Goal: Task Accomplishment & Management: Manage account settings

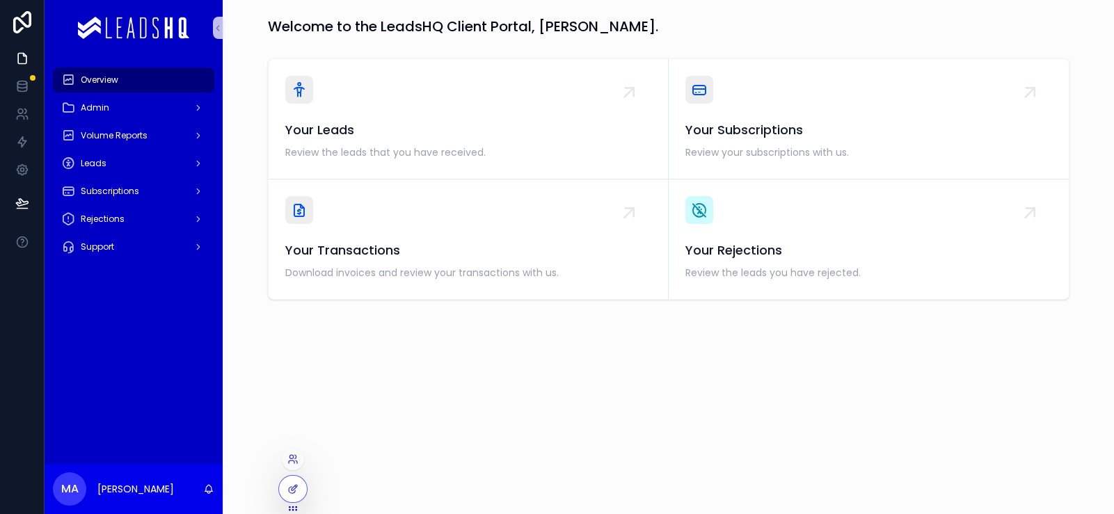
click at [297, 448] on div at bounding box center [293, 459] width 22 height 22
click at [299, 454] on icon at bounding box center [292, 459] width 11 height 11
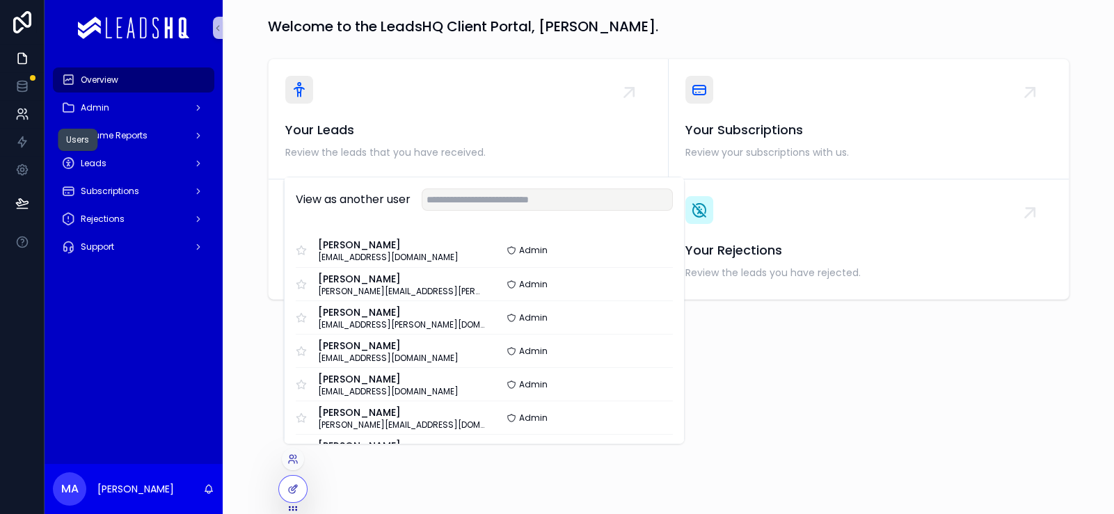
click at [29, 121] on icon at bounding box center [22, 114] width 14 height 14
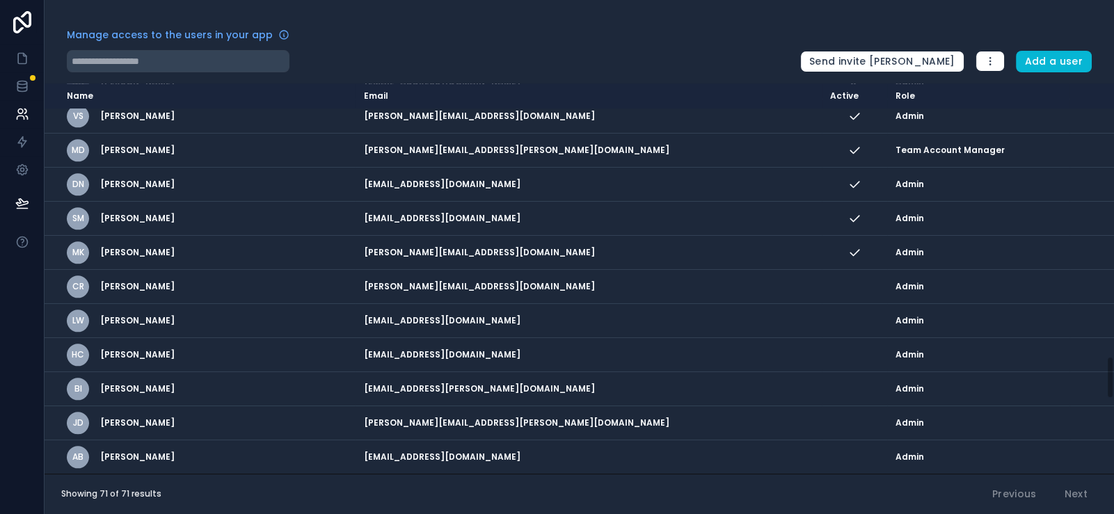
scroll to position [2676, 0]
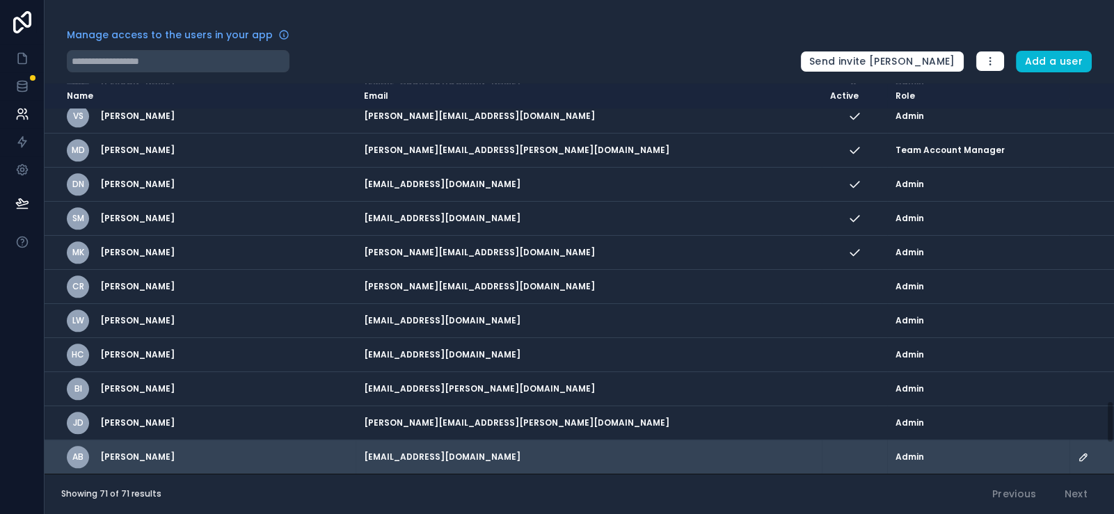
click at [1078, 452] on icon "scrollable content" at bounding box center [1083, 457] width 11 height 11
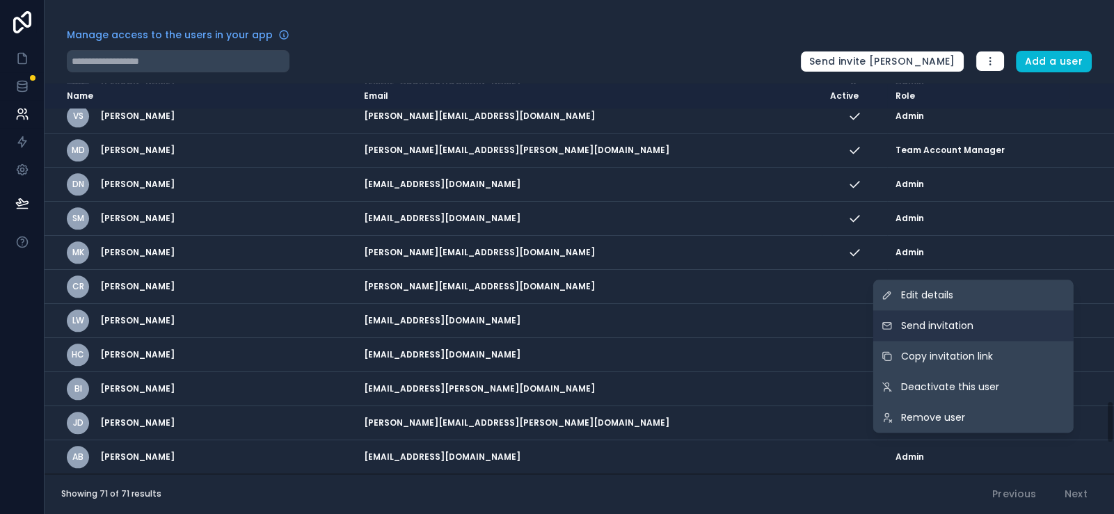
click at [938, 310] on button "Send invitation" at bounding box center [974, 325] width 200 height 31
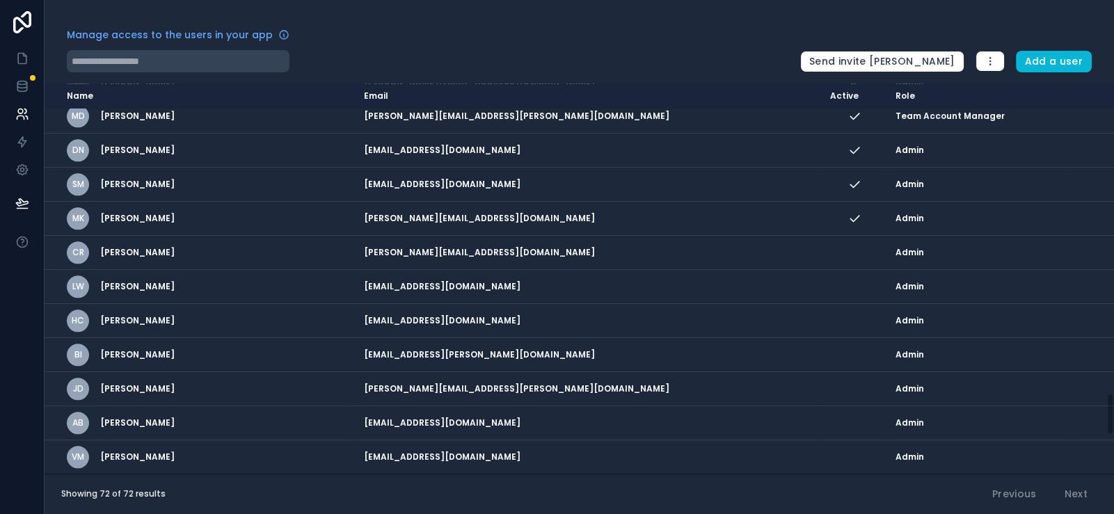
scroll to position [2719, 0]
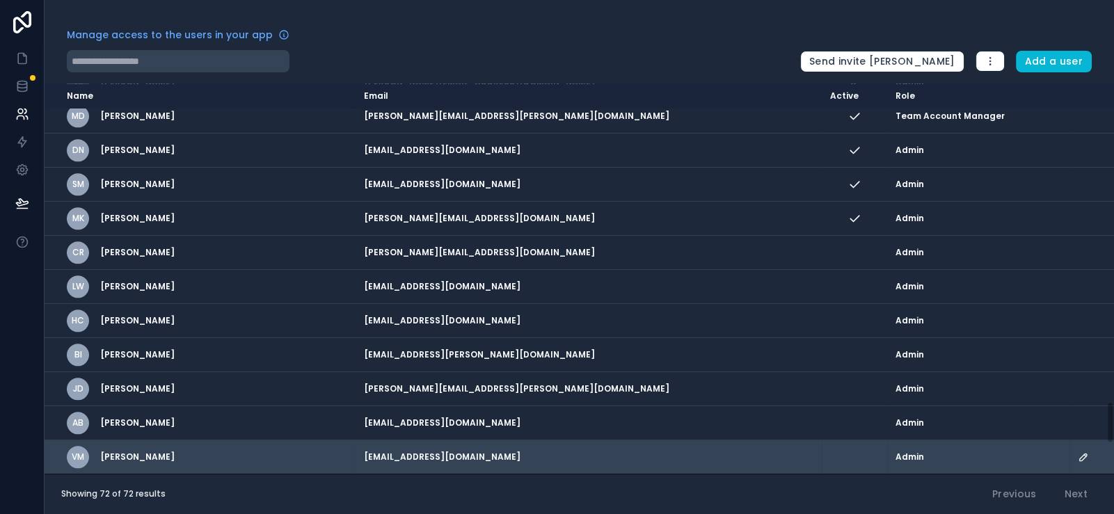
click at [1080, 454] on icon "scrollable content" at bounding box center [1083, 457] width 7 height 7
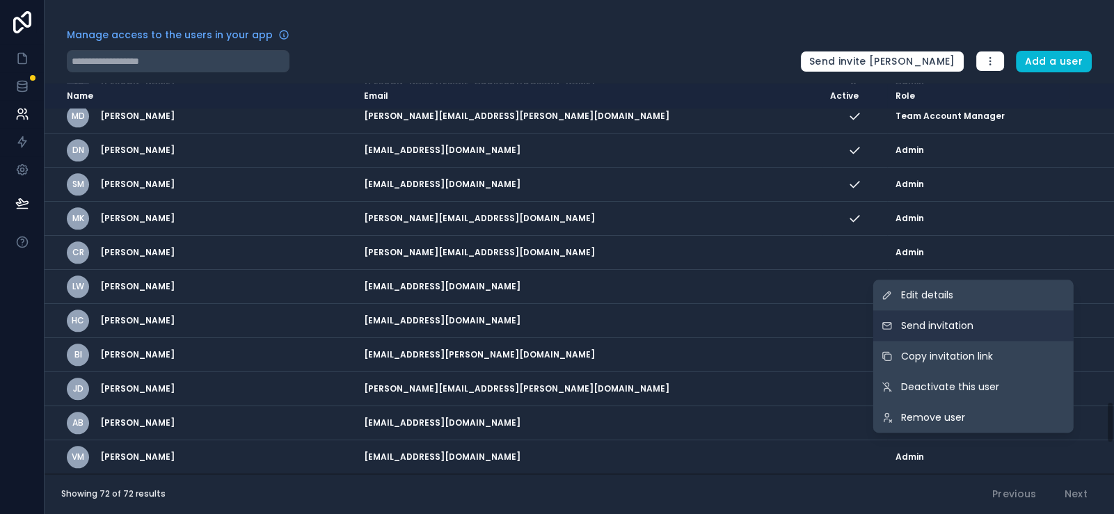
click at [958, 310] on button "Send invitation" at bounding box center [974, 325] width 200 height 31
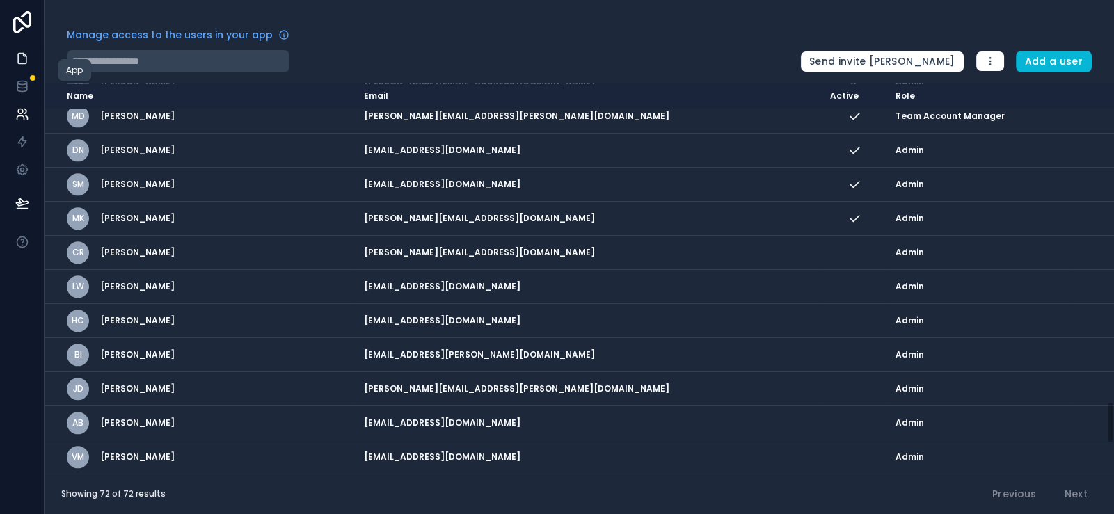
click at [22, 72] on link at bounding box center [22, 59] width 44 height 28
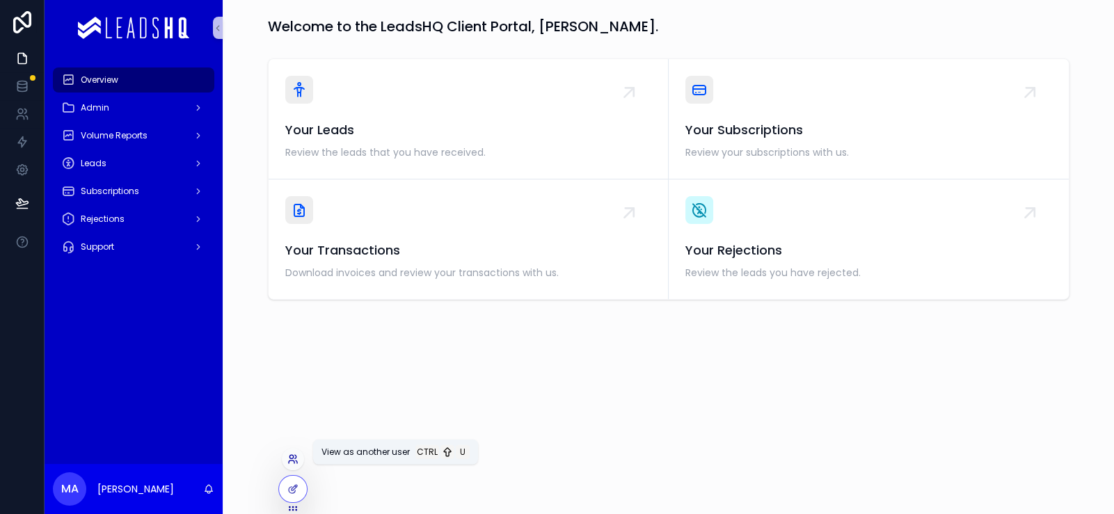
click at [299, 454] on icon at bounding box center [292, 459] width 11 height 11
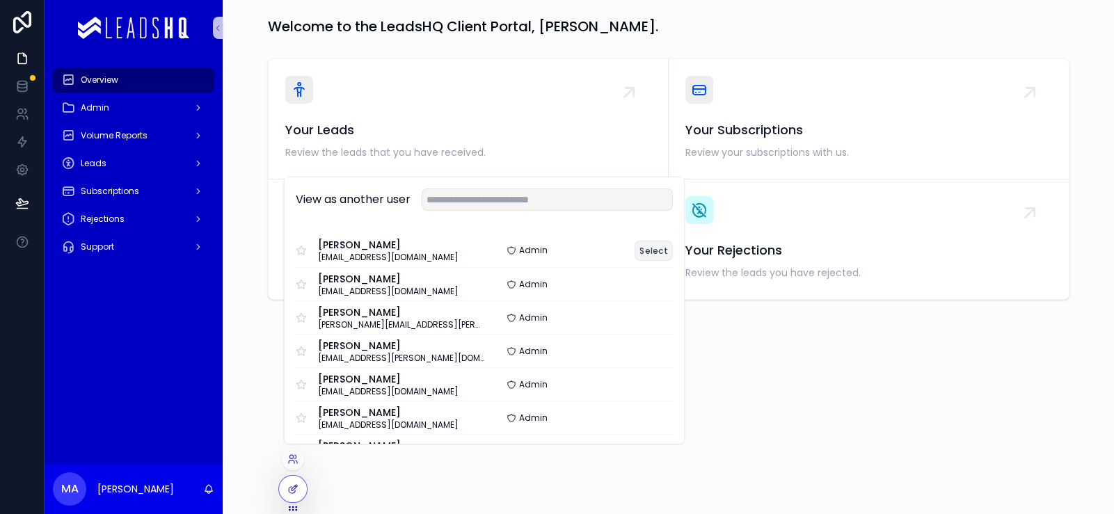
click at [673, 241] on button "Select" at bounding box center [654, 251] width 38 height 20
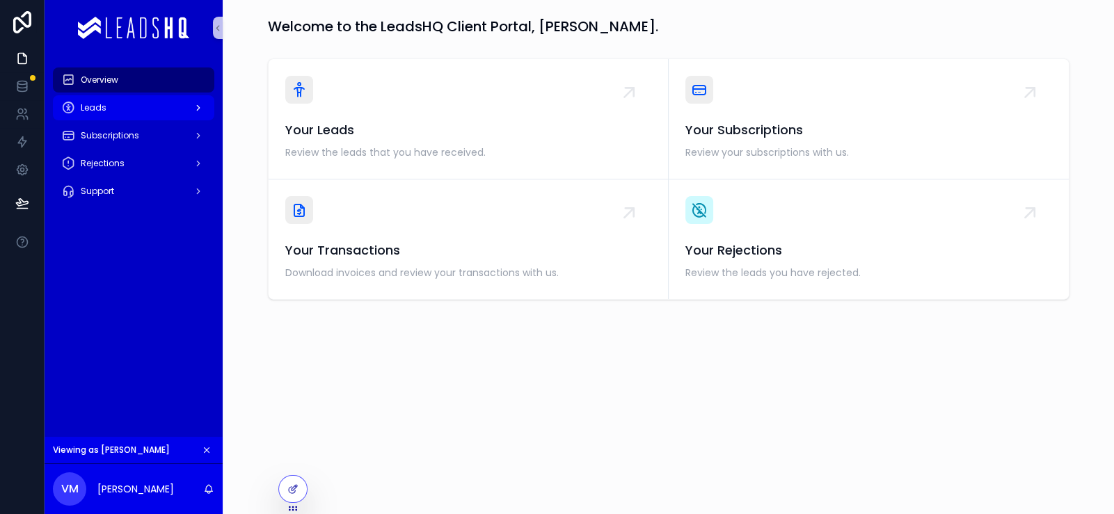
click at [205, 119] on div "Leads" at bounding box center [133, 108] width 145 height 22
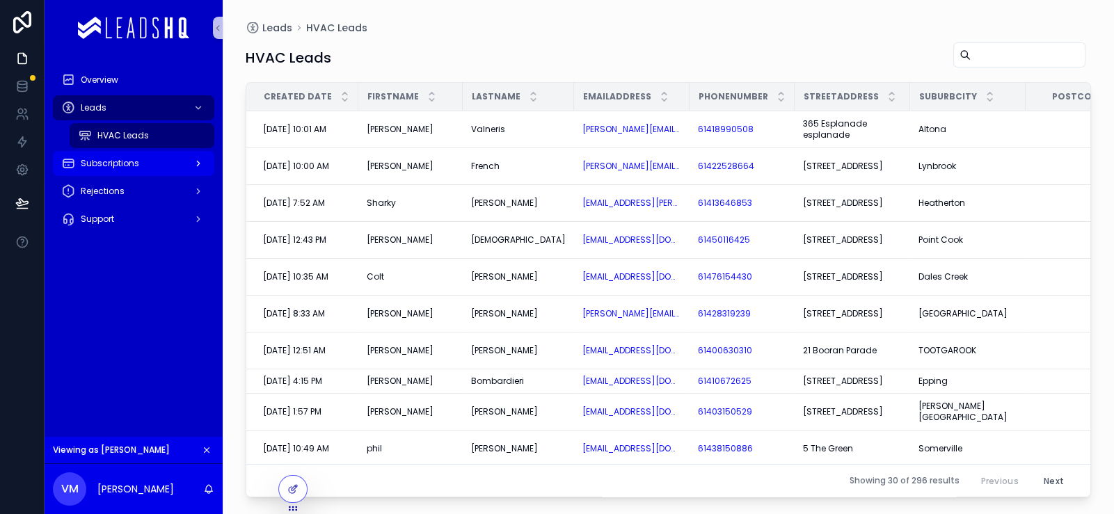
click at [178, 175] on div "Subscriptions" at bounding box center [133, 163] width 145 height 22
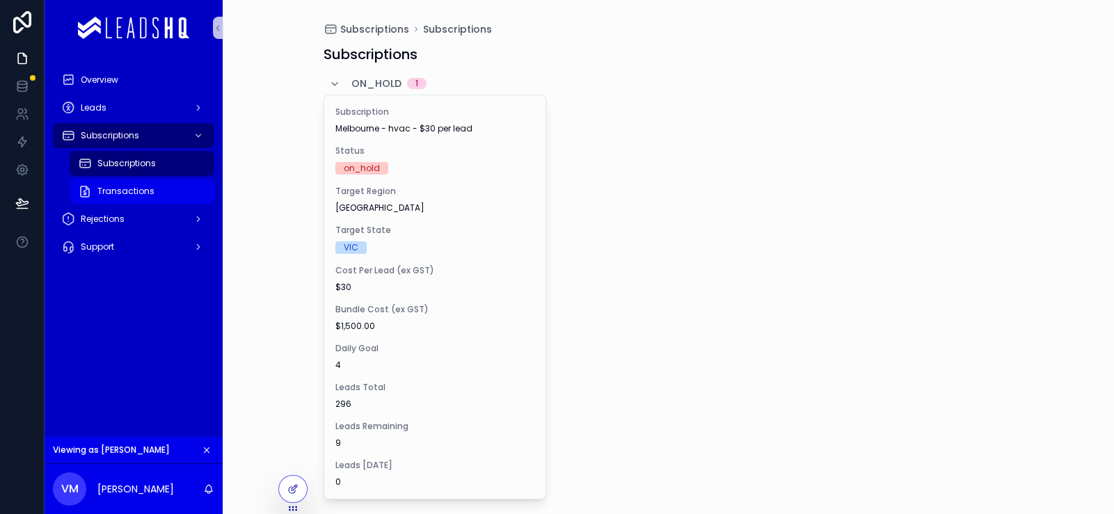
click at [171, 203] on div "Transactions" at bounding box center [142, 191] width 128 height 22
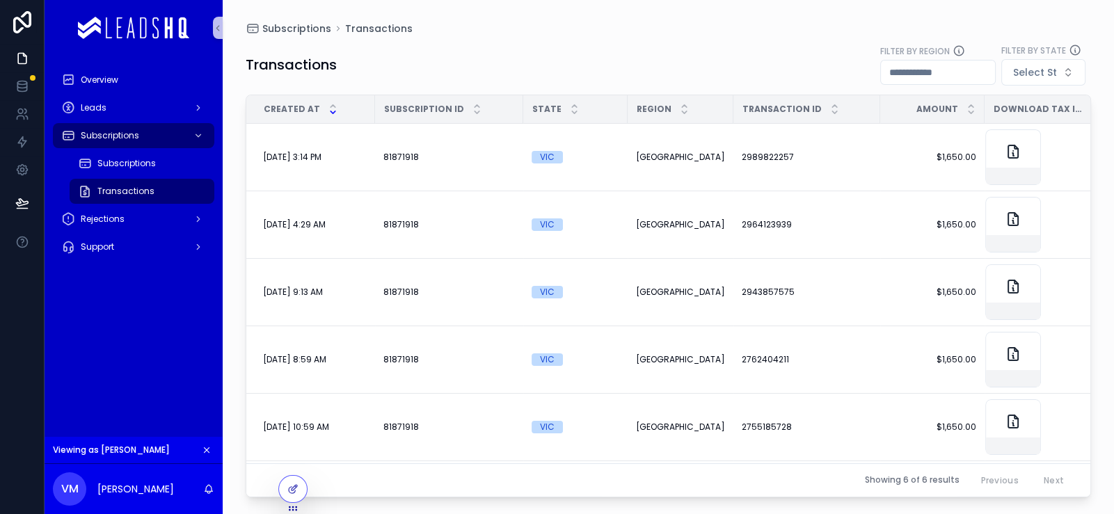
click at [214, 443] on button "scrollable content" at bounding box center [206, 450] width 15 height 15
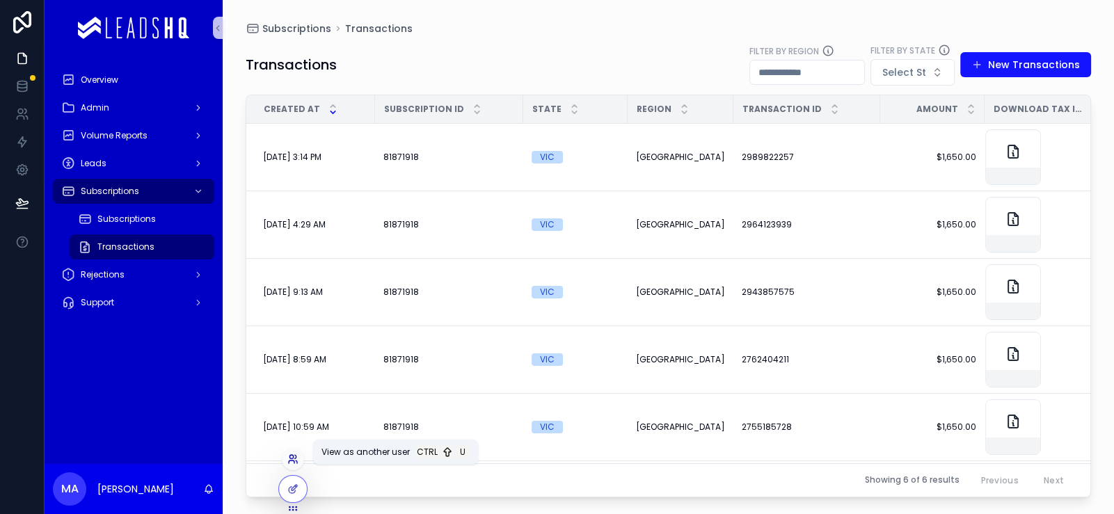
click at [297, 461] on icon at bounding box center [296, 462] width 1 height 3
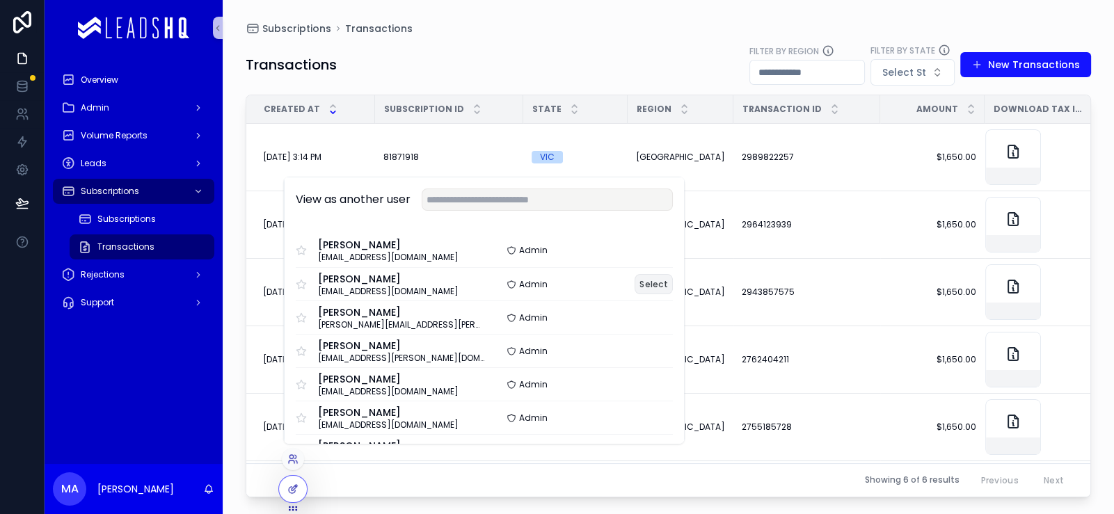
click at [673, 274] on button "Select" at bounding box center [654, 284] width 38 height 20
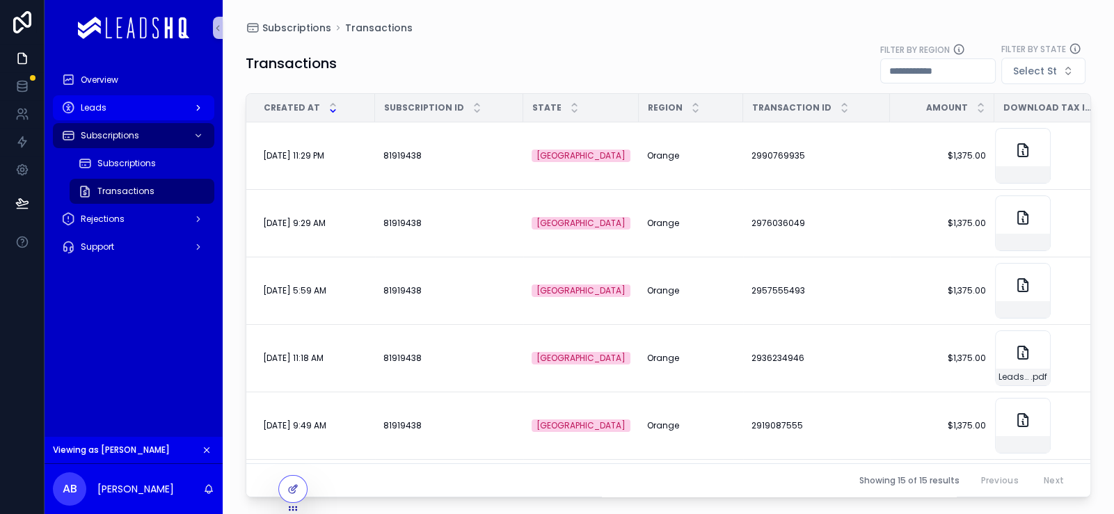
click at [171, 119] on div "Leads" at bounding box center [133, 108] width 145 height 22
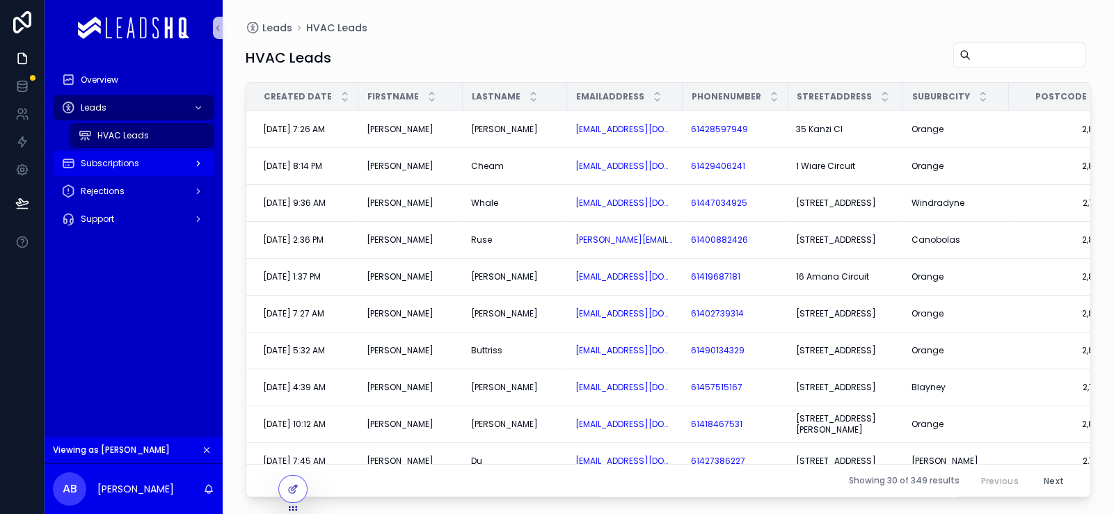
click at [139, 169] on span "Subscriptions" at bounding box center [110, 163] width 58 height 11
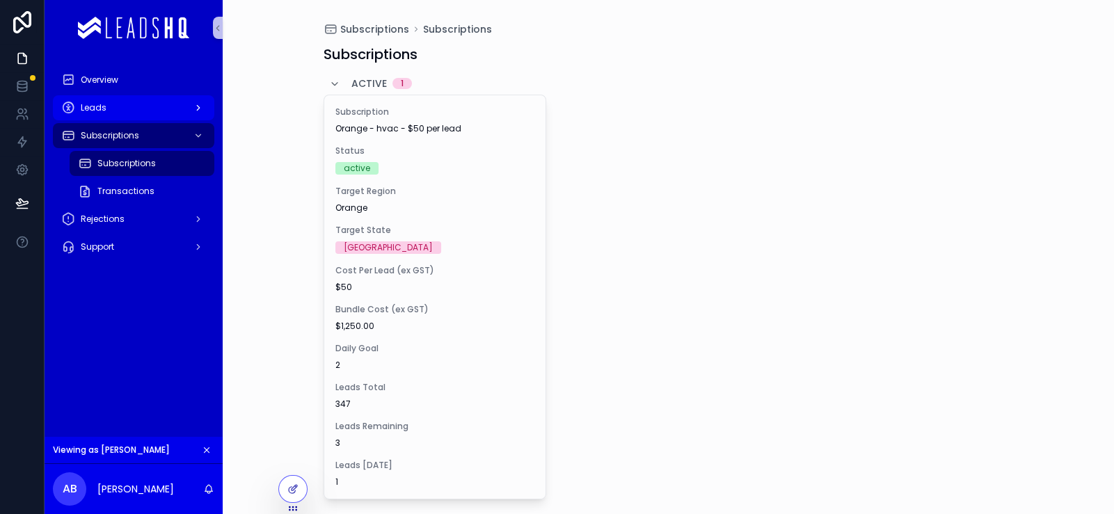
click at [170, 119] on div "Leads" at bounding box center [133, 108] width 145 height 22
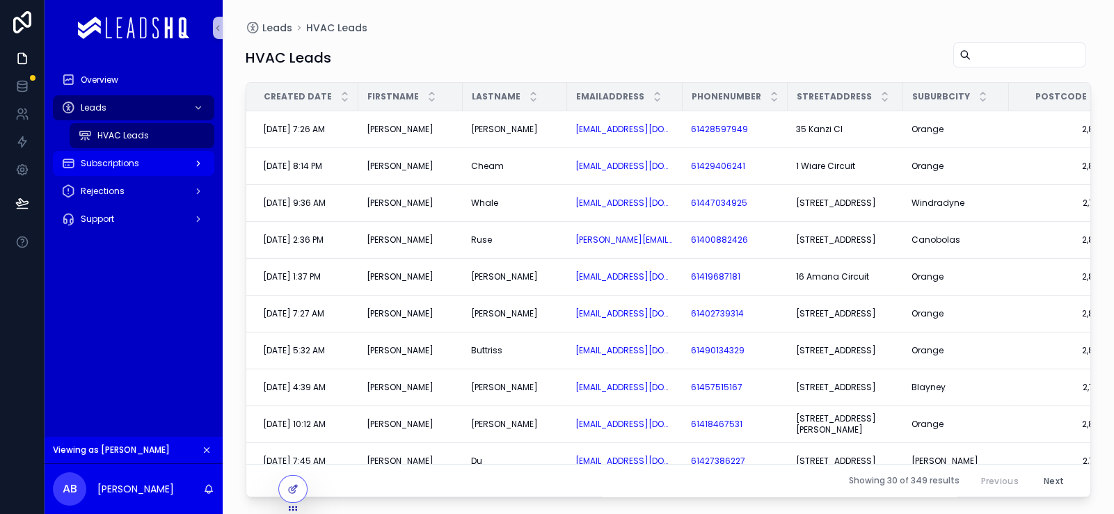
click at [139, 169] on span "Subscriptions" at bounding box center [110, 163] width 58 height 11
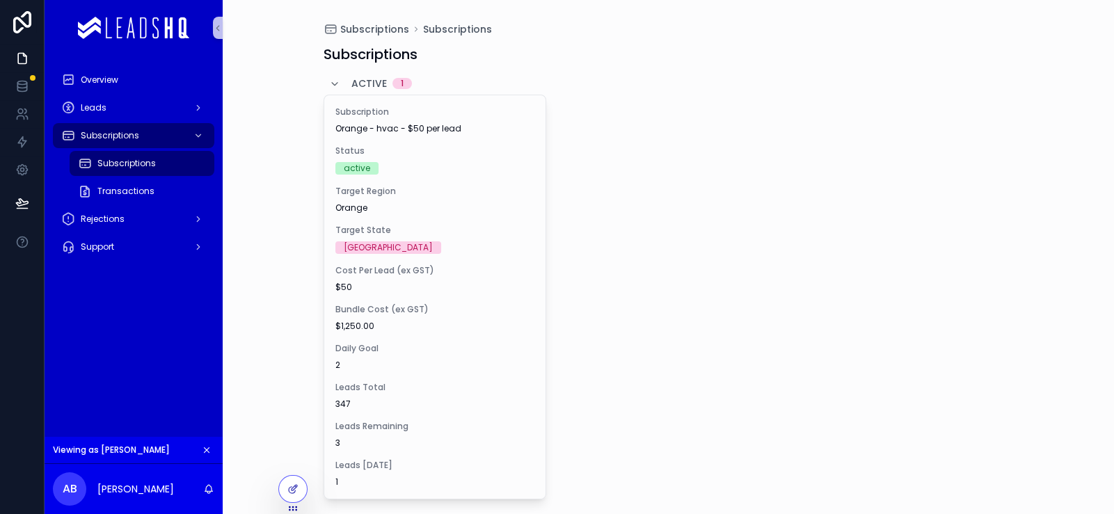
click at [210, 448] on icon "scrollable content" at bounding box center [207, 450] width 5 height 5
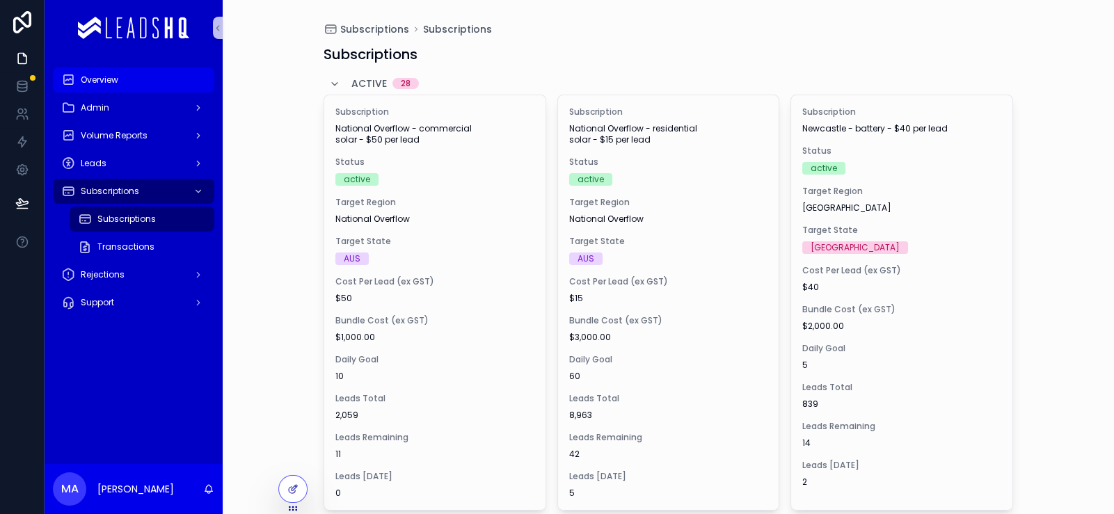
click at [118, 86] on span "Overview" at bounding box center [100, 79] width 38 height 11
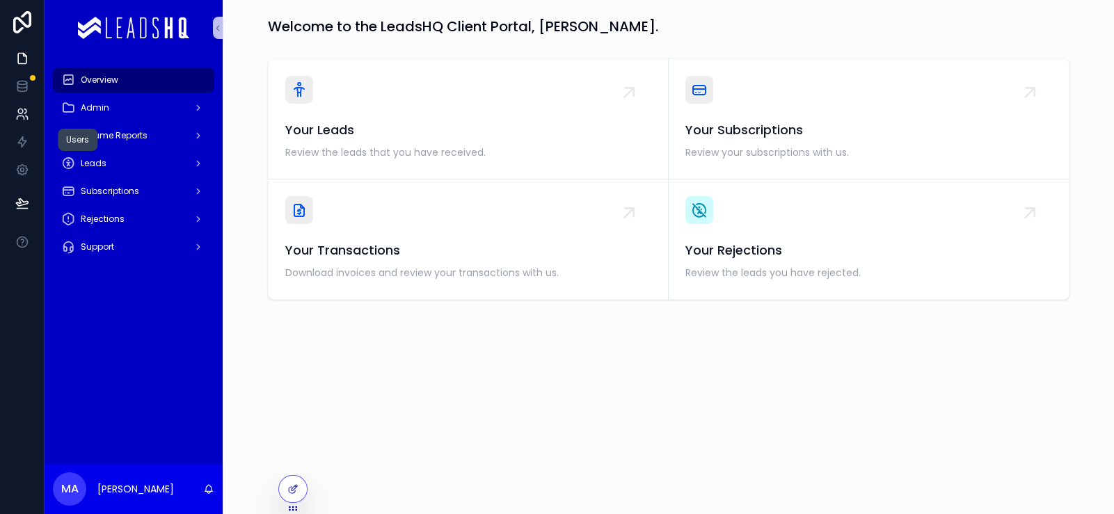
click at [29, 121] on icon at bounding box center [22, 114] width 14 height 14
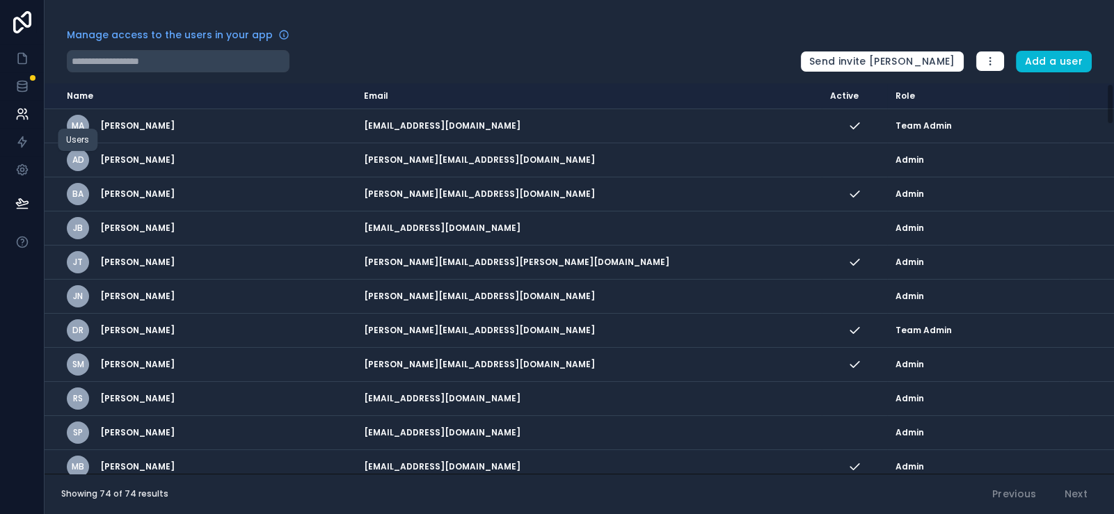
click at [38, 128] on link at bounding box center [22, 114] width 44 height 28
click at [26, 56] on icon at bounding box center [24, 55] width 3 height 3
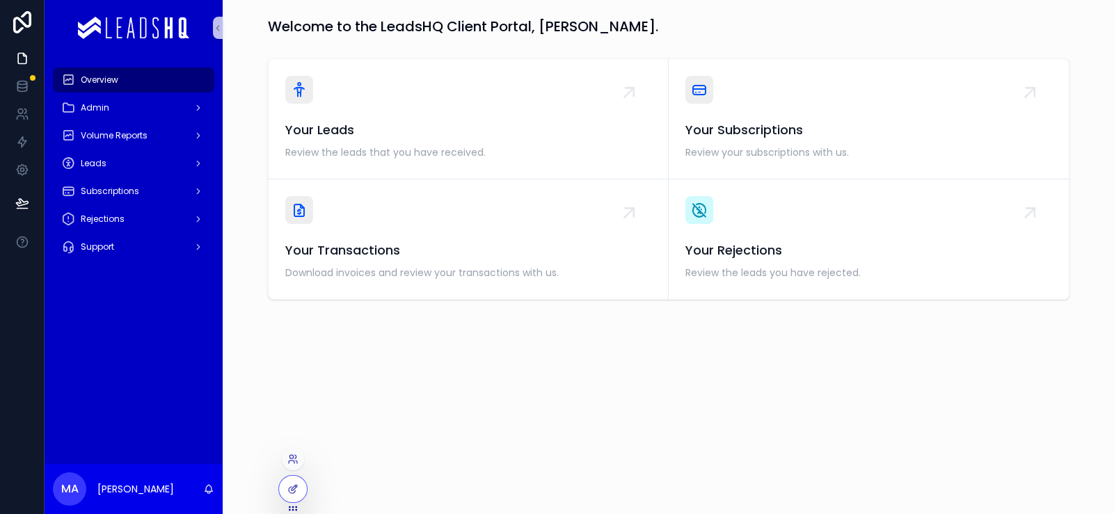
click at [303, 452] on div at bounding box center [293, 459] width 22 height 22
click at [293, 457] on icon at bounding box center [292, 459] width 11 height 11
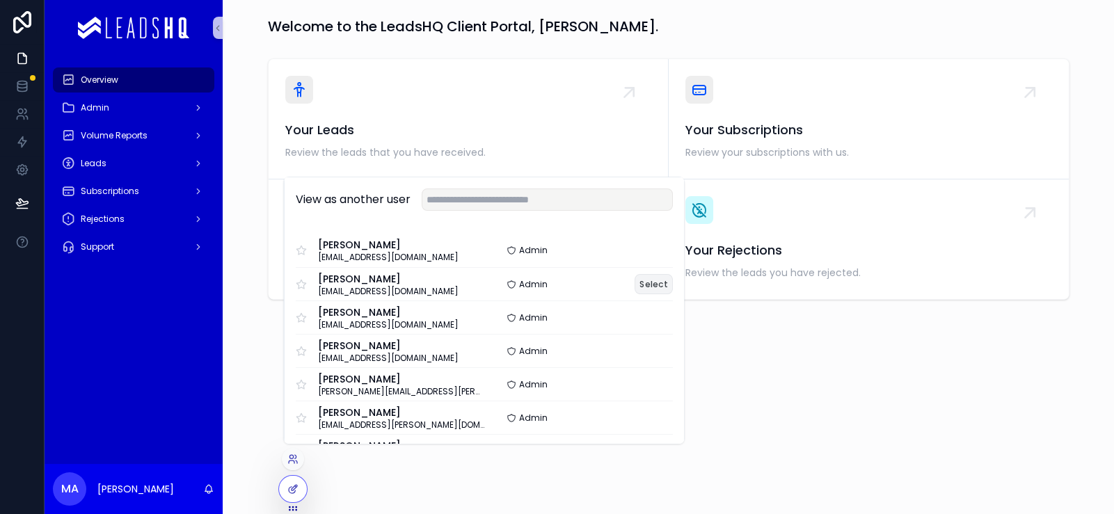
click at [673, 274] on button "Select" at bounding box center [654, 284] width 38 height 20
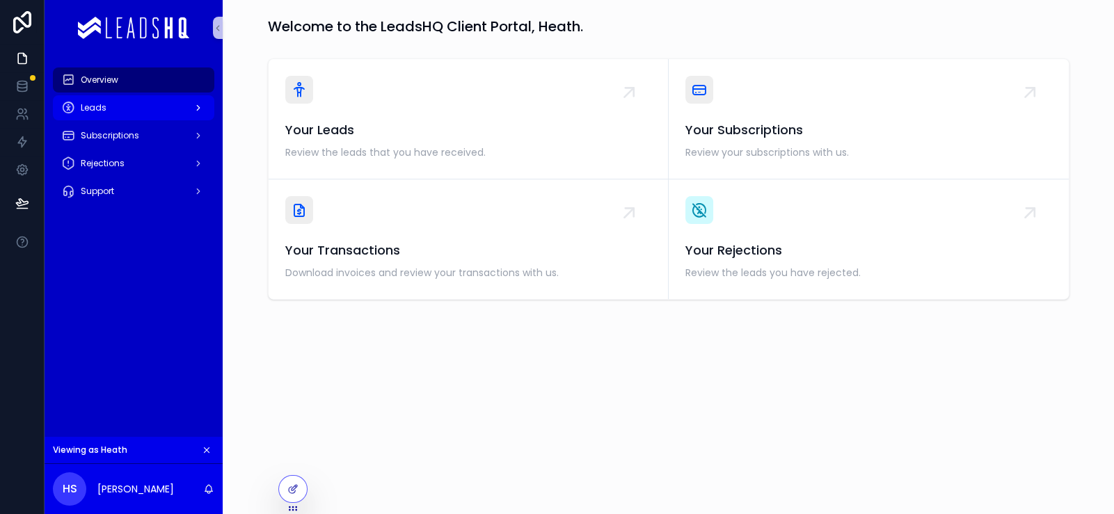
click at [139, 119] on div "Leads" at bounding box center [133, 108] width 145 height 22
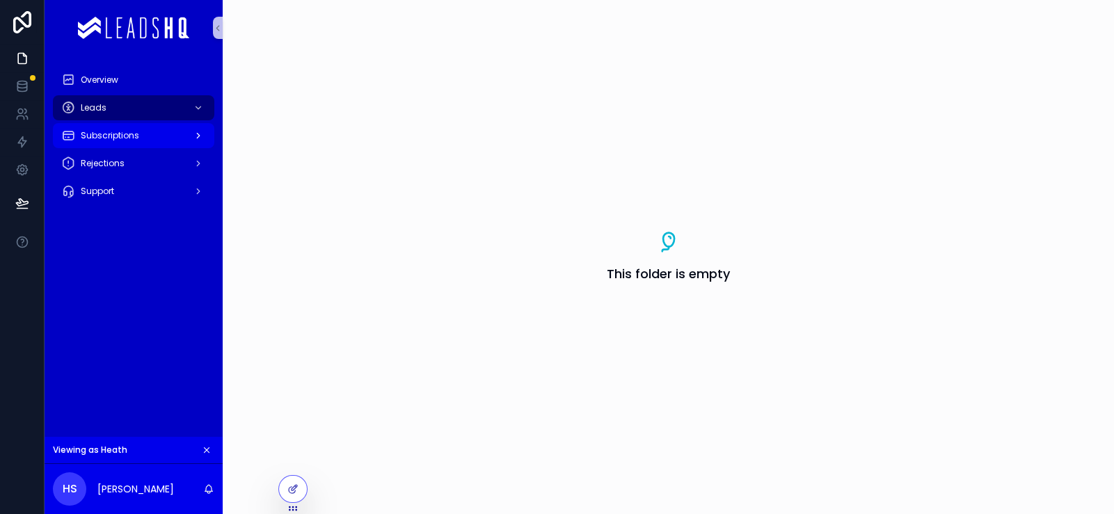
click at [139, 141] on span "Subscriptions" at bounding box center [110, 135] width 58 height 11
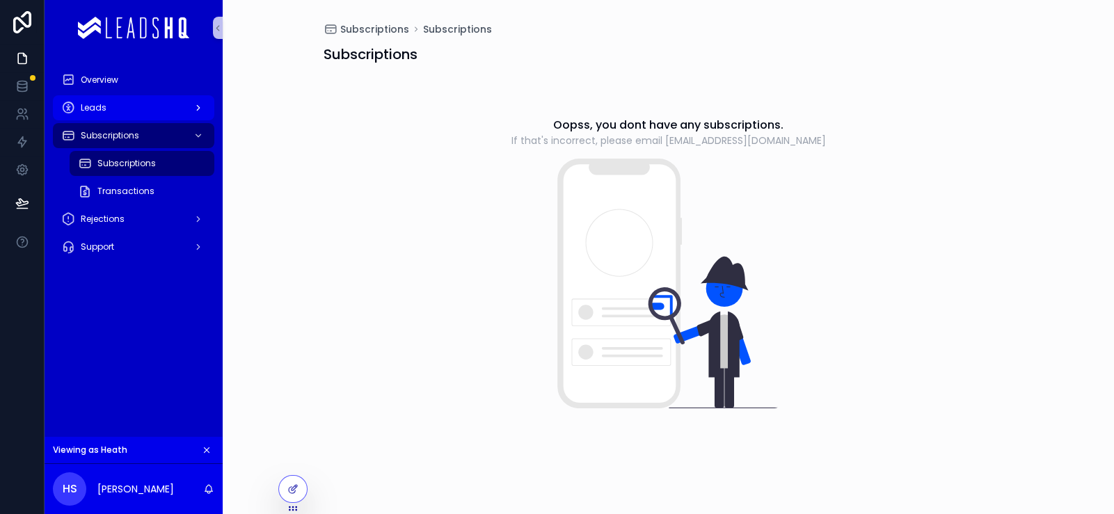
click at [153, 119] on div "Leads" at bounding box center [133, 108] width 145 height 22
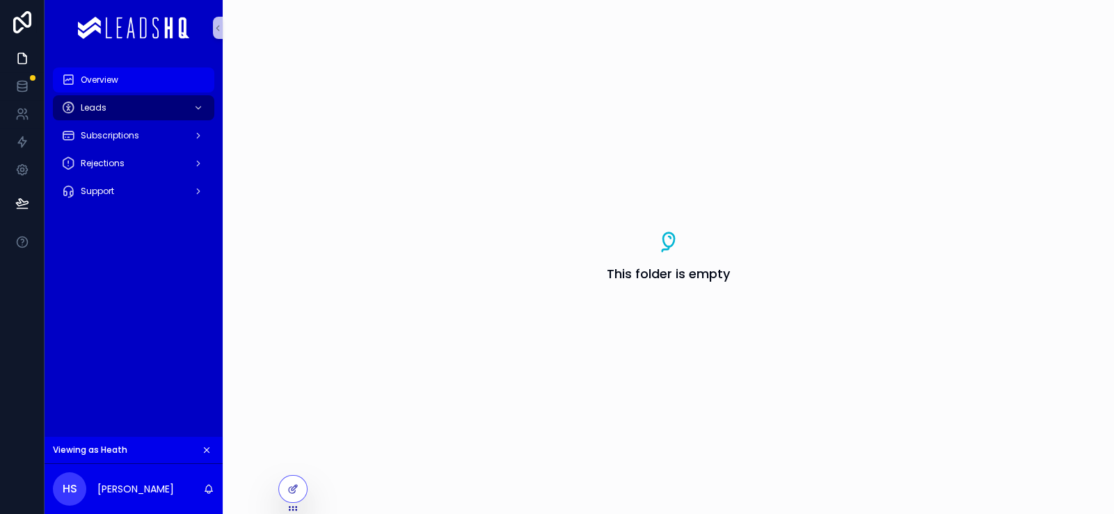
click at [168, 91] on div "Overview" at bounding box center [133, 80] width 145 height 22
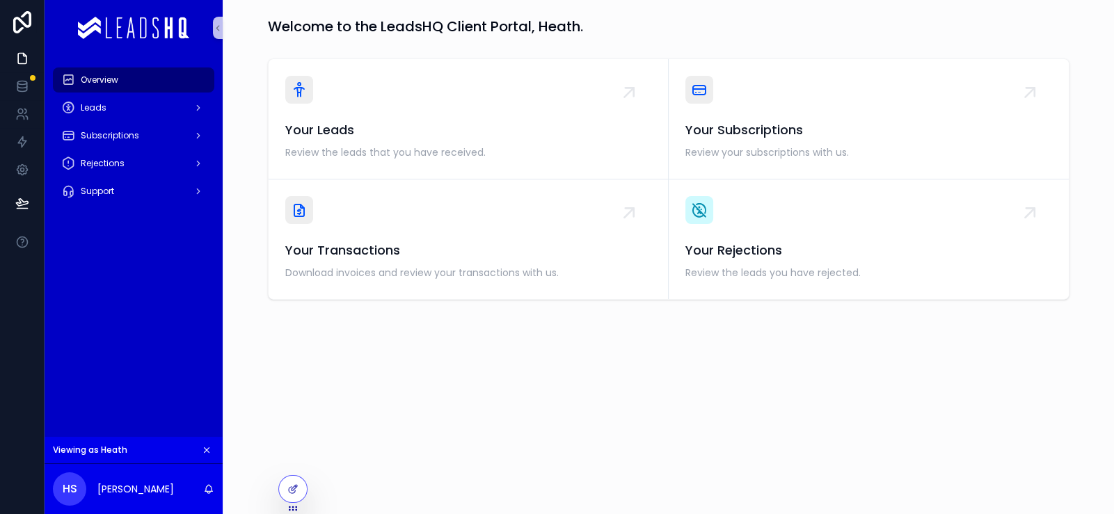
click at [214, 443] on button "scrollable content" at bounding box center [206, 450] width 15 height 15
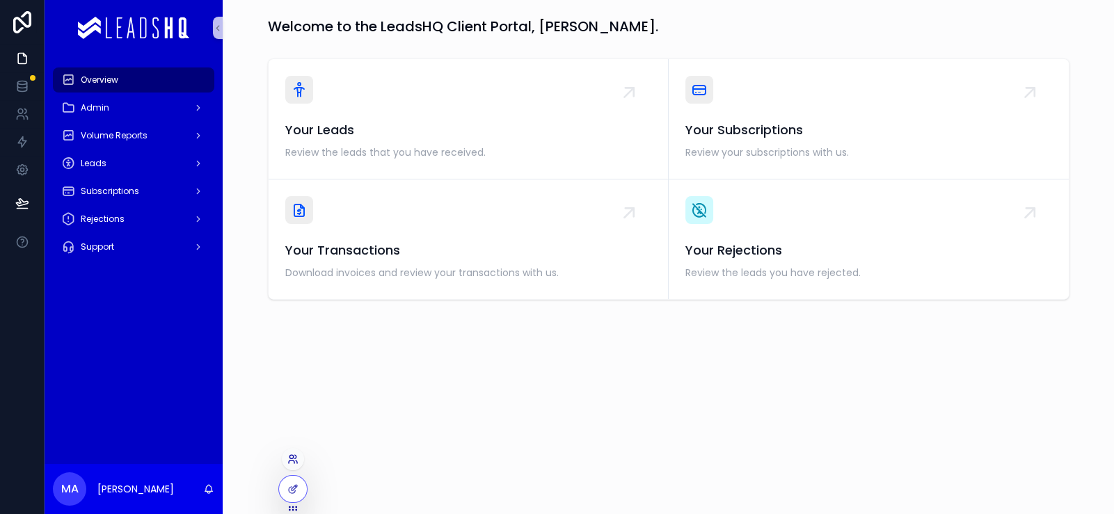
click at [296, 458] on icon at bounding box center [292, 459] width 11 height 11
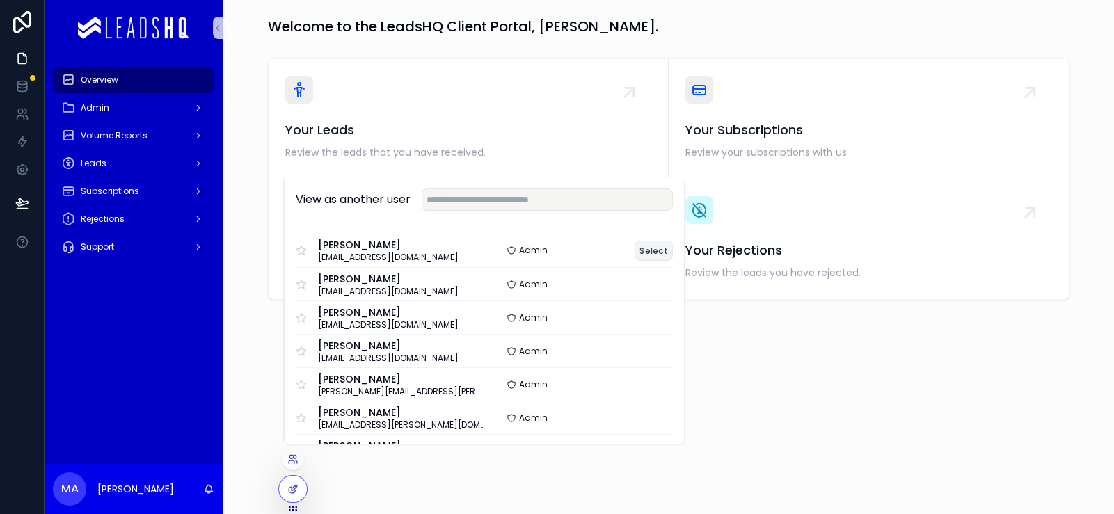
click at [673, 241] on button "Select" at bounding box center [654, 251] width 38 height 20
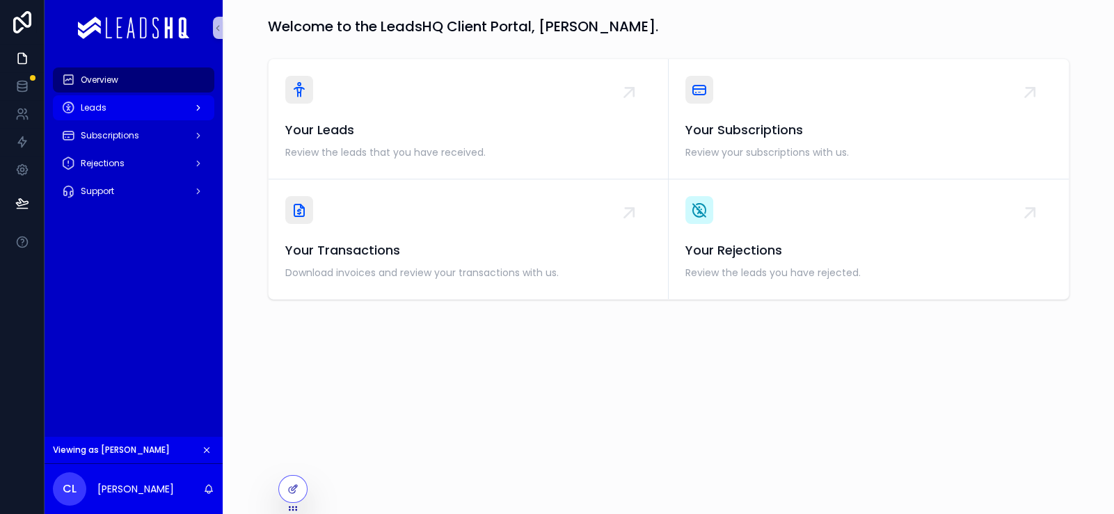
click at [200, 119] on div "Leads" at bounding box center [133, 108] width 145 height 22
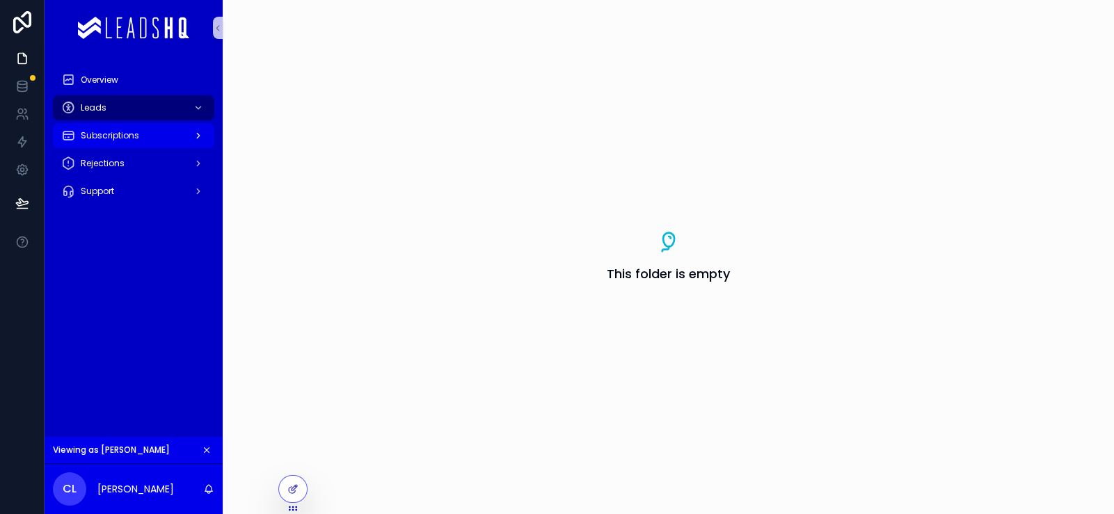
click at [187, 147] on div "Subscriptions" at bounding box center [133, 136] width 145 height 22
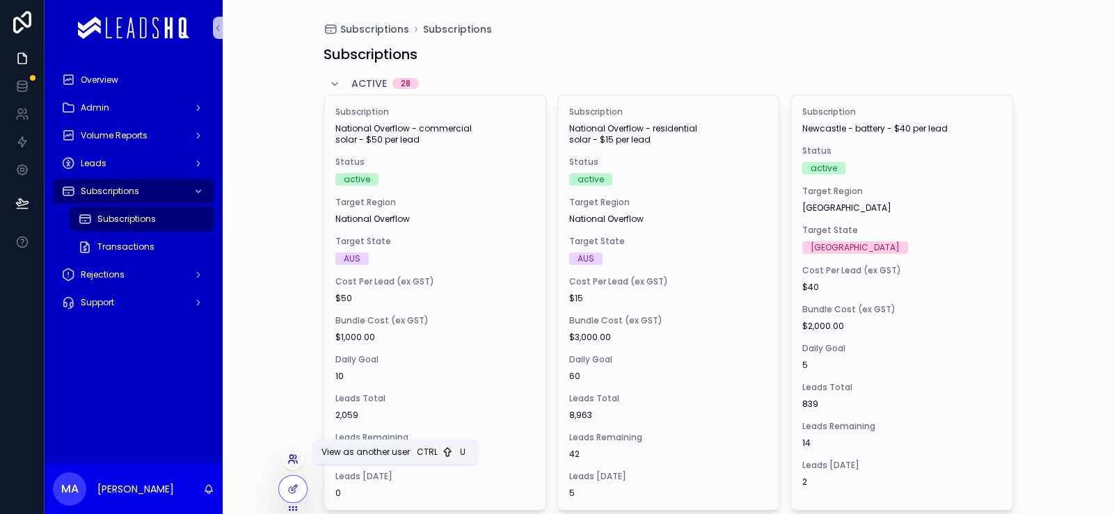
click at [298, 454] on icon at bounding box center [292, 459] width 11 height 11
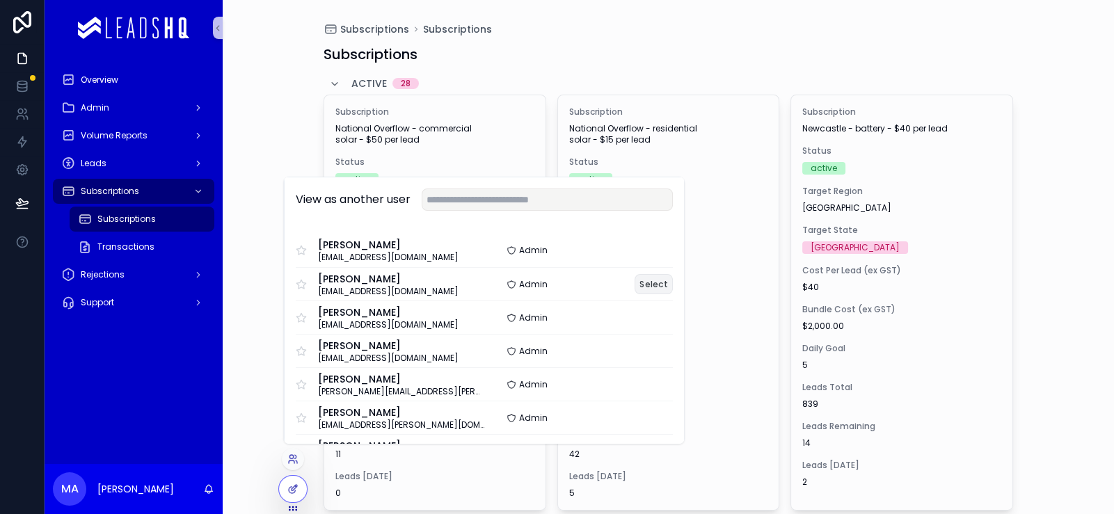
click at [673, 274] on button "Select" at bounding box center [654, 284] width 38 height 20
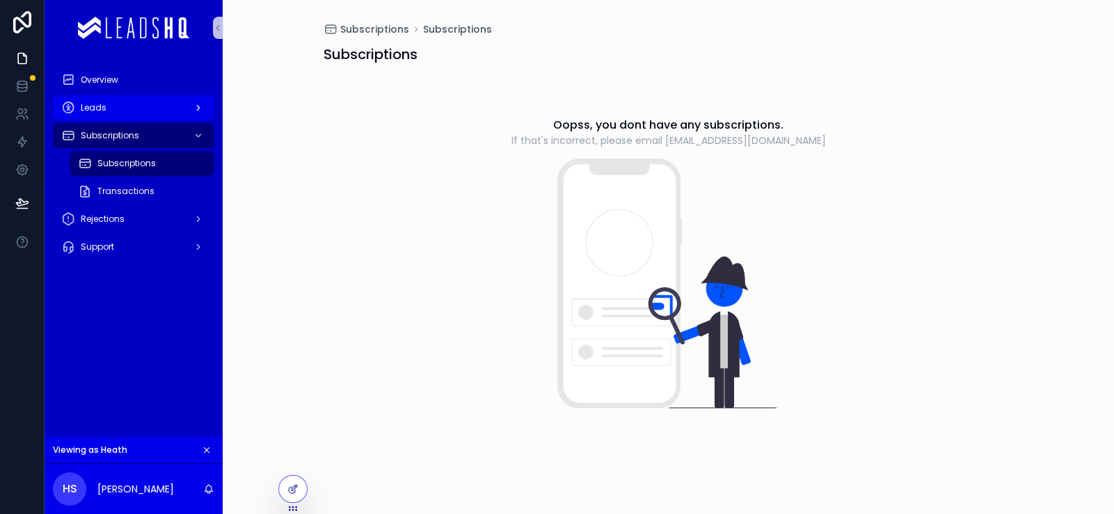
click at [197, 119] on div "Leads" at bounding box center [133, 108] width 145 height 22
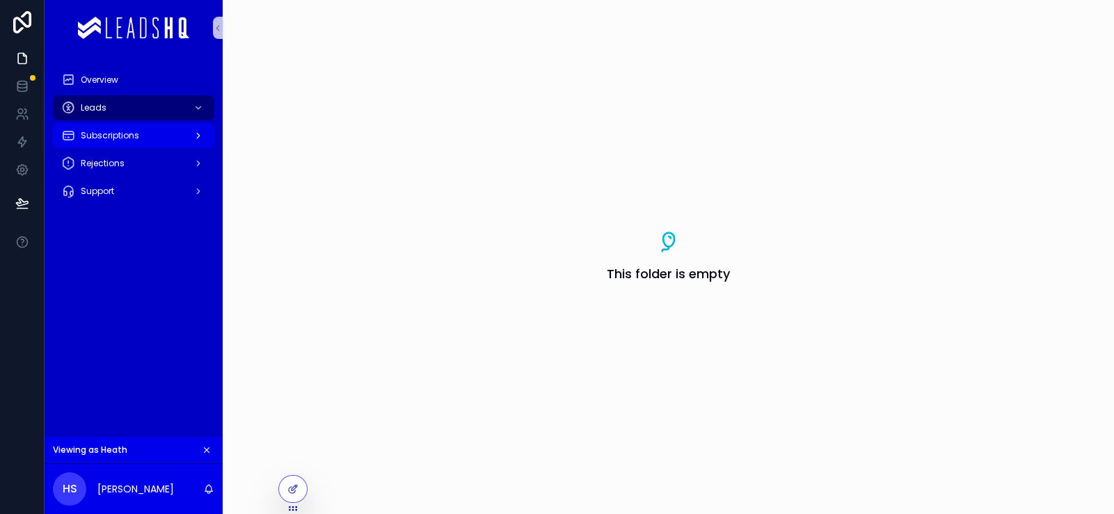
click at [191, 147] on div "Subscriptions" at bounding box center [133, 136] width 145 height 22
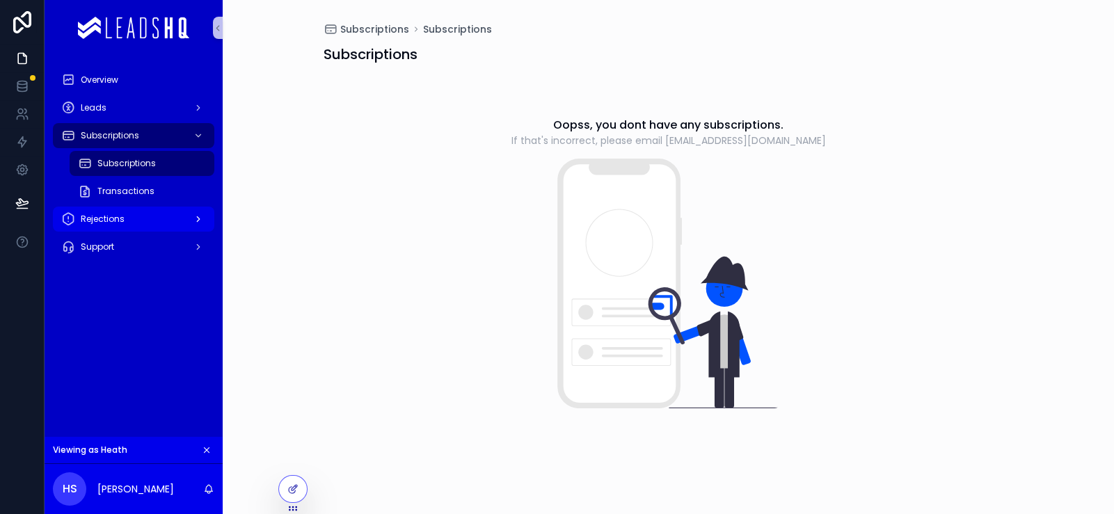
click at [175, 230] on div "Rejections" at bounding box center [133, 219] width 145 height 22
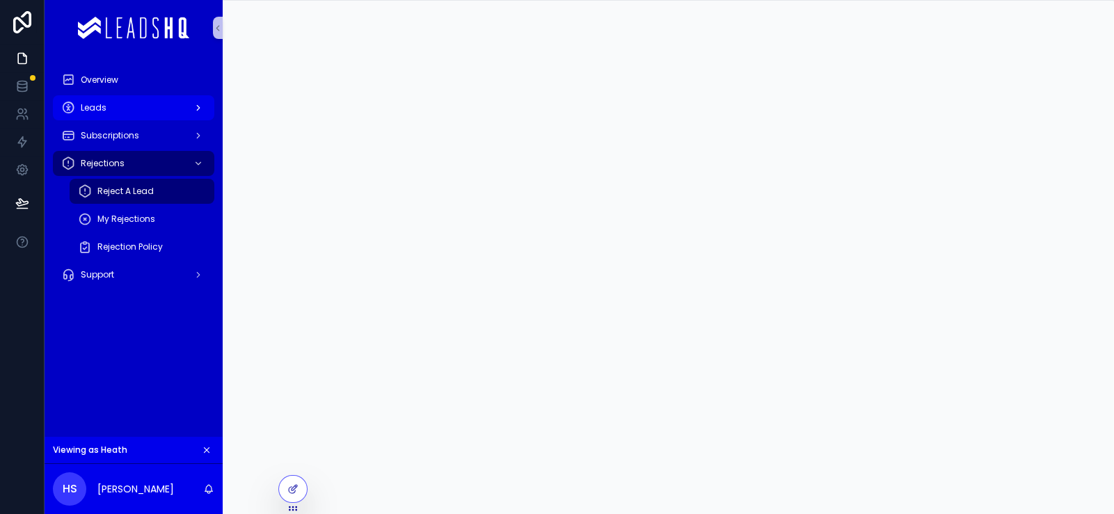
click at [201, 119] on div "Leads" at bounding box center [133, 108] width 145 height 22
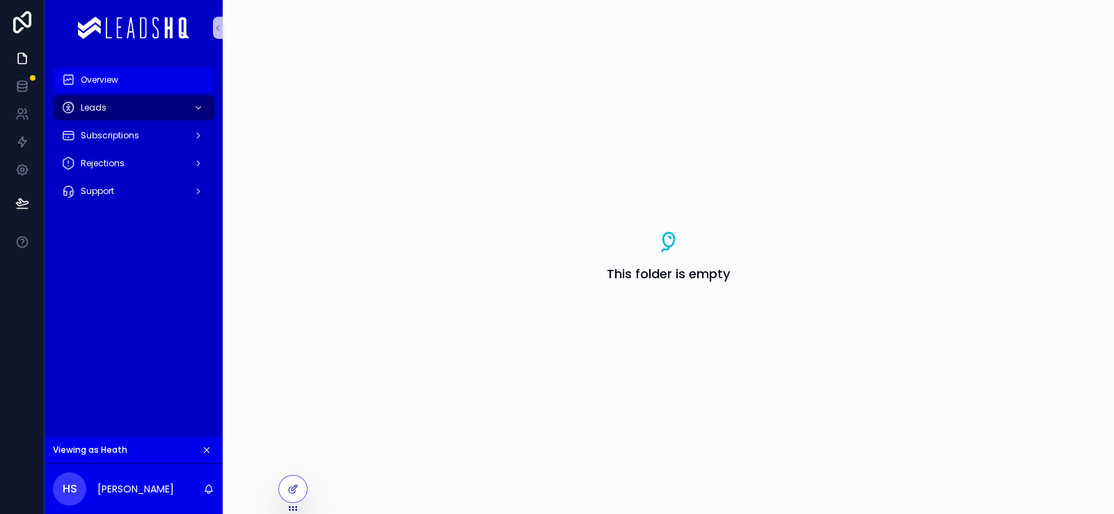
click at [205, 91] on div "Overview" at bounding box center [133, 80] width 145 height 22
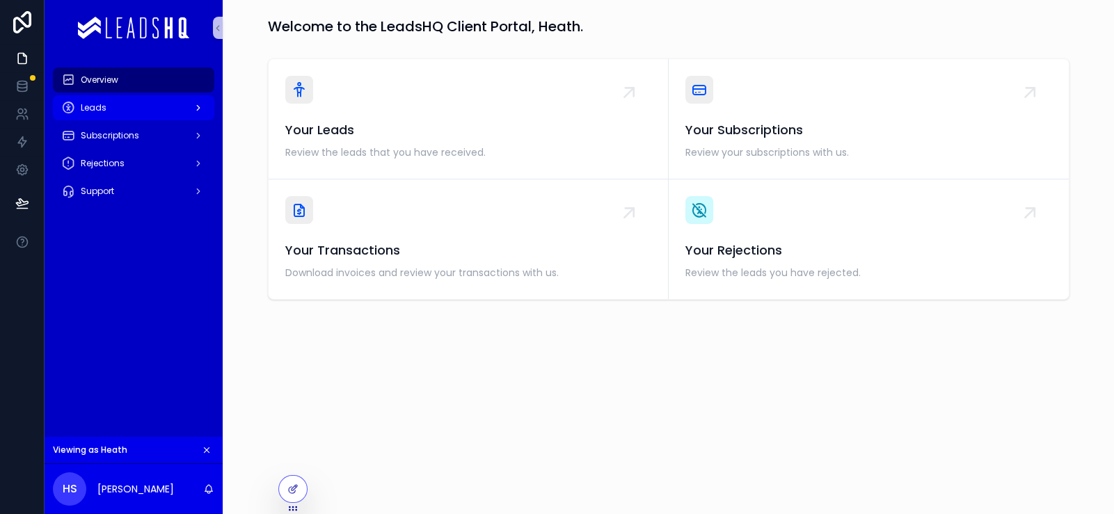
click at [206, 119] on div "Leads" at bounding box center [133, 108] width 145 height 22
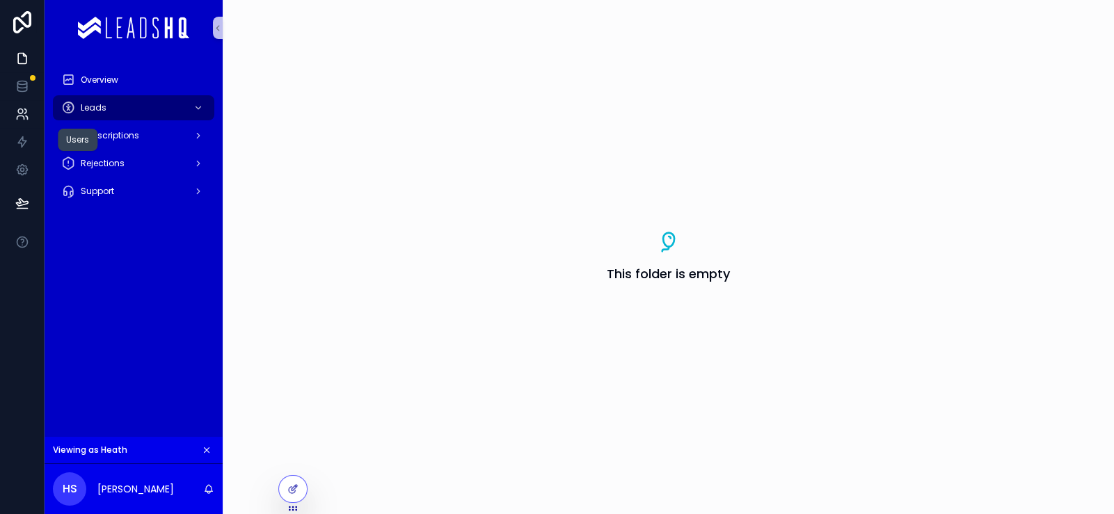
click at [21, 121] on icon at bounding box center [22, 114] width 14 height 14
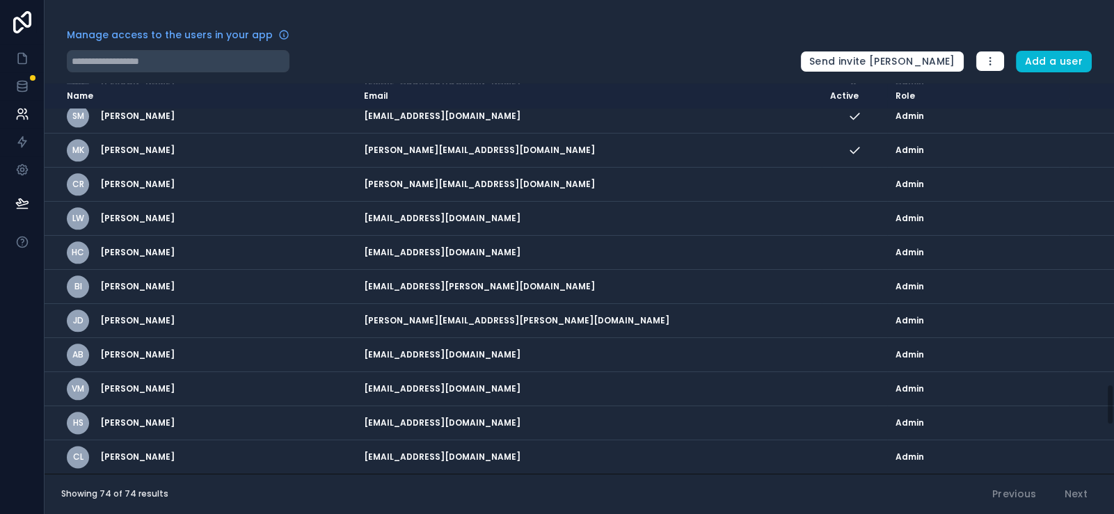
scroll to position [2804, 0]
click at [29, 65] on icon at bounding box center [22, 59] width 14 height 14
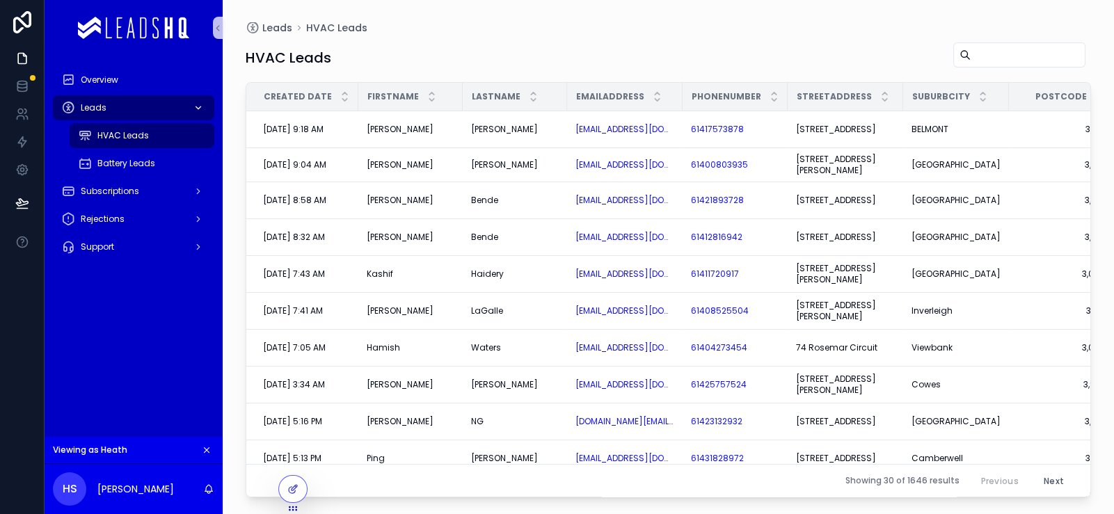
click at [205, 119] on div "Leads" at bounding box center [133, 108] width 145 height 22
click at [139, 197] on span "Subscriptions" at bounding box center [110, 191] width 58 height 11
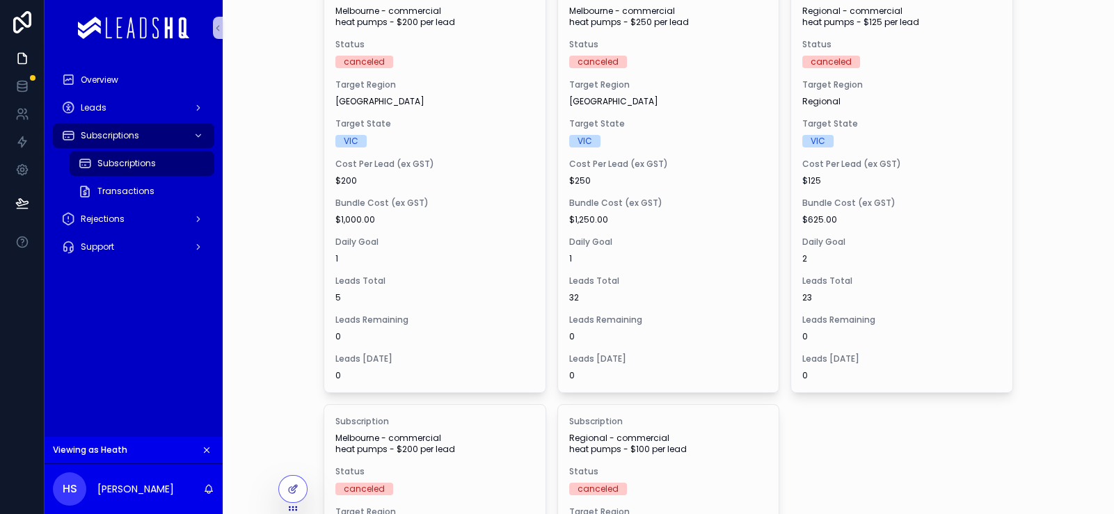
scroll to position [347, 0]
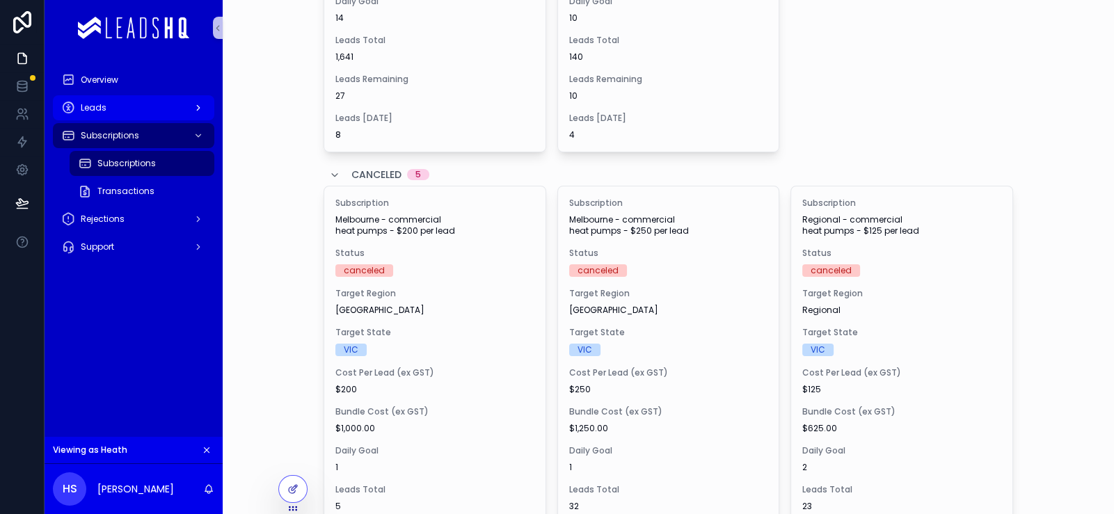
click at [206, 119] on div "Leads" at bounding box center [133, 108] width 145 height 22
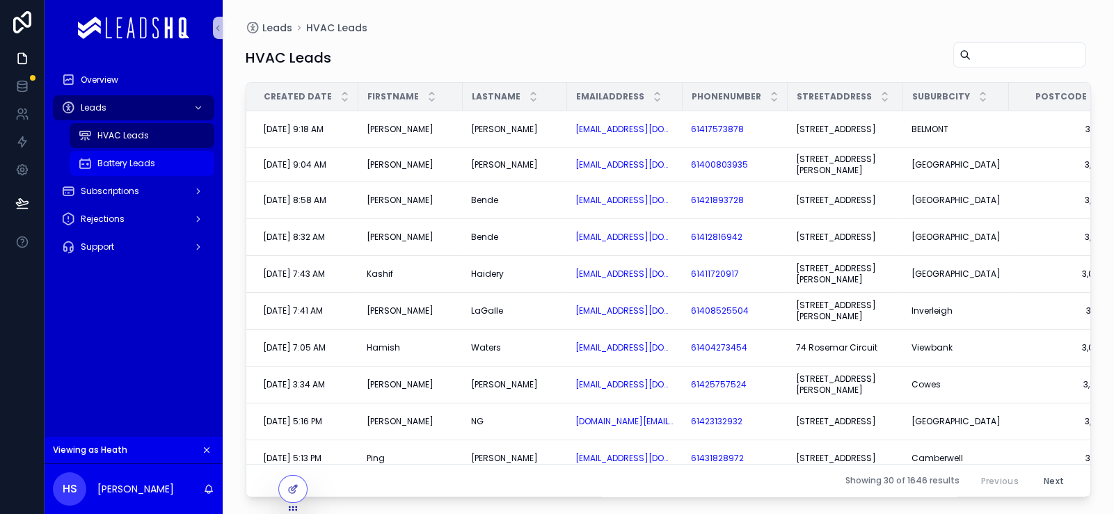
click at [206, 175] on div "Battery Leads" at bounding box center [142, 163] width 128 height 22
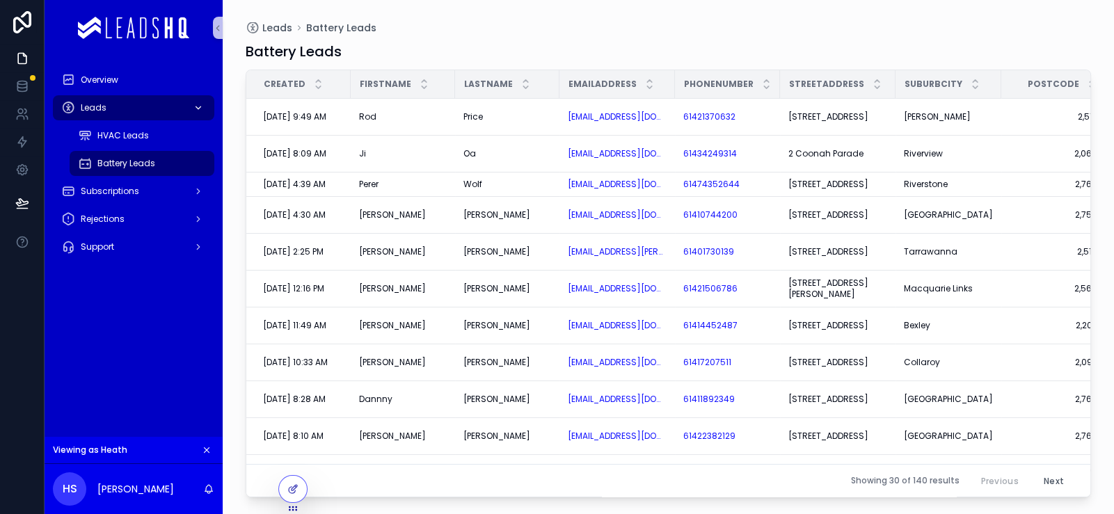
click at [206, 119] on div "Leads" at bounding box center [133, 108] width 145 height 22
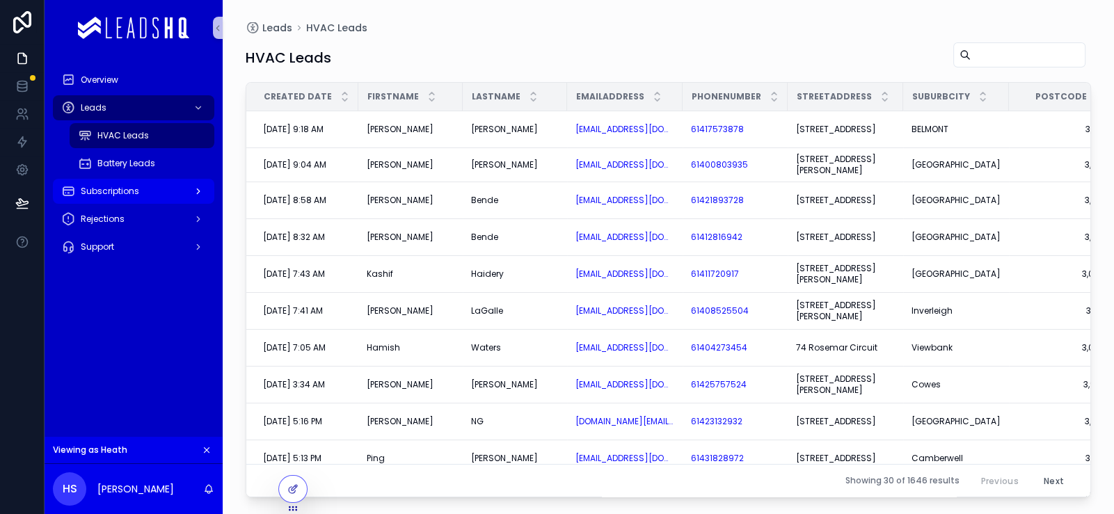
click at [184, 203] on div "Subscriptions" at bounding box center [133, 191] width 145 height 22
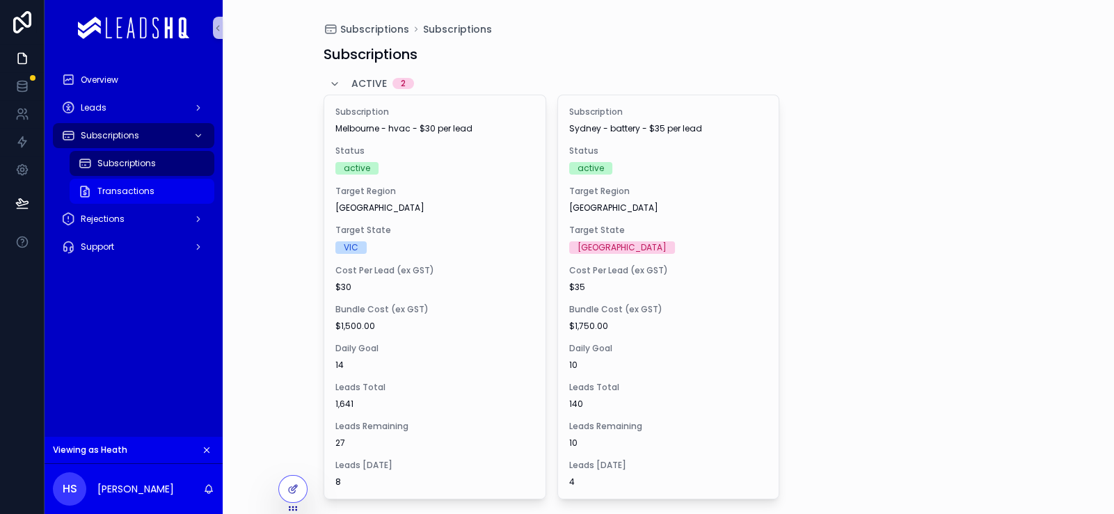
click at [155, 197] on span "Transactions" at bounding box center [125, 191] width 57 height 11
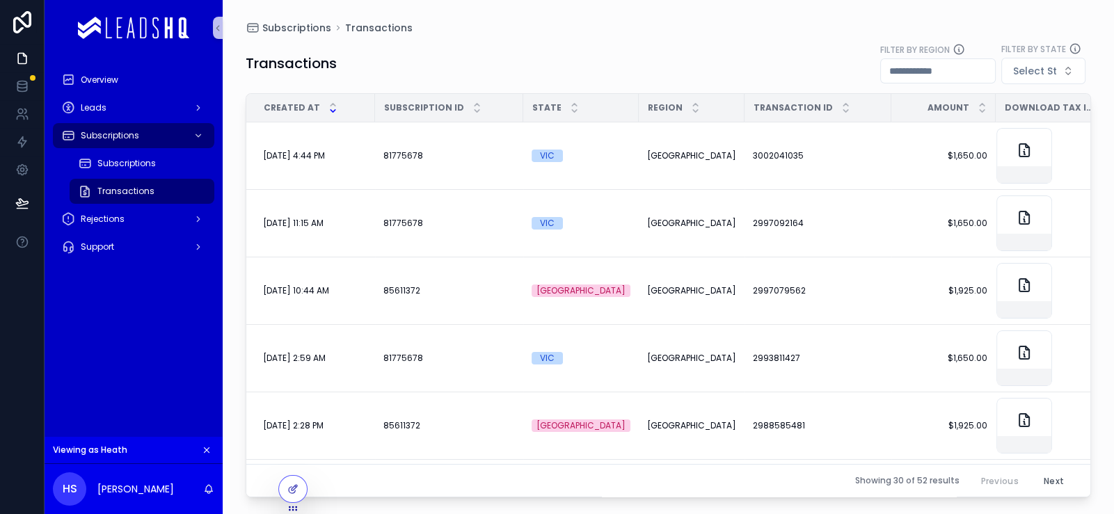
click at [212, 445] on icon "scrollable content" at bounding box center [207, 450] width 10 height 10
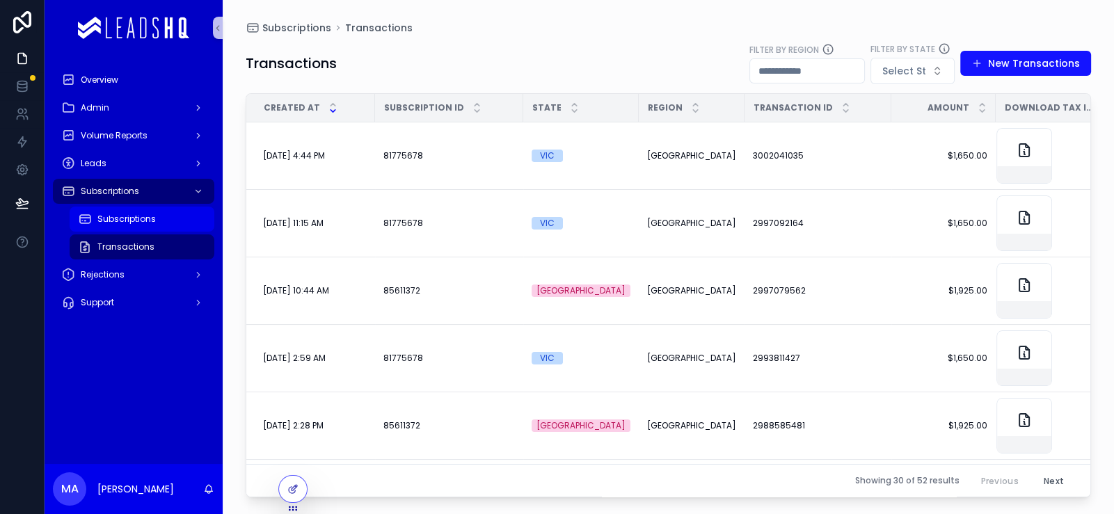
click at [202, 230] on div "Subscriptions" at bounding box center [142, 219] width 128 height 22
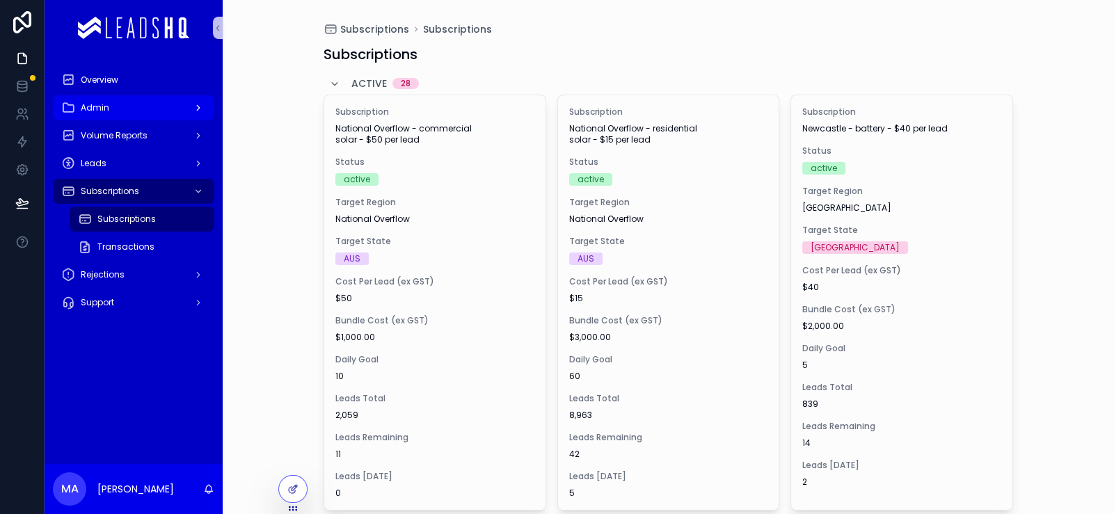
click at [206, 119] on div "Admin" at bounding box center [133, 108] width 145 height 22
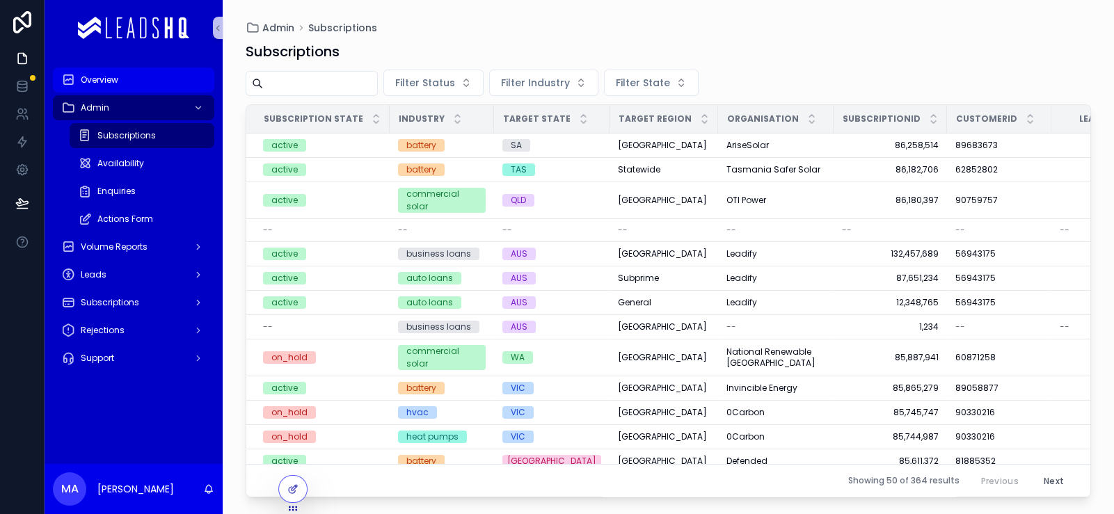
click at [206, 91] on div "Overview" at bounding box center [133, 80] width 145 height 22
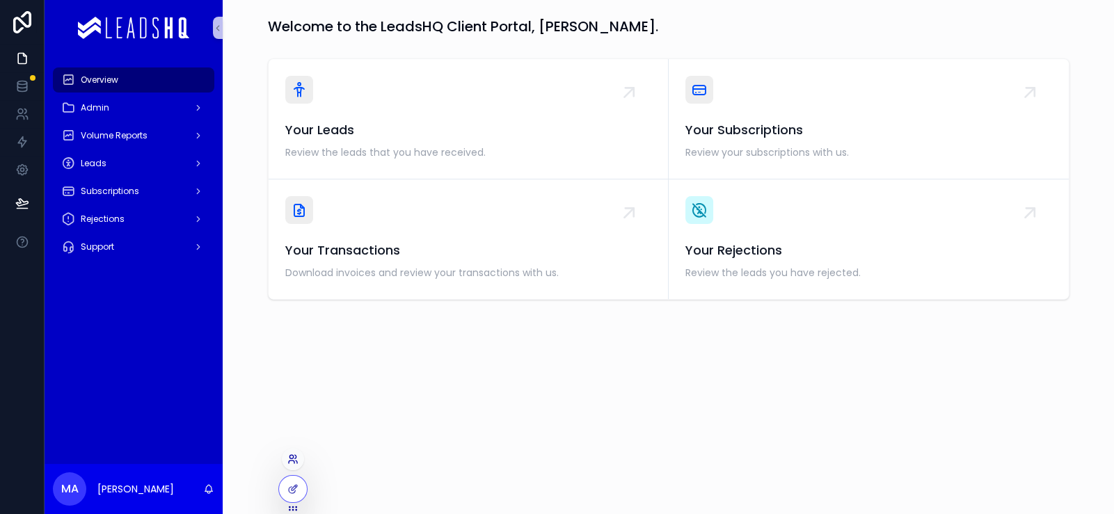
click at [299, 460] on icon at bounding box center [292, 459] width 11 height 11
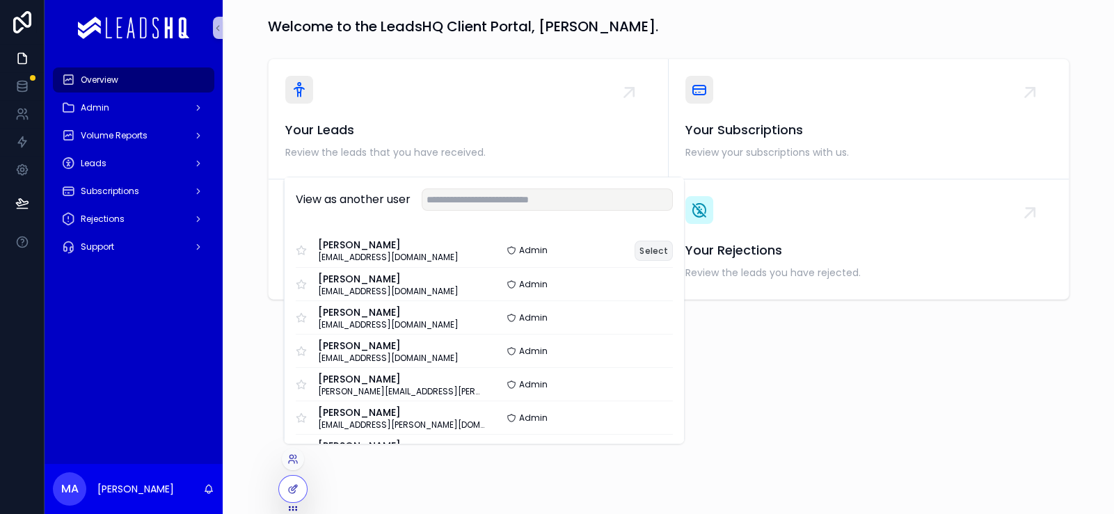
click at [673, 241] on button "Select" at bounding box center [654, 251] width 38 height 20
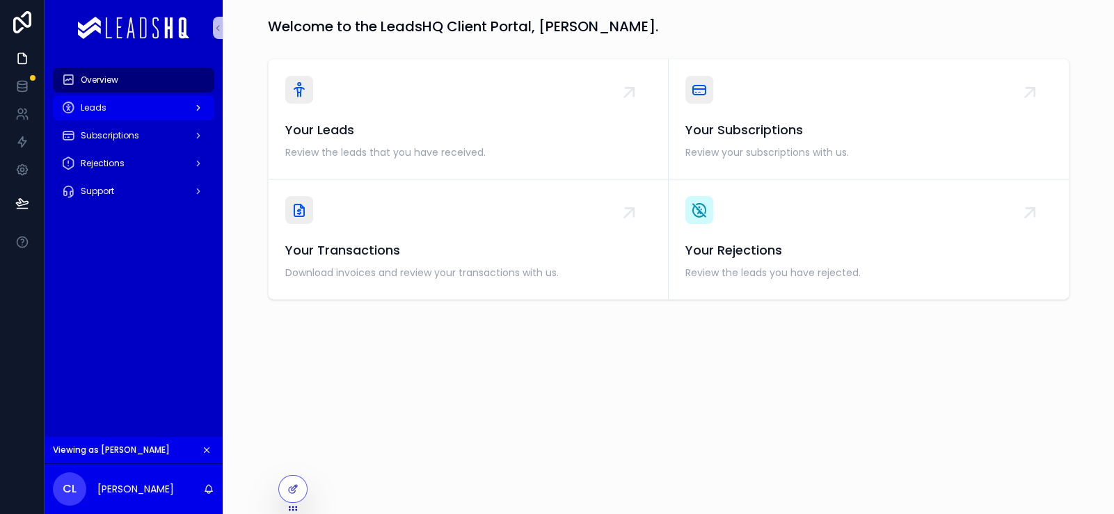
click at [203, 119] on div "Leads" at bounding box center [133, 108] width 145 height 22
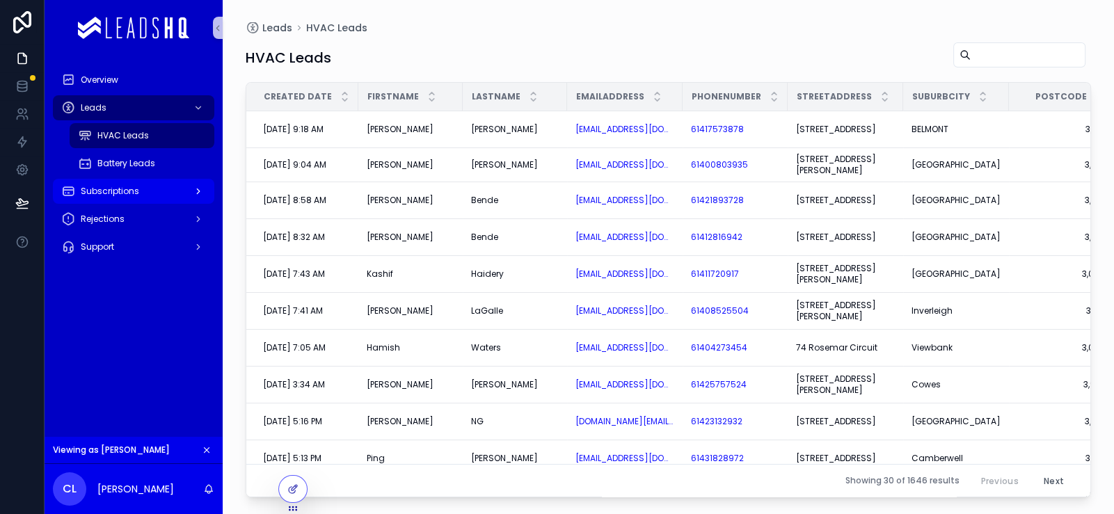
click at [163, 203] on div "Subscriptions" at bounding box center [133, 191] width 145 height 22
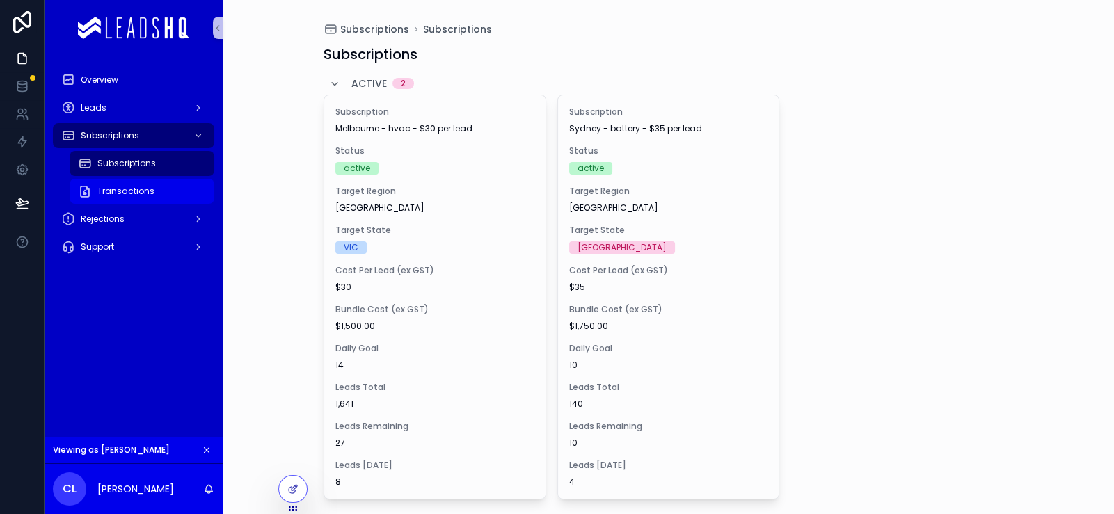
click at [170, 203] on div "Transactions" at bounding box center [142, 191] width 128 height 22
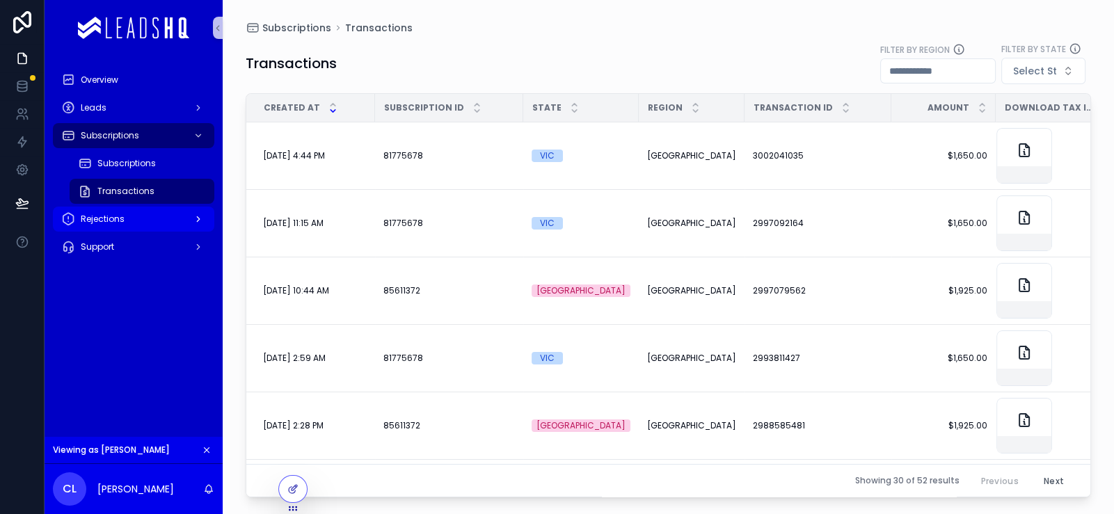
click at [154, 230] on div "Rejections" at bounding box center [133, 219] width 145 height 22
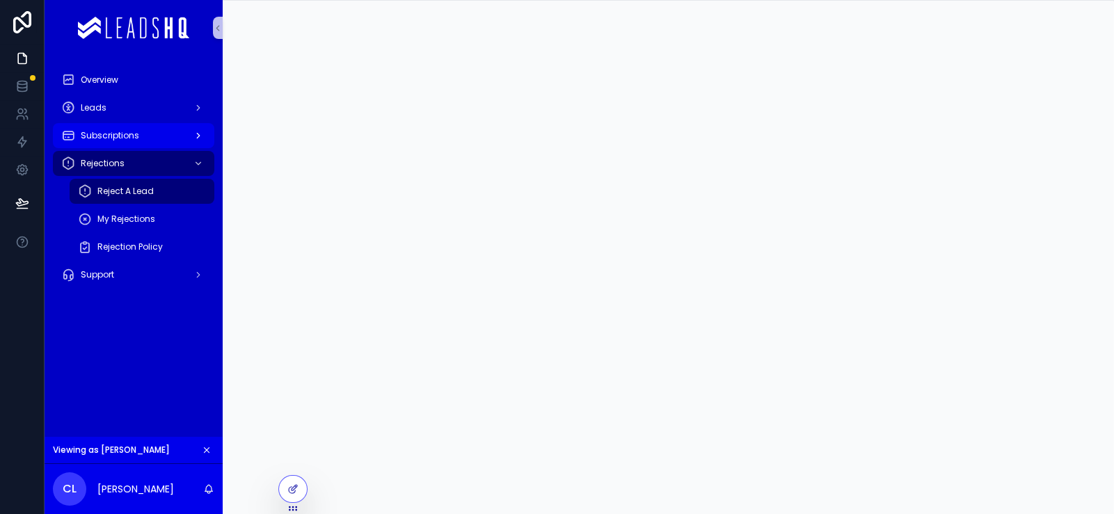
click at [174, 147] on div "Subscriptions" at bounding box center [133, 136] width 145 height 22
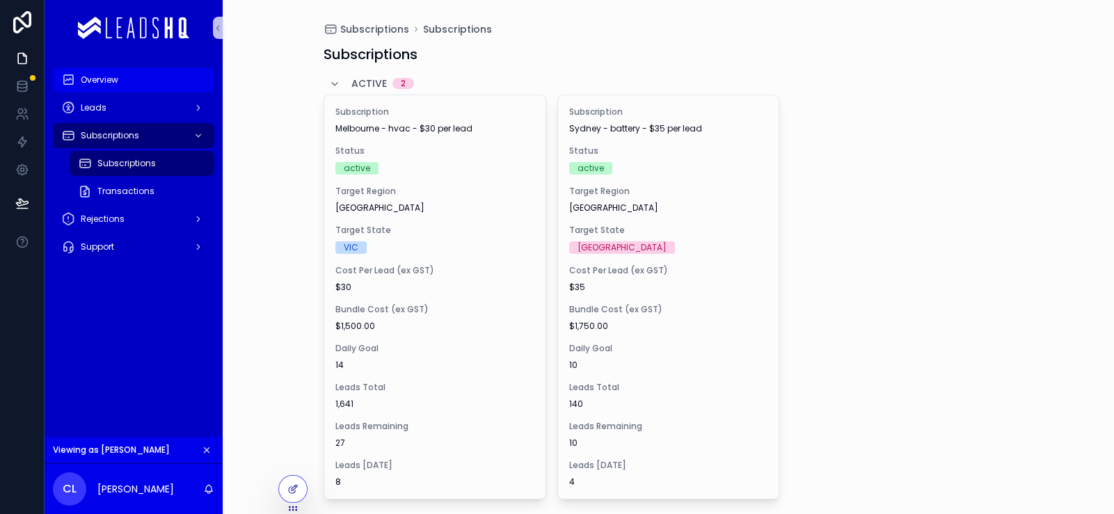
click at [191, 91] on div "Overview" at bounding box center [133, 80] width 145 height 22
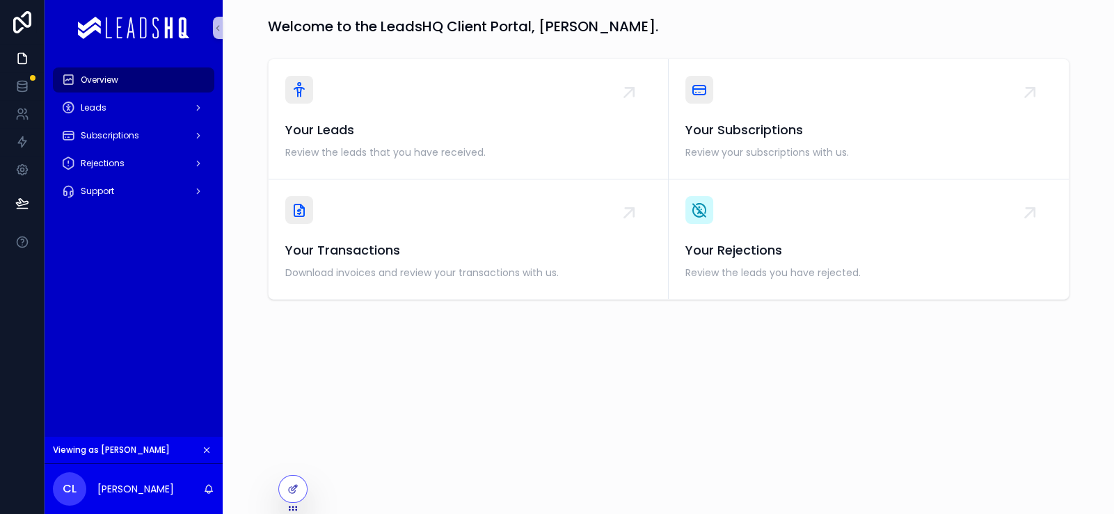
click at [214, 443] on button "scrollable content" at bounding box center [206, 450] width 15 height 15
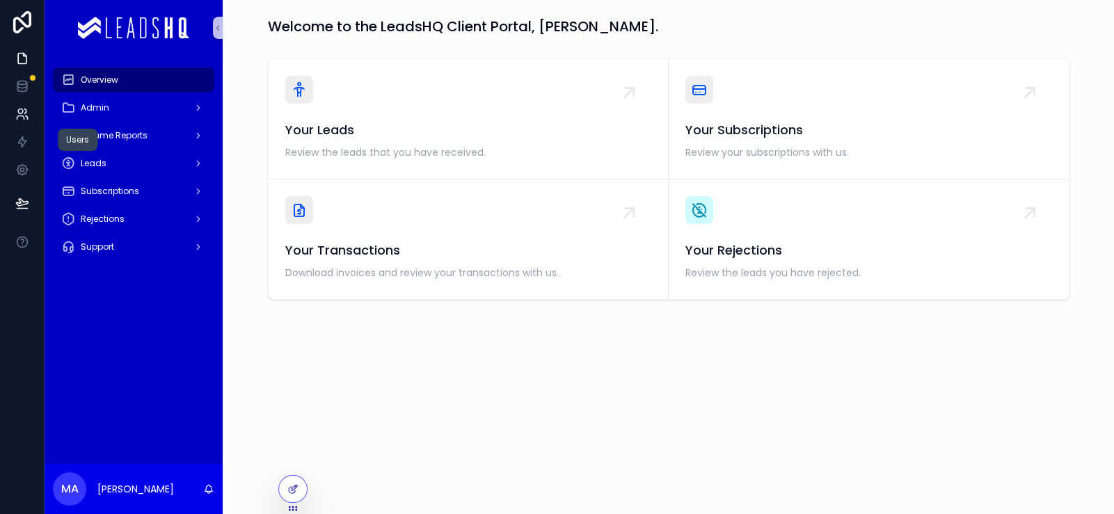
click at [26, 121] on icon at bounding box center [22, 114] width 14 height 14
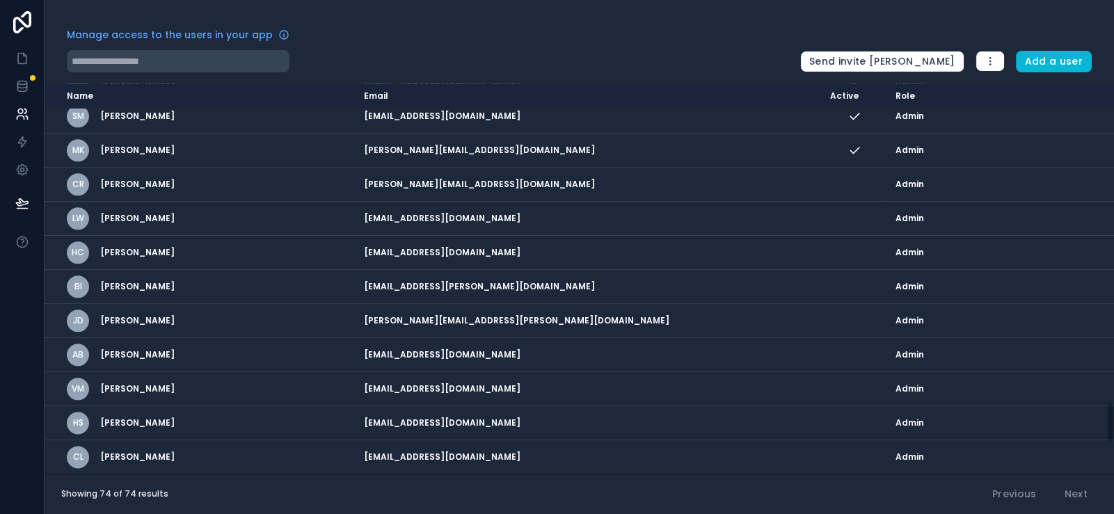
scroll to position [2804, 0]
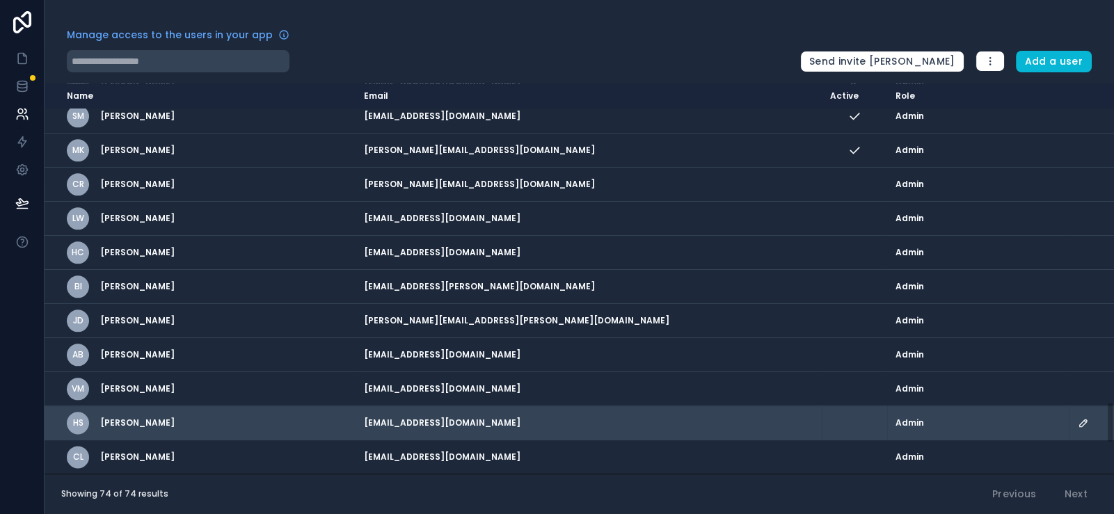
click at [1080, 420] on icon "scrollable content" at bounding box center [1083, 423] width 7 height 7
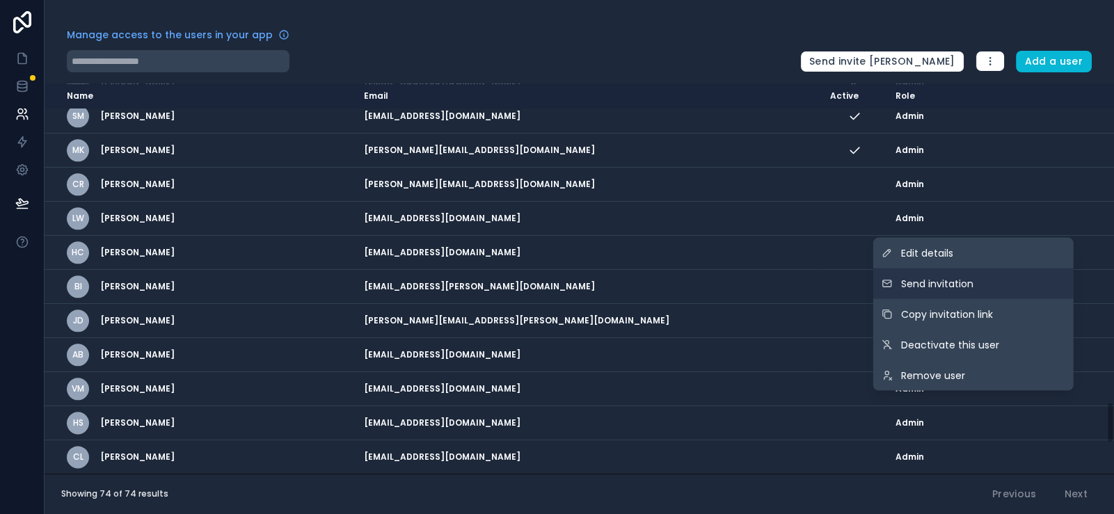
click at [968, 269] on button "Send invitation" at bounding box center [974, 284] width 200 height 31
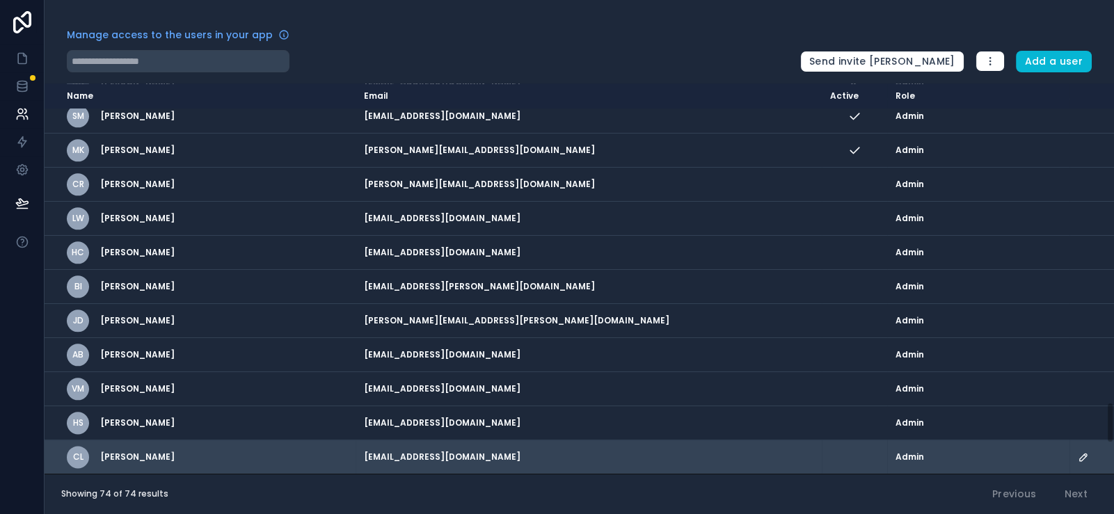
click at [1078, 452] on icon "scrollable content" at bounding box center [1083, 457] width 11 height 11
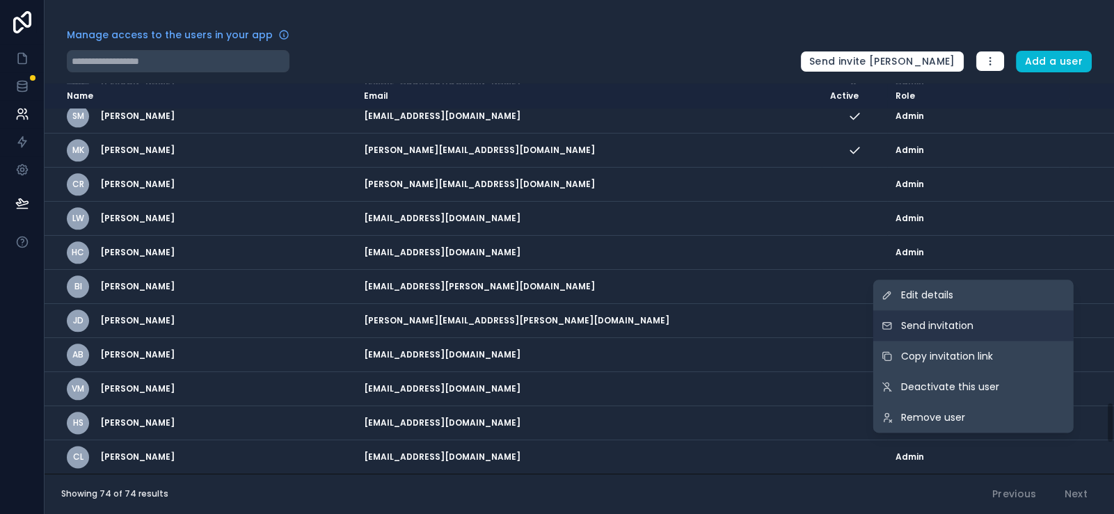
click at [961, 310] on button "Send invitation" at bounding box center [974, 325] width 200 height 31
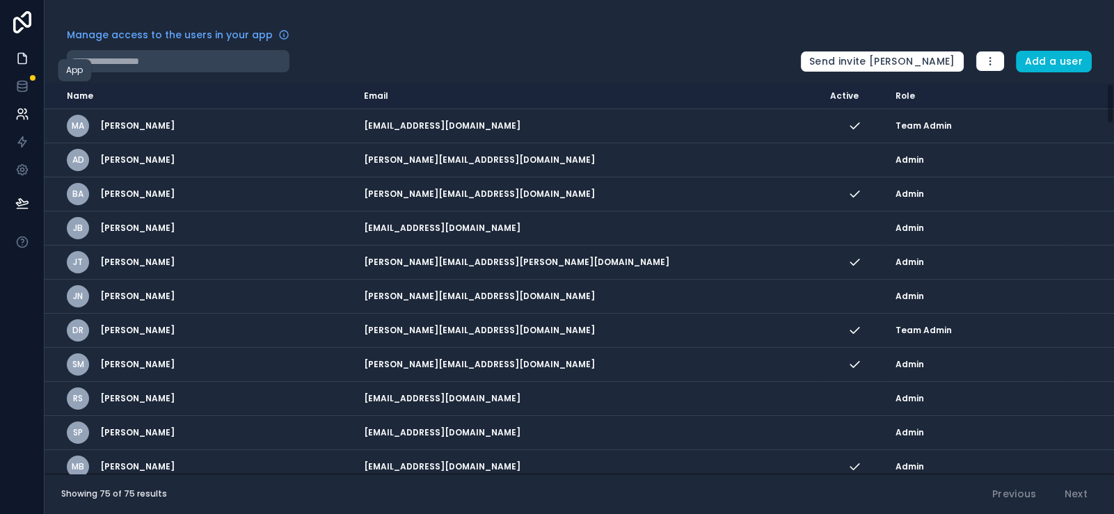
click at [29, 72] on link at bounding box center [22, 59] width 44 height 28
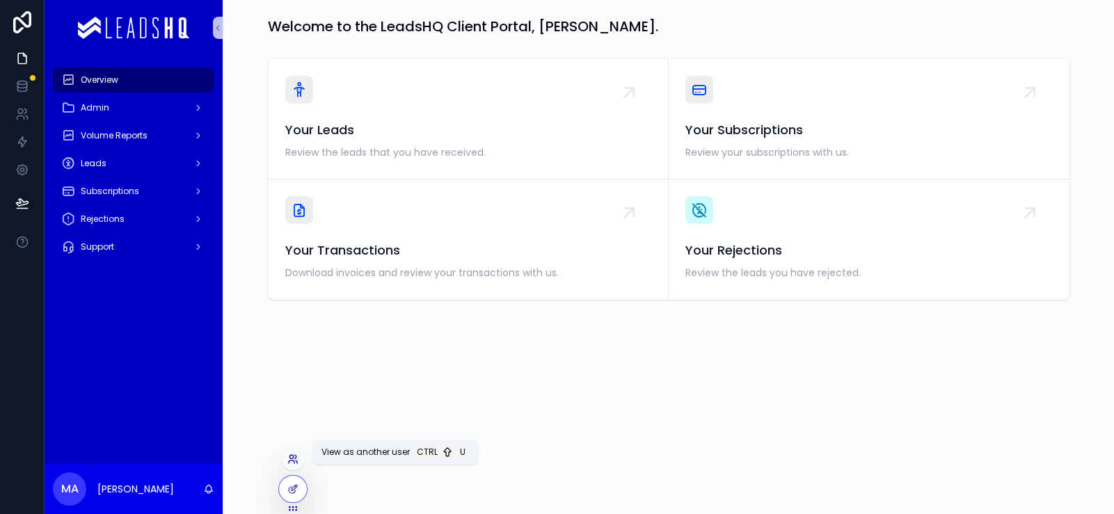
click at [296, 460] on icon at bounding box center [292, 459] width 11 height 11
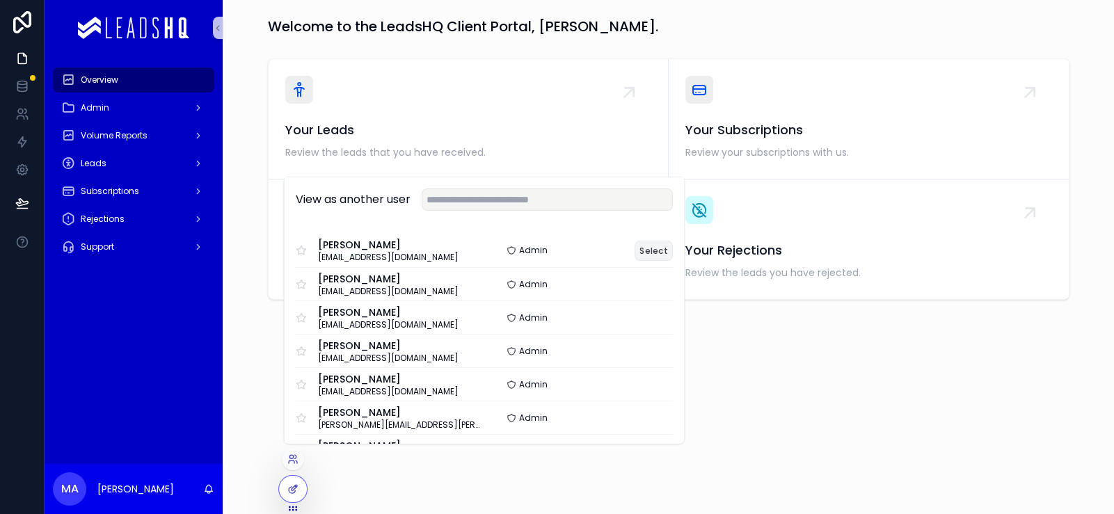
click at [673, 241] on button "Select" at bounding box center [654, 251] width 38 height 20
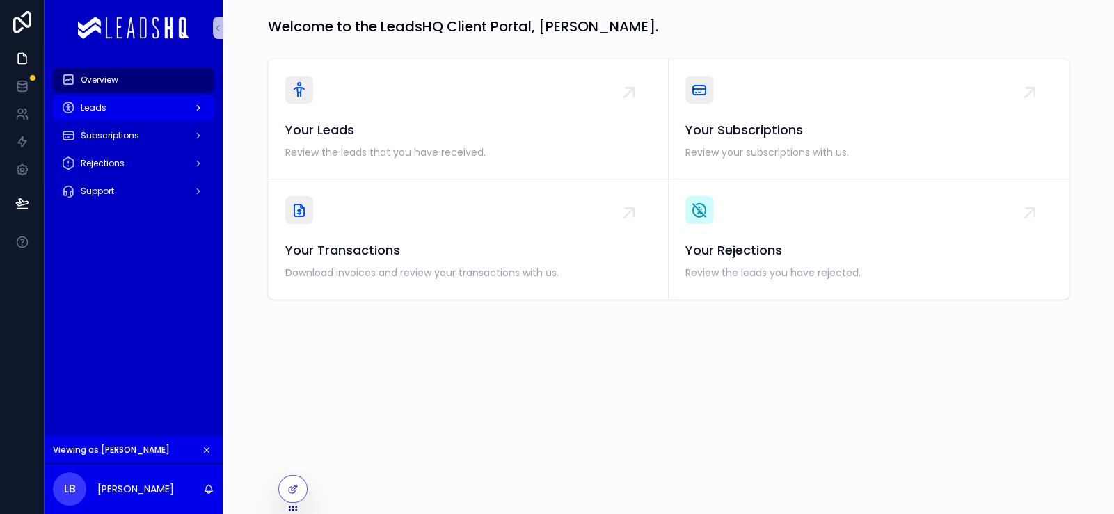
click at [206, 119] on div "Leads" at bounding box center [133, 108] width 145 height 22
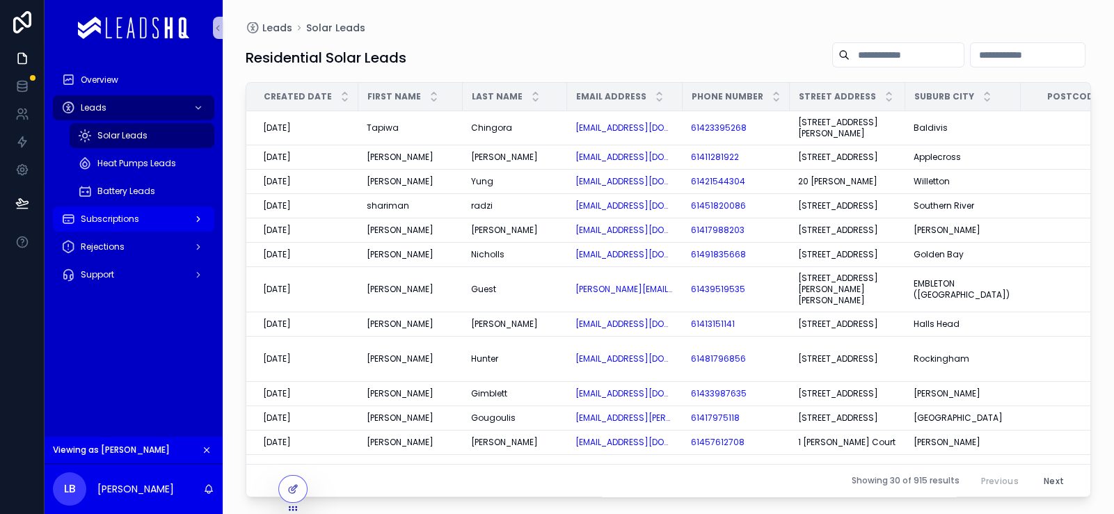
click at [182, 230] on div "Subscriptions" at bounding box center [133, 219] width 145 height 22
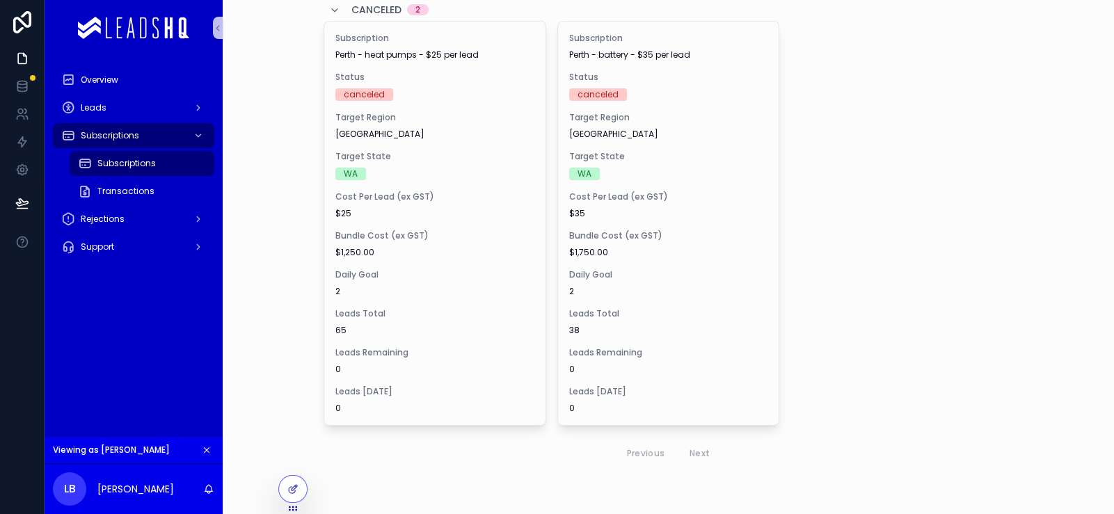
scroll to position [780, 0]
click at [198, 230] on div "Rejections" at bounding box center [133, 219] width 145 height 22
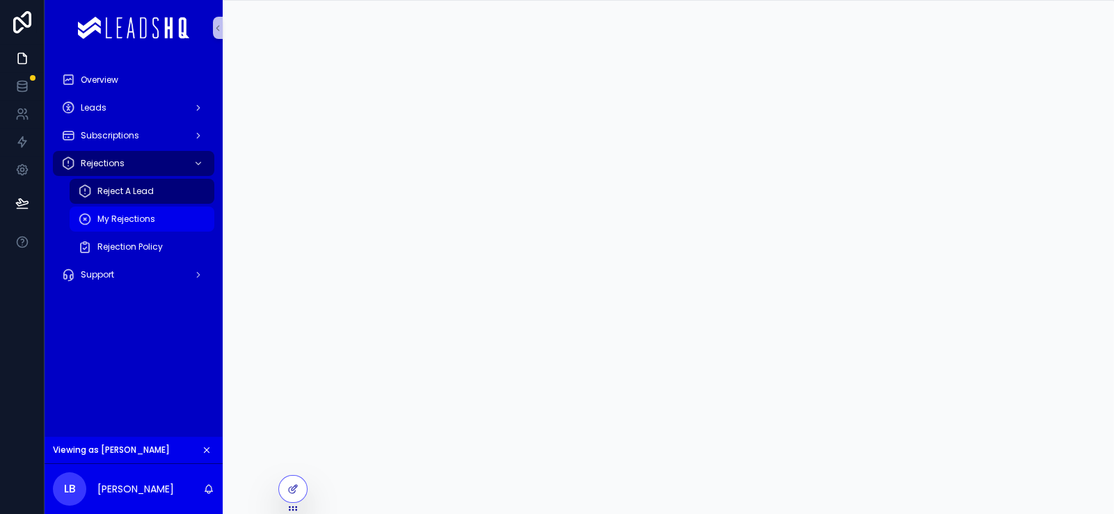
click at [155, 225] on span "My Rejections" at bounding box center [126, 219] width 58 height 11
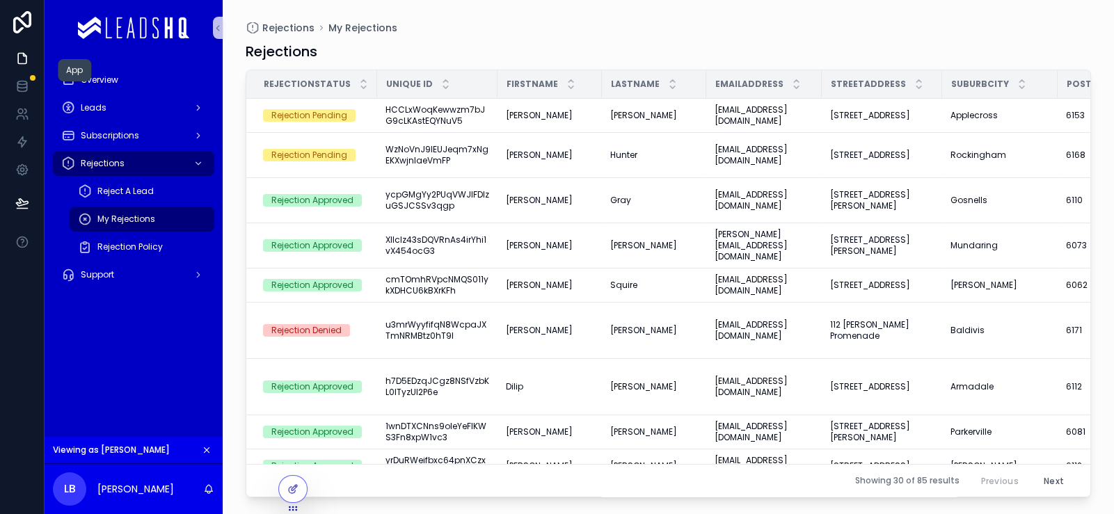
click at [44, 69] on link at bounding box center [22, 59] width 44 height 28
click at [212, 445] on icon "scrollable content" at bounding box center [207, 450] width 10 height 10
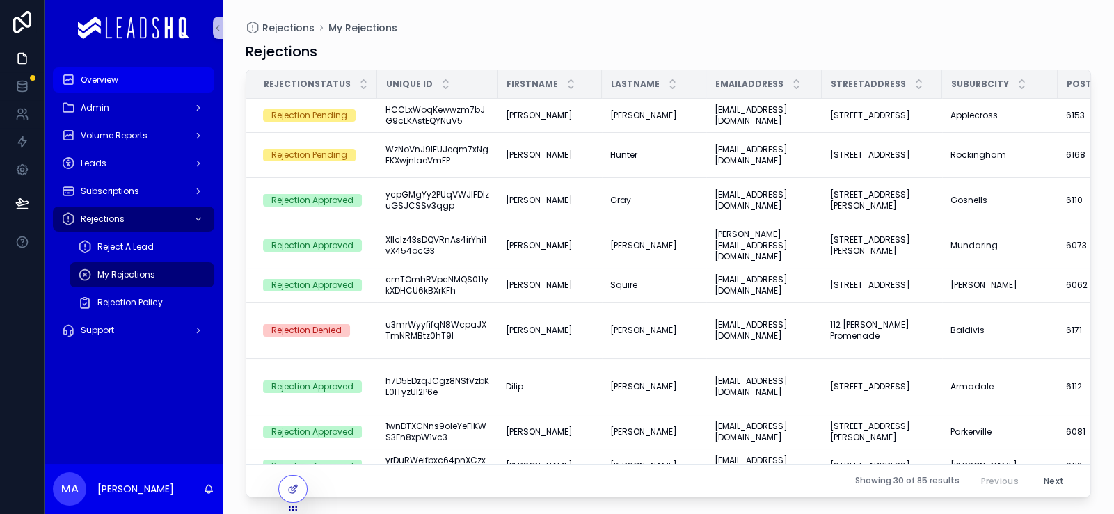
click at [153, 91] on div "Overview" at bounding box center [133, 80] width 145 height 22
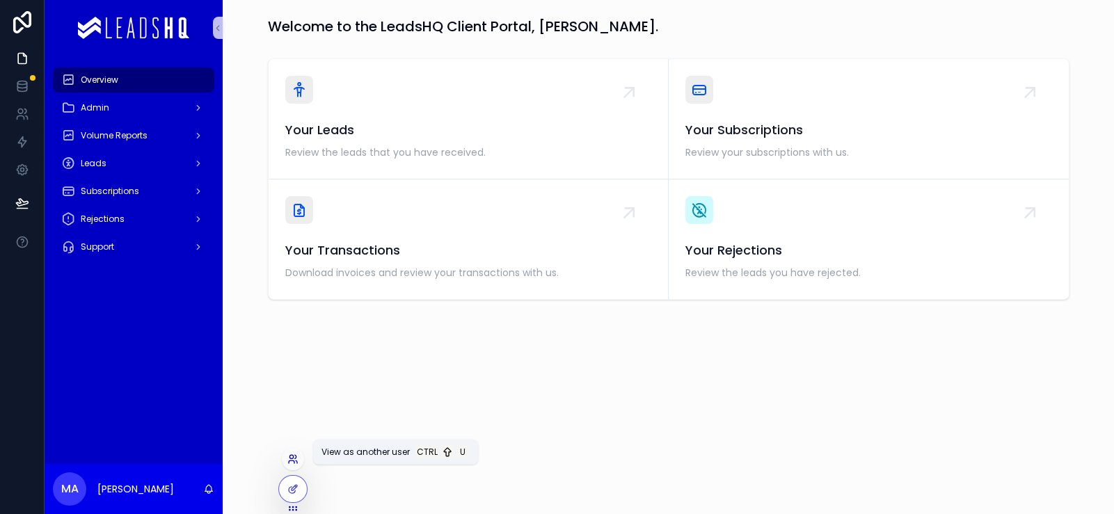
click at [299, 459] on icon at bounding box center [292, 459] width 11 height 11
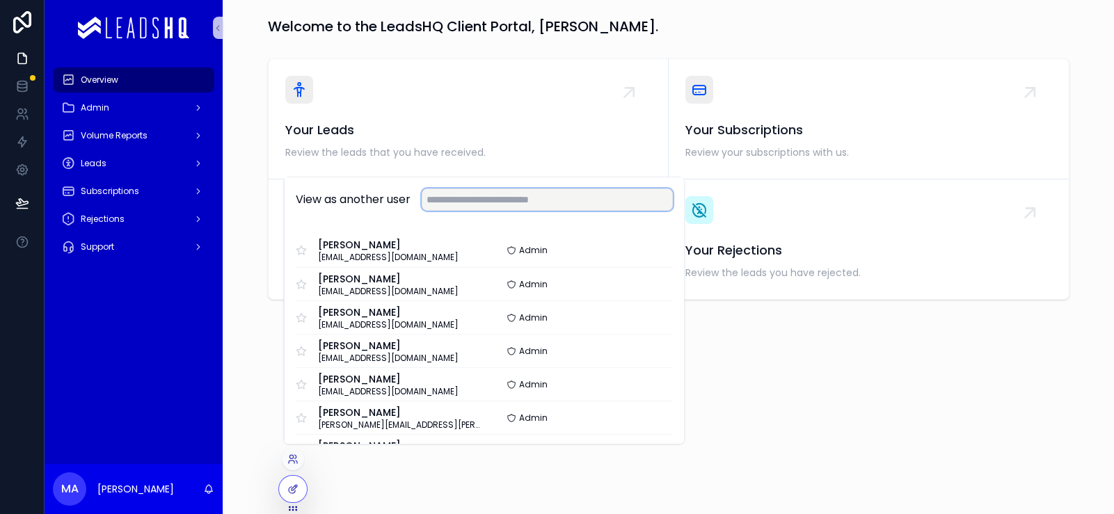
click at [539, 189] on input "text" at bounding box center [547, 200] width 251 height 22
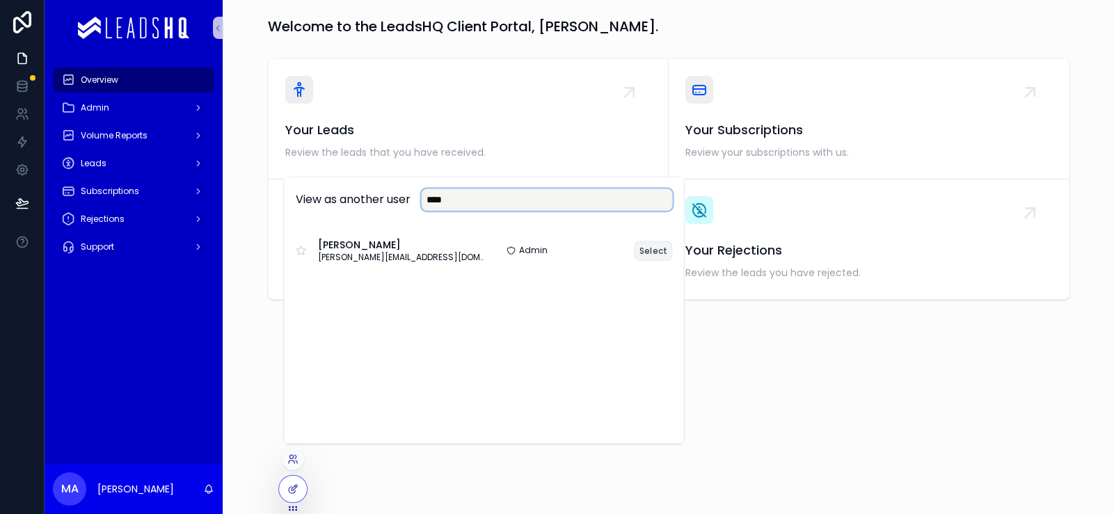
type input "****"
click at [673, 241] on button "Select" at bounding box center [654, 251] width 38 height 20
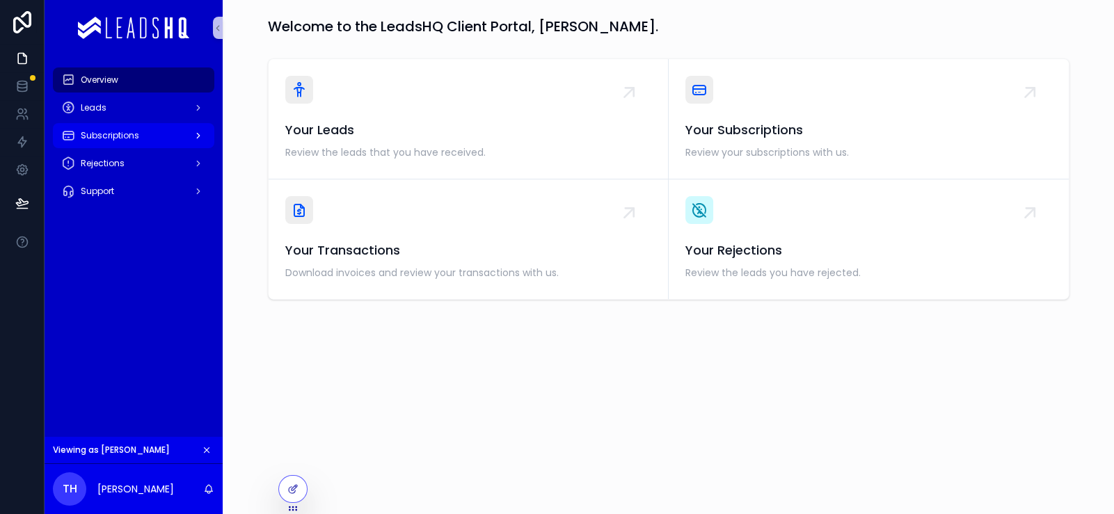
click at [206, 147] on div "Subscriptions" at bounding box center [133, 136] width 145 height 22
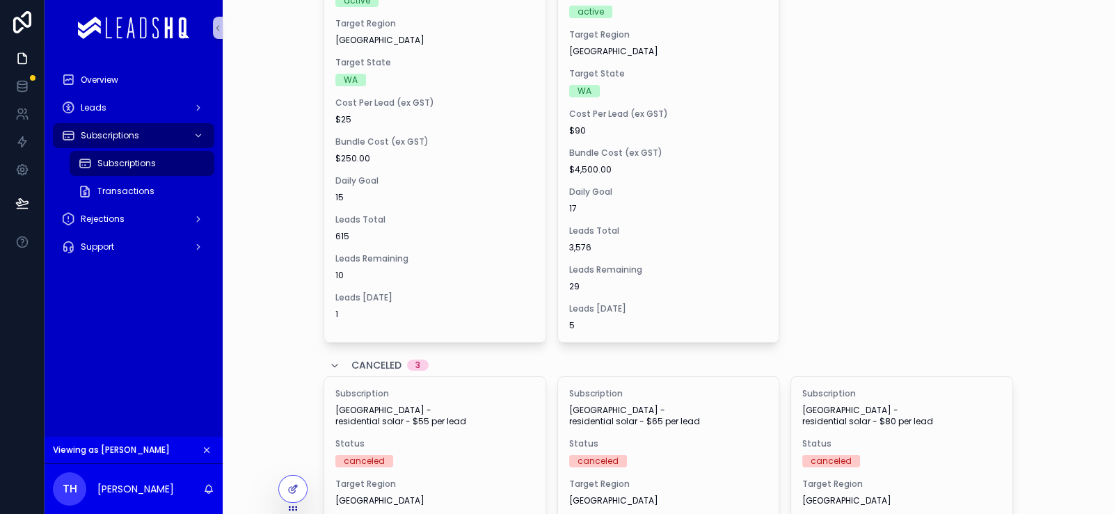
scroll to position [98, 0]
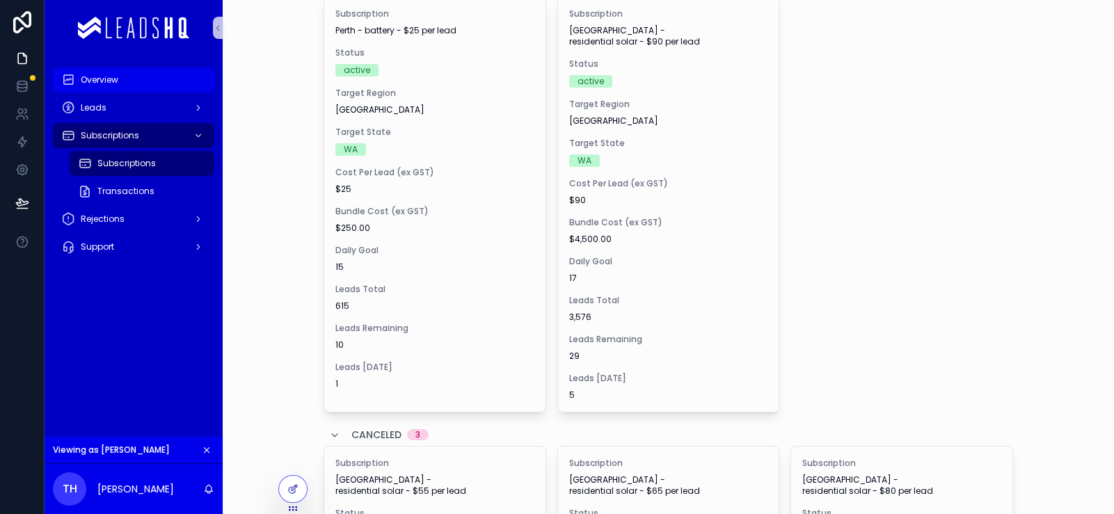
click at [206, 91] on div "Overview" at bounding box center [133, 80] width 145 height 22
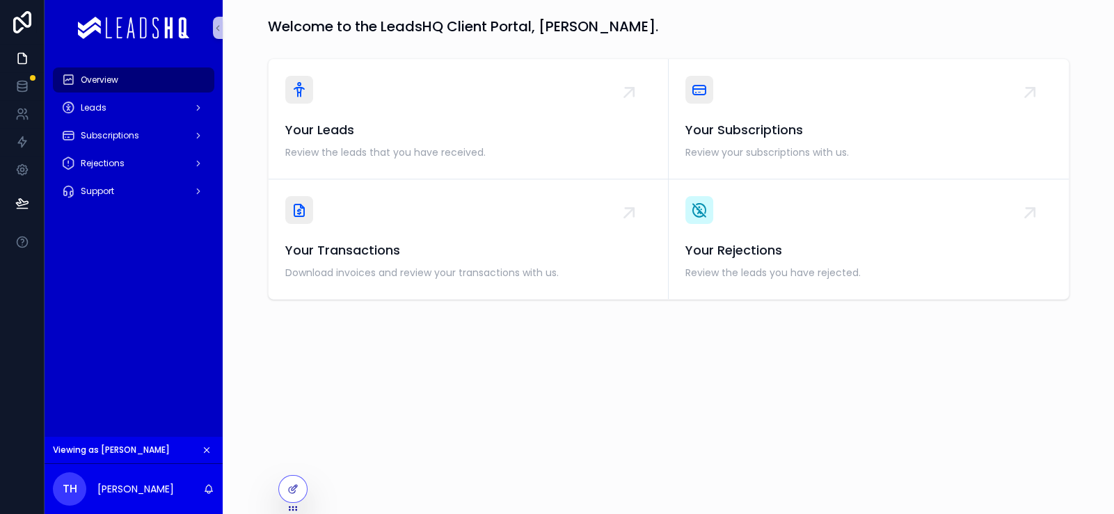
click at [212, 445] on icon "scrollable content" at bounding box center [207, 450] width 10 height 10
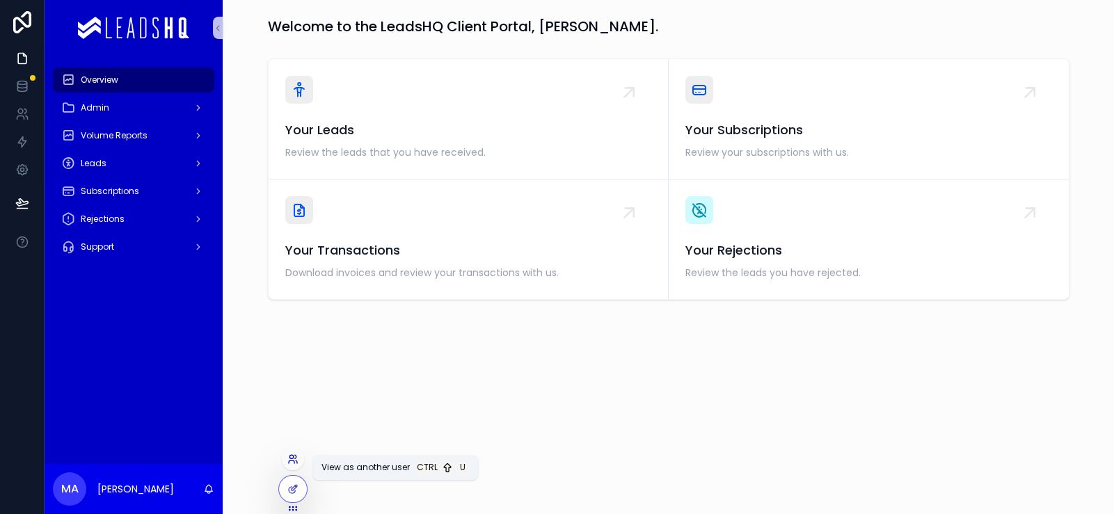
click at [299, 459] on icon at bounding box center [292, 459] width 11 height 11
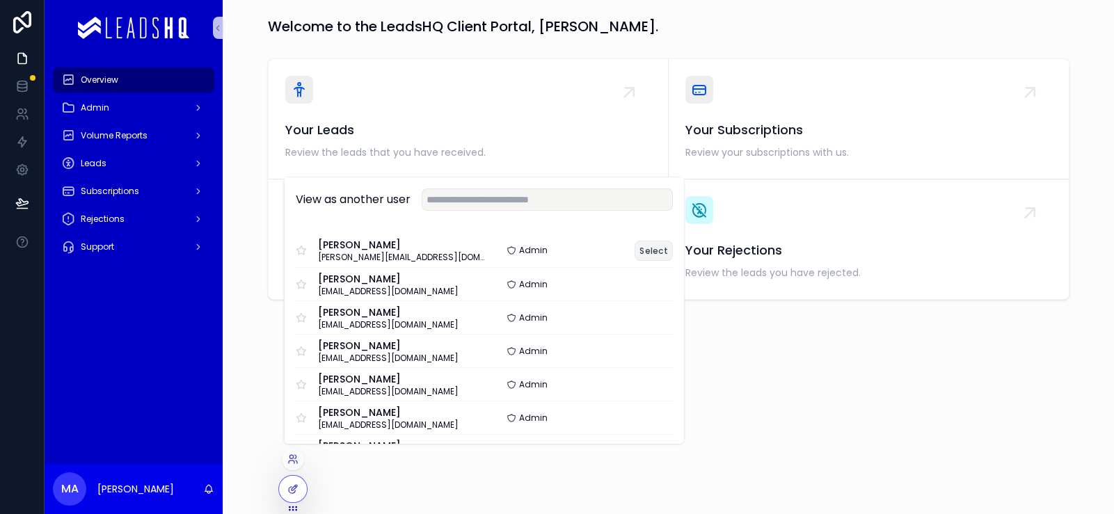
click at [673, 241] on button "Select" at bounding box center [654, 251] width 38 height 20
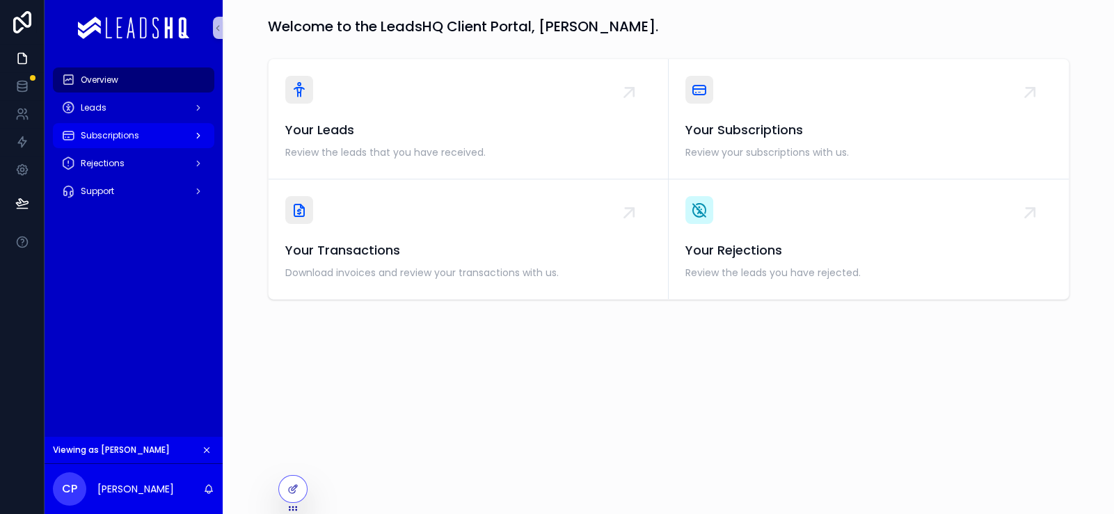
click at [206, 147] on div "Subscriptions" at bounding box center [133, 136] width 145 height 22
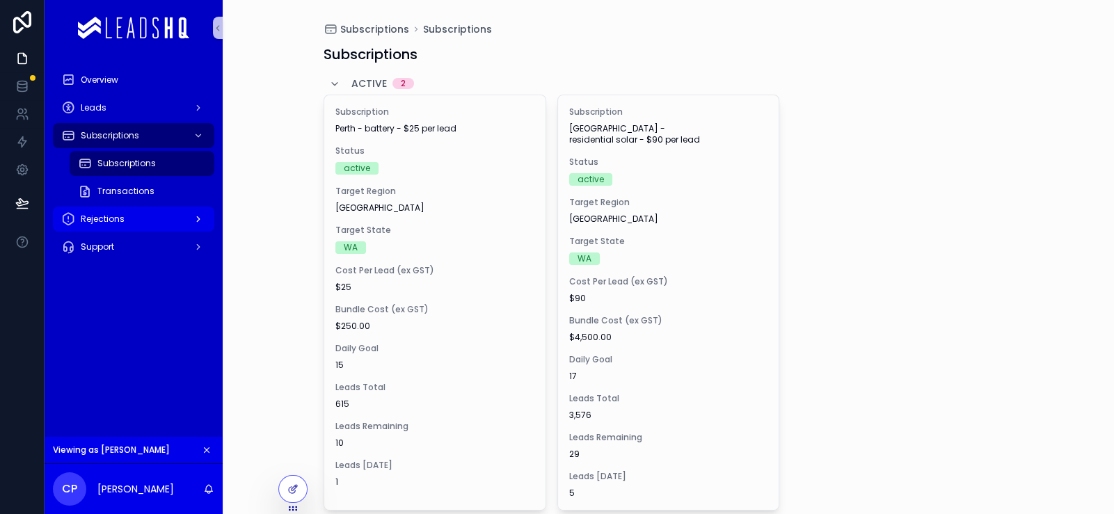
click at [158, 230] on div "Rejections" at bounding box center [133, 219] width 145 height 22
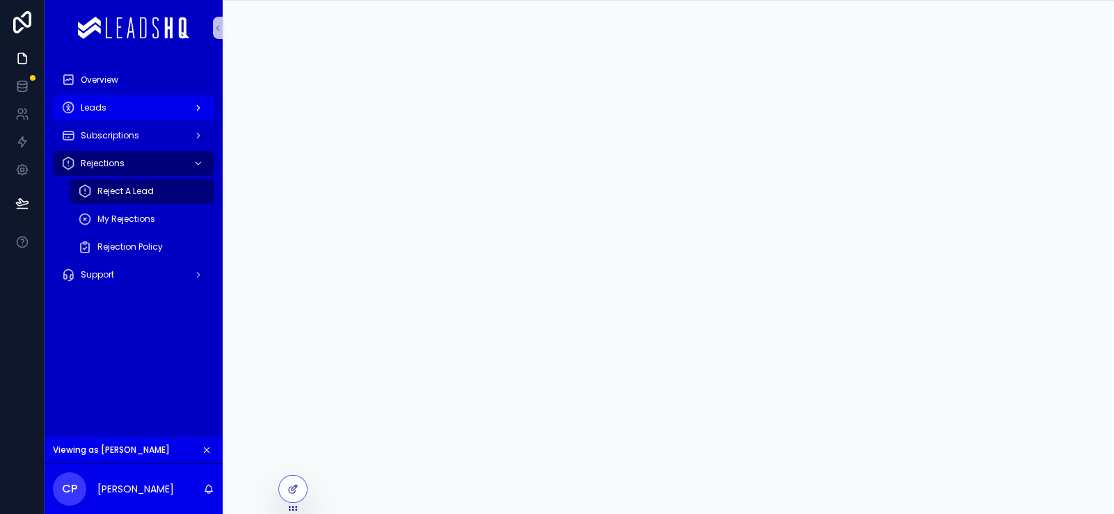
click at [170, 119] on div "Leads" at bounding box center [133, 108] width 145 height 22
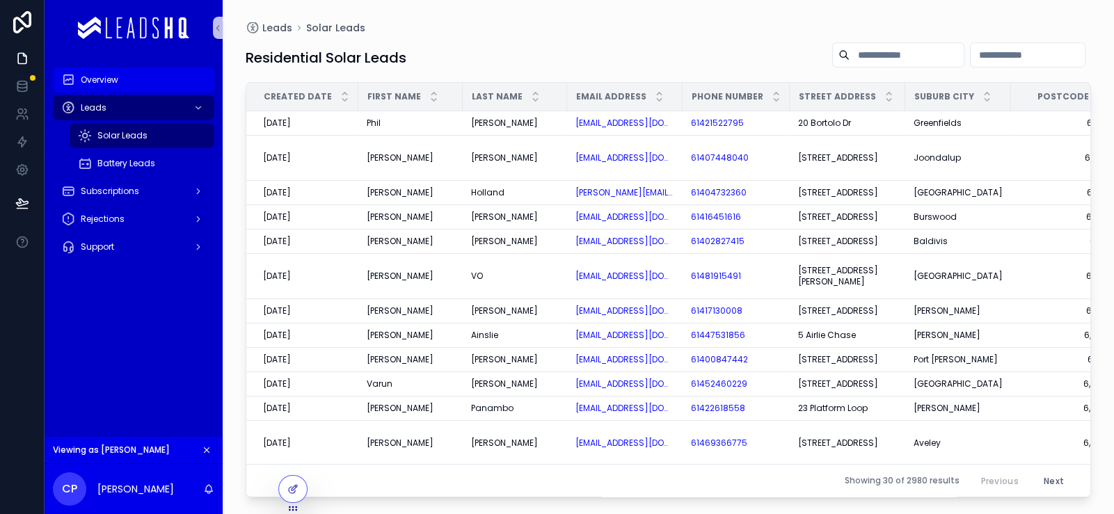
click at [191, 91] on div "Overview" at bounding box center [133, 80] width 145 height 22
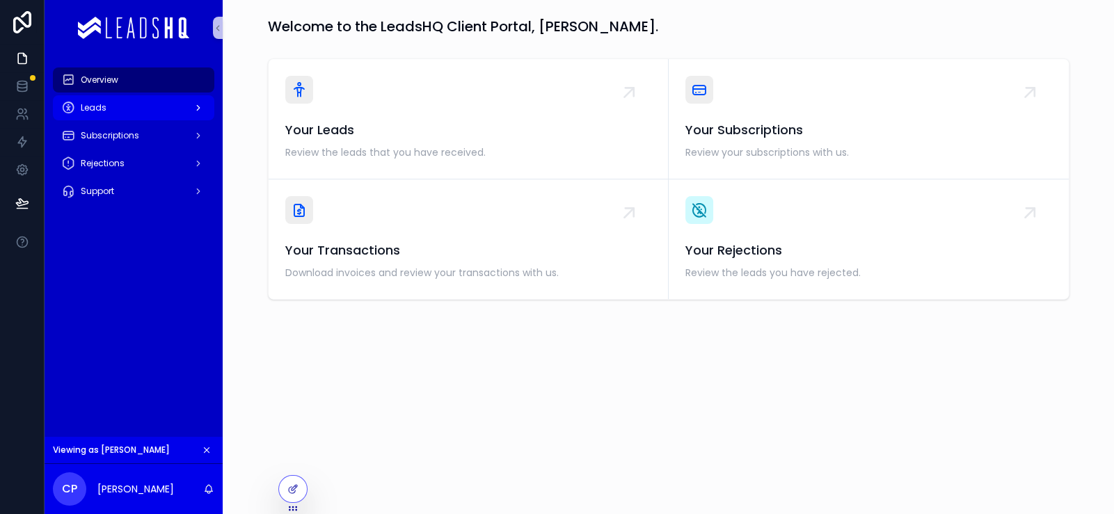
click at [183, 119] on div "Leads" at bounding box center [133, 108] width 145 height 22
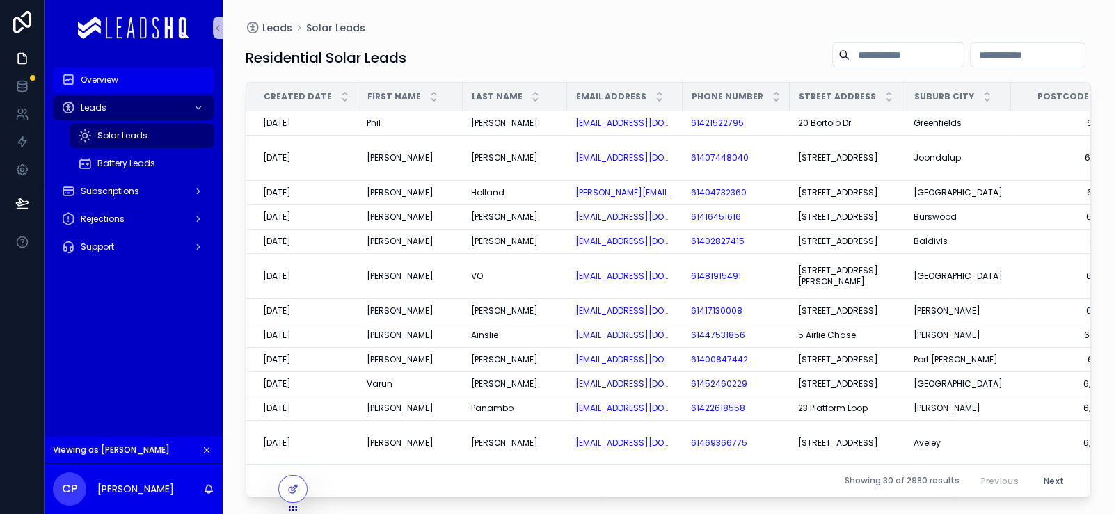
click at [196, 91] on div "Overview" at bounding box center [133, 80] width 145 height 22
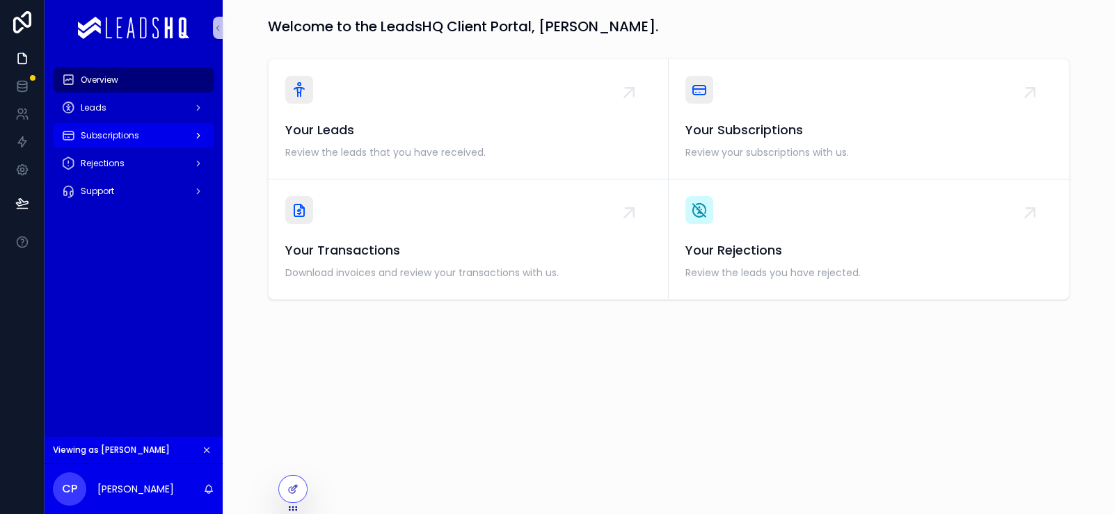
click at [166, 147] on div "Subscriptions" at bounding box center [133, 136] width 145 height 22
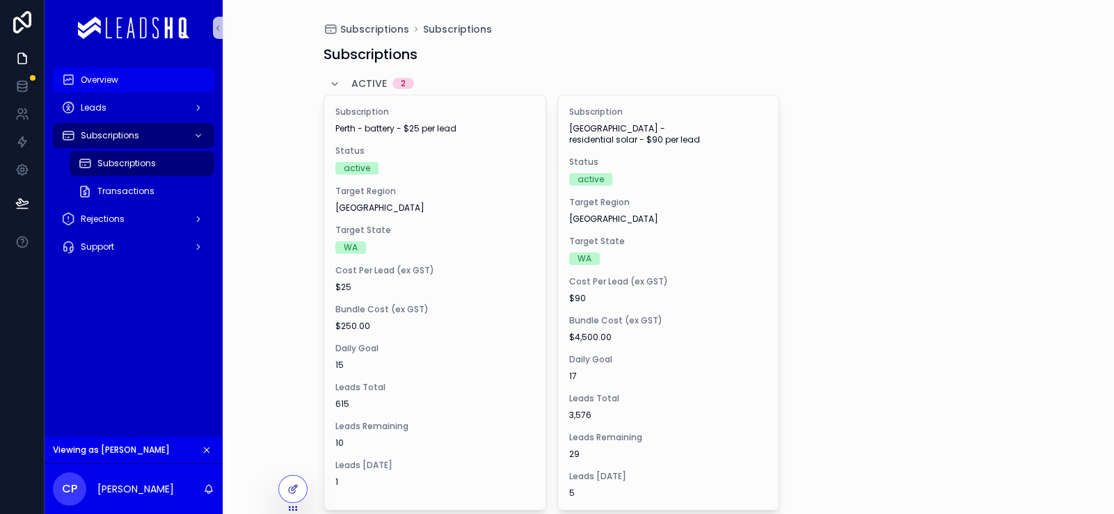
click at [203, 91] on div "Overview" at bounding box center [133, 80] width 145 height 22
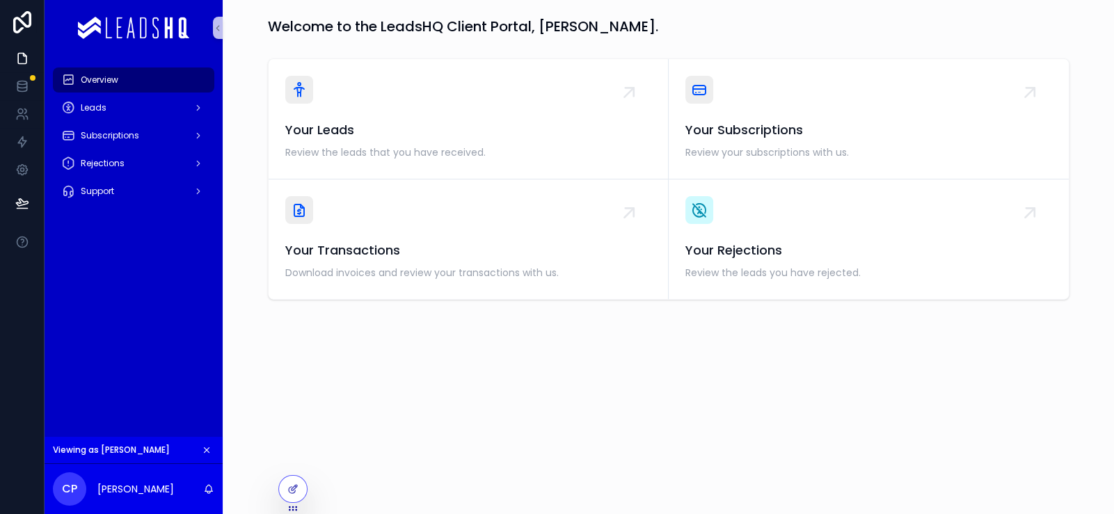
click at [212, 445] on icon "scrollable content" at bounding box center [207, 450] width 10 height 10
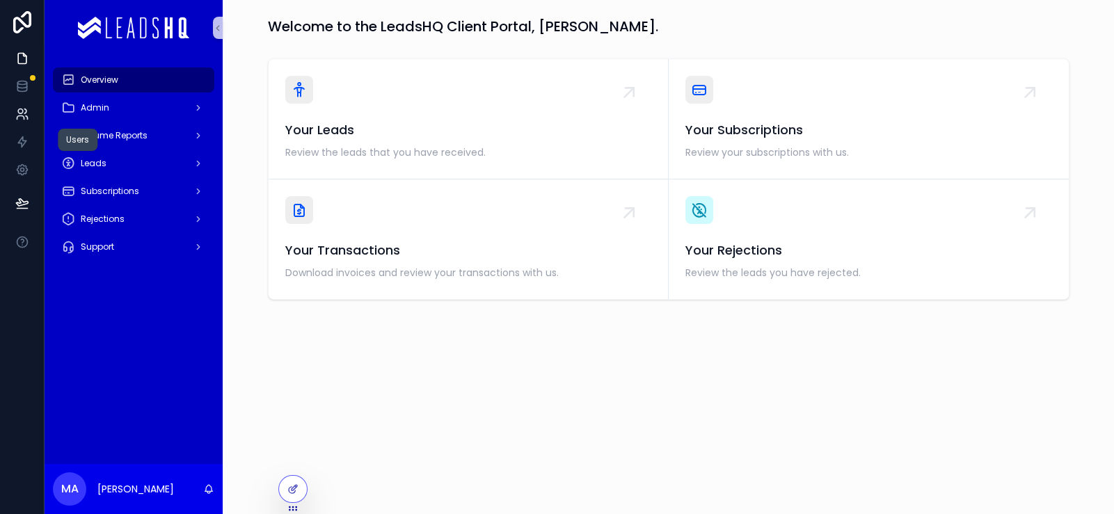
click at [15, 128] on link at bounding box center [22, 114] width 44 height 28
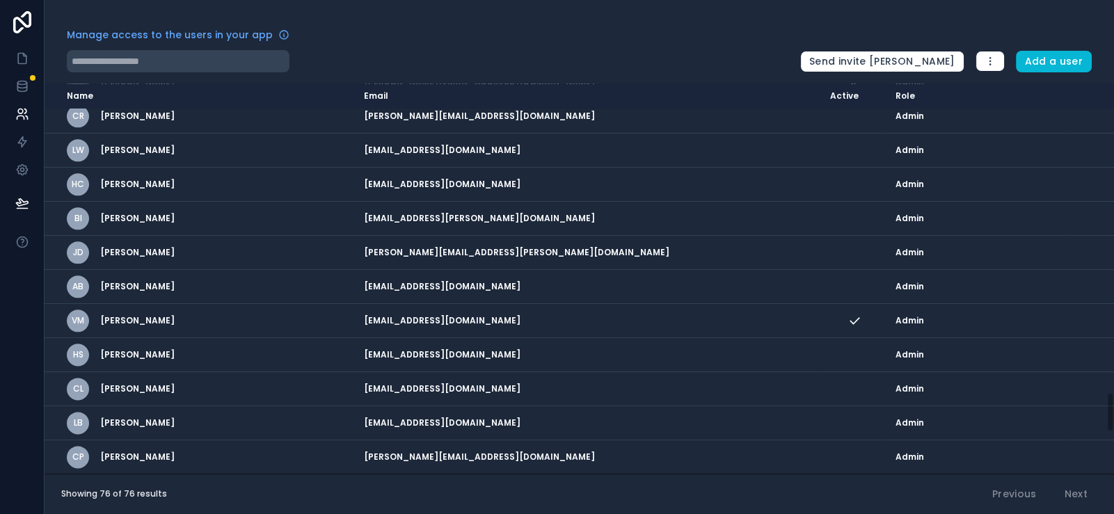
scroll to position [2889, 0]
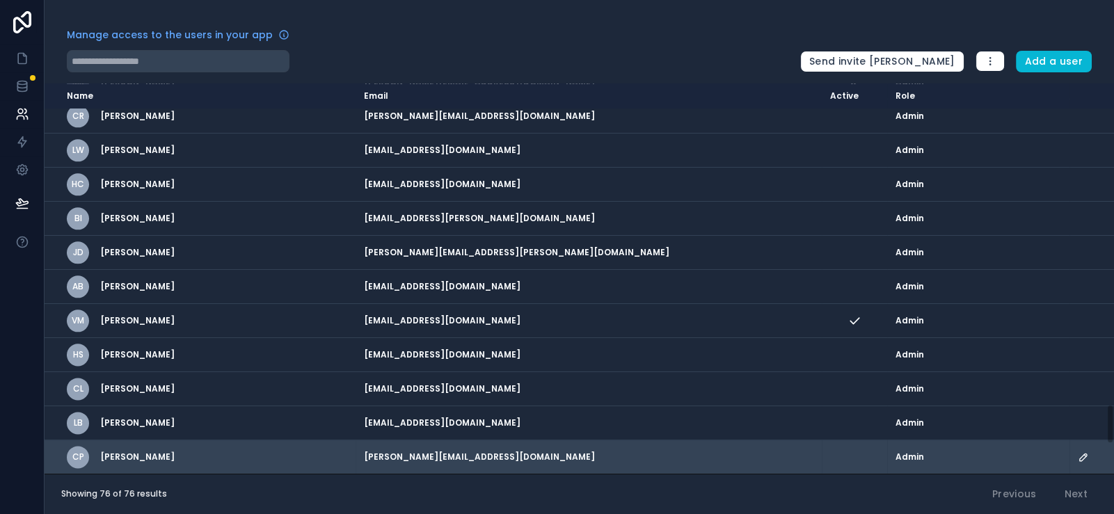
click at [1078, 452] on icon "scrollable content" at bounding box center [1083, 457] width 11 height 11
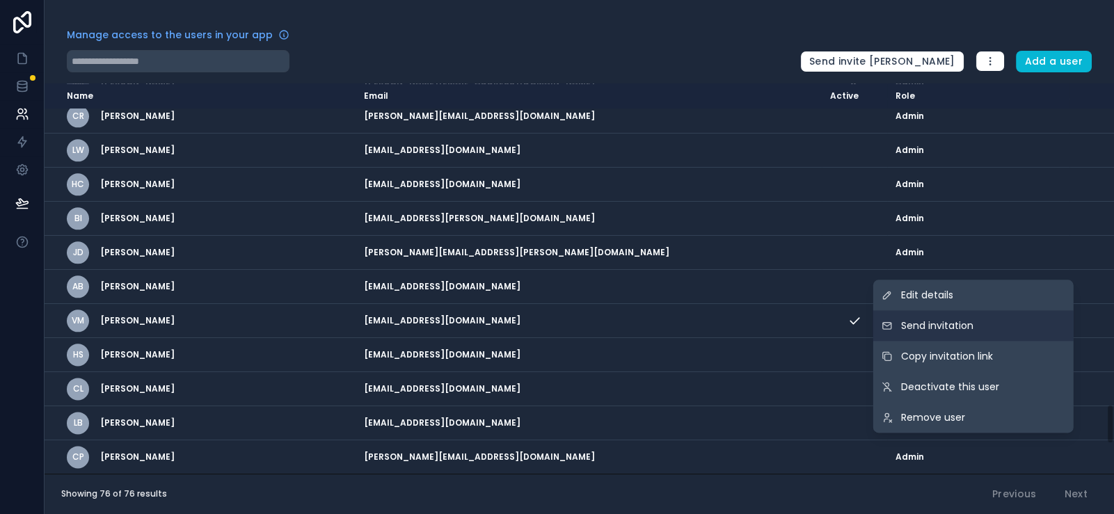
click at [939, 319] on span "Send invitation" at bounding box center [937, 326] width 72 height 14
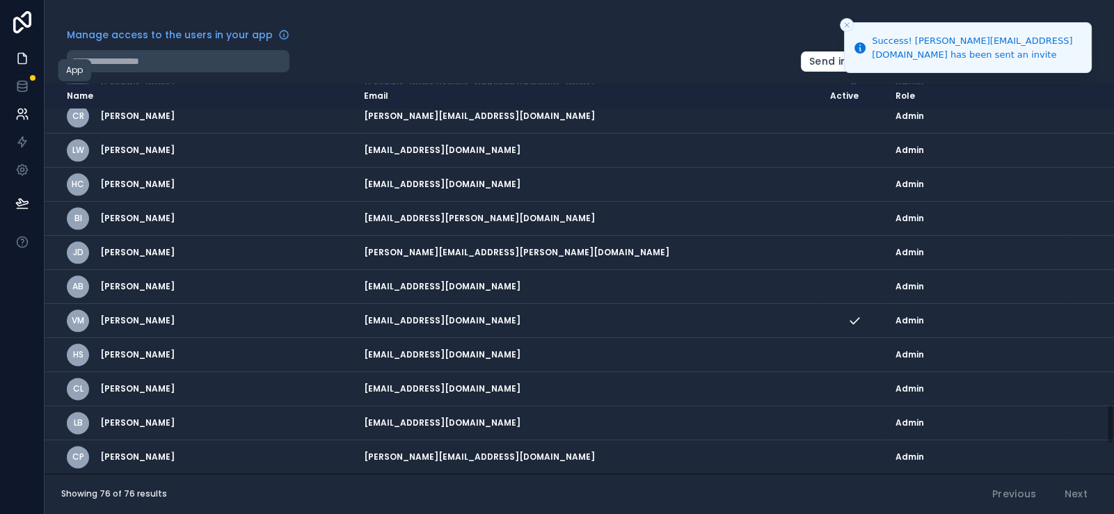
click at [26, 56] on icon at bounding box center [24, 55] width 3 height 3
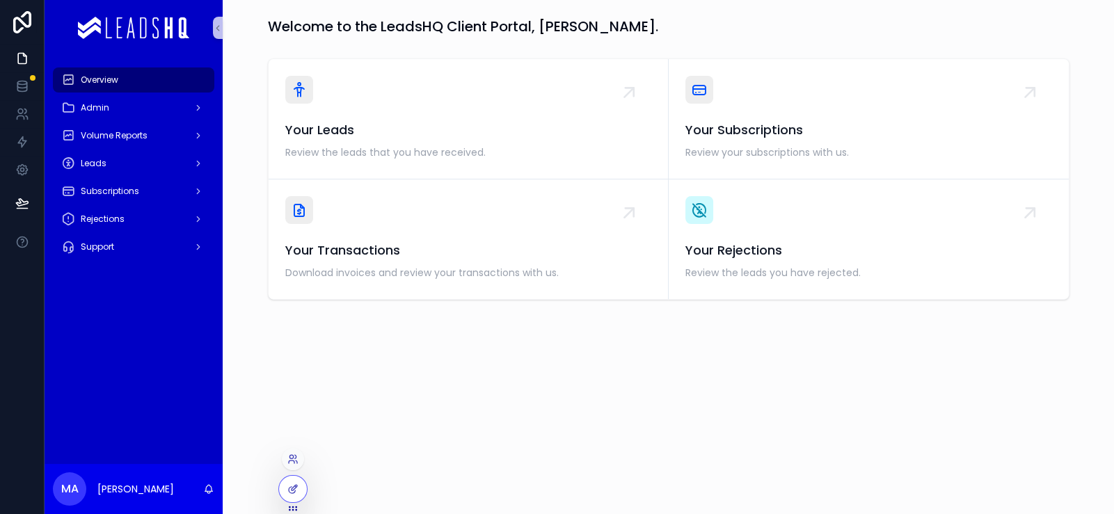
click at [302, 452] on div at bounding box center [293, 459] width 22 height 22
click at [296, 459] on icon at bounding box center [292, 459] width 11 height 11
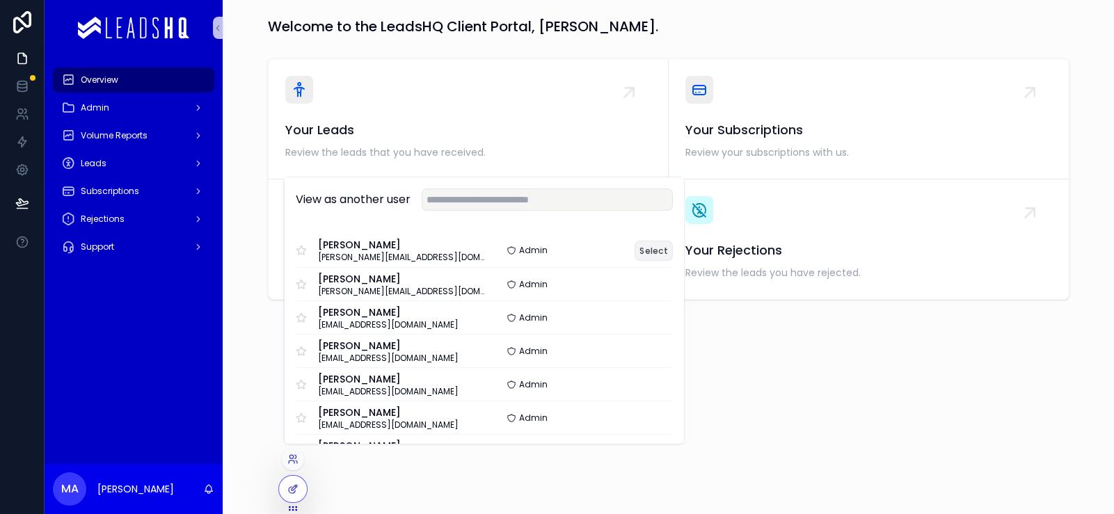
click at [673, 241] on button "Select" at bounding box center [654, 251] width 38 height 20
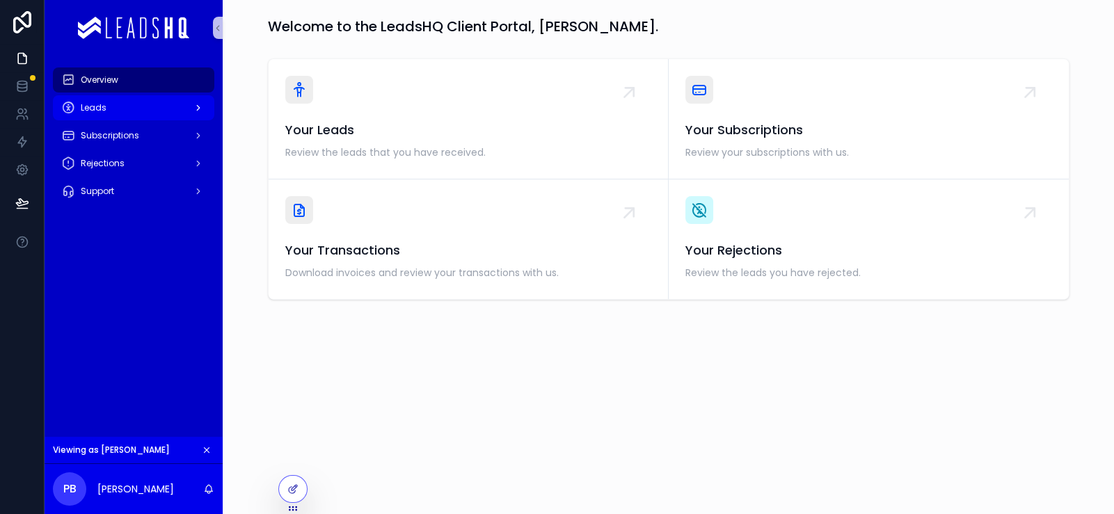
click at [150, 119] on div "Leads" at bounding box center [133, 108] width 145 height 22
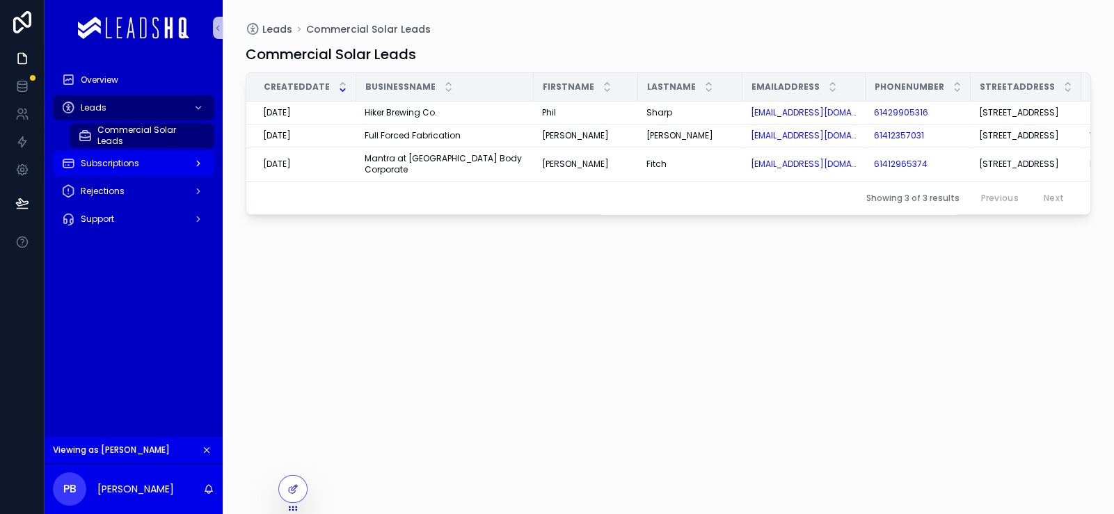
click at [150, 175] on div "Subscriptions" at bounding box center [133, 163] width 145 height 22
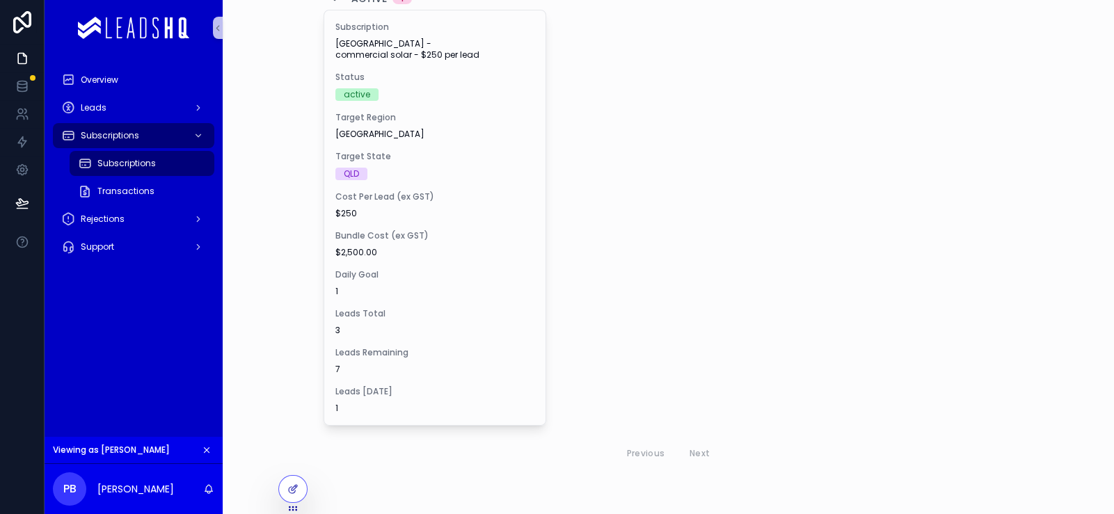
scroll to position [233, 0]
click at [187, 203] on div "Transactions" at bounding box center [142, 191] width 128 height 22
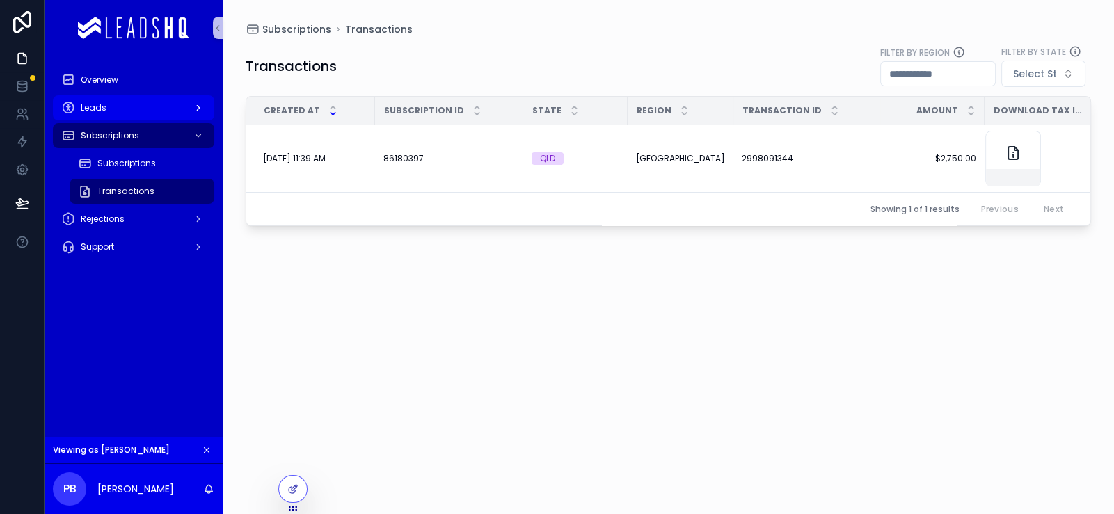
click at [176, 119] on div "Leads" at bounding box center [133, 108] width 145 height 22
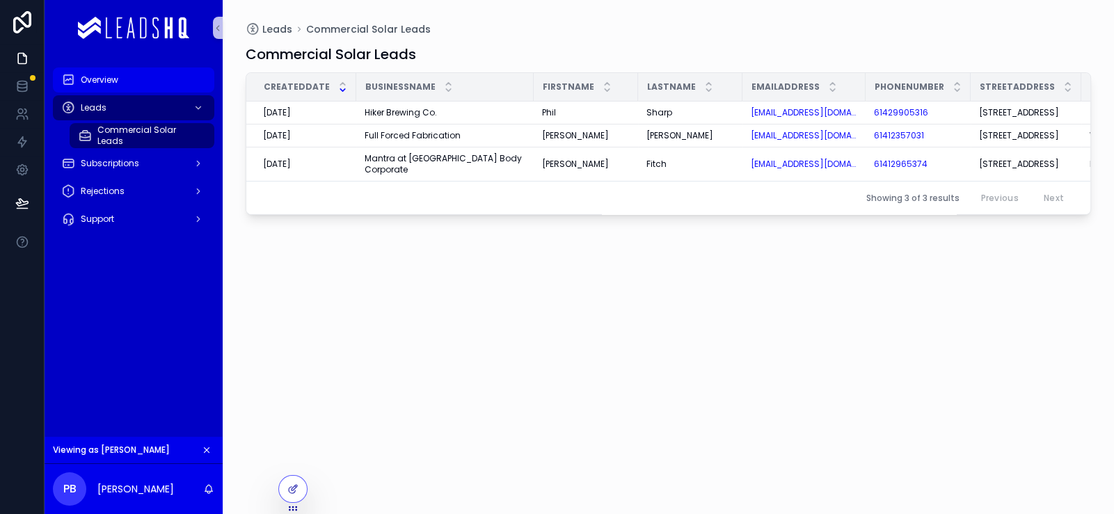
click at [186, 91] on div "Overview" at bounding box center [133, 80] width 145 height 22
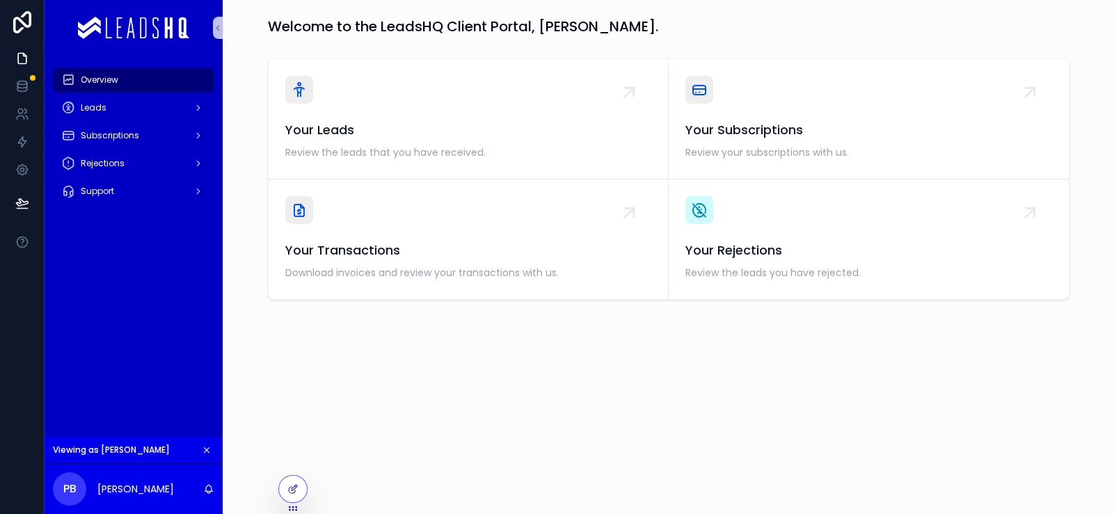
click at [212, 445] on icon "scrollable content" at bounding box center [207, 450] width 10 height 10
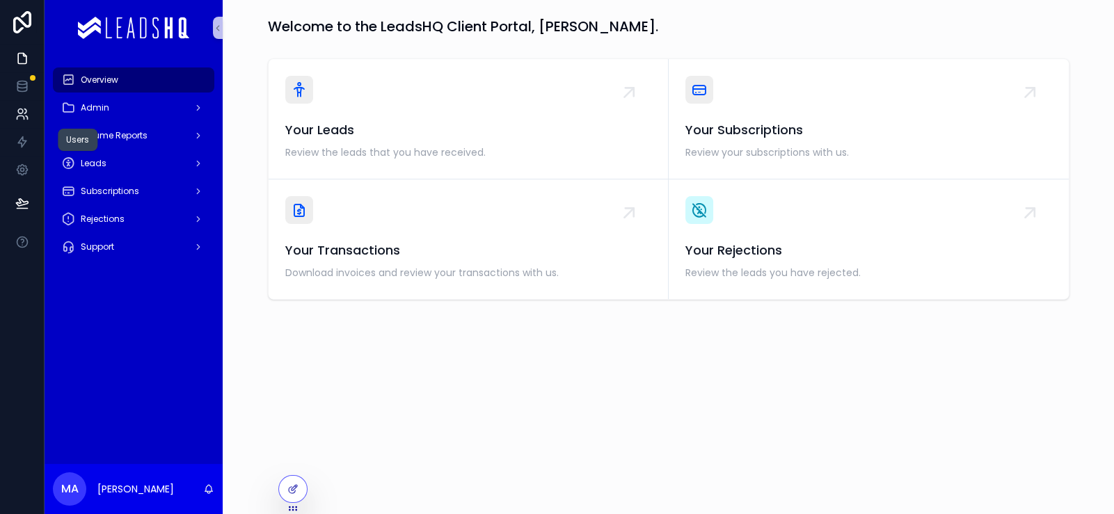
click at [26, 121] on icon at bounding box center [22, 114] width 14 height 14
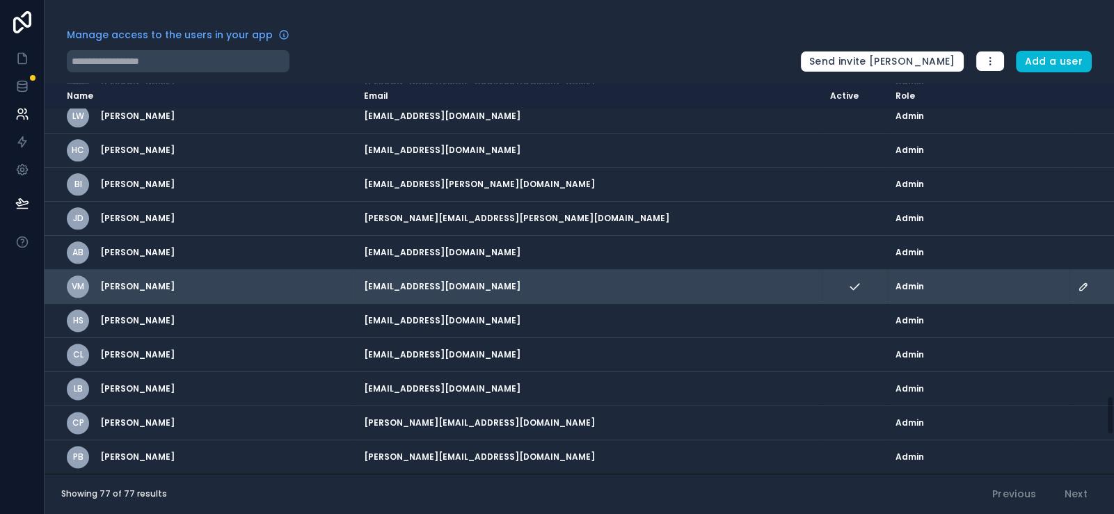
scroll to position [2930, 0]
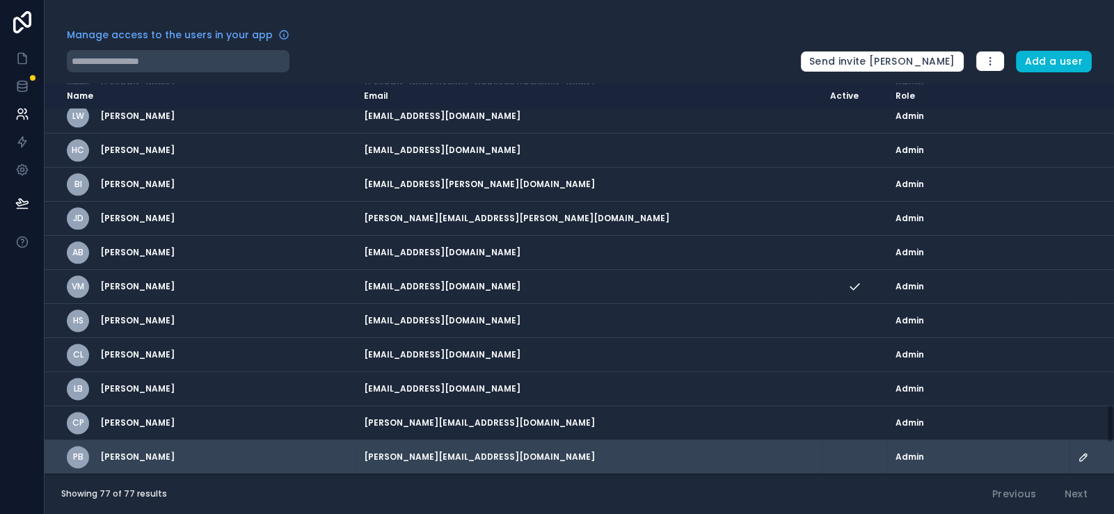
click at [1078, 452] on icon "scrollable content" at bounding box center [1083, 457] width 11 height 11
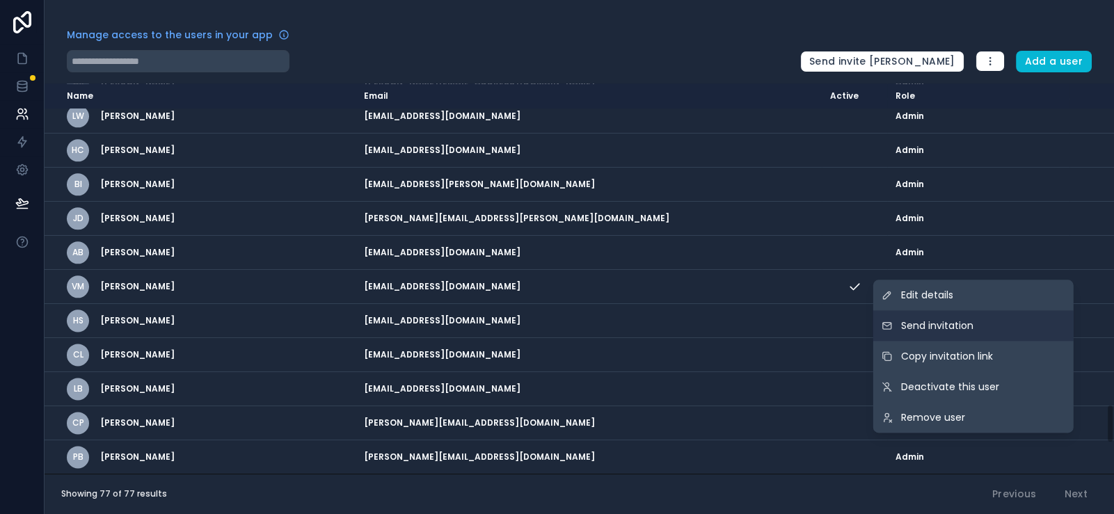
click at [957, 310] on button "Send invitation" at bounding box center [974, 325] width 200 height 31
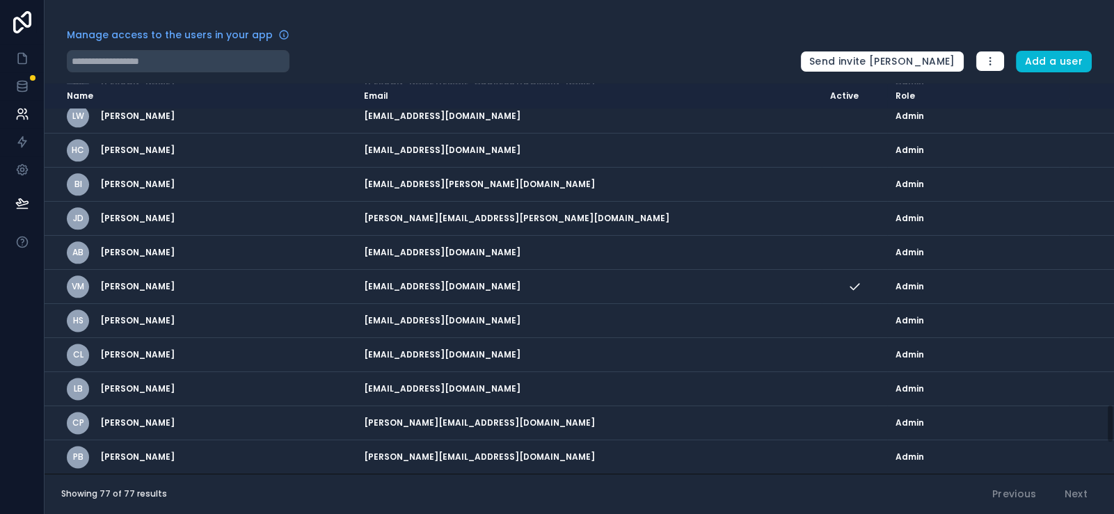
click at [668, 22] on div "Manage access to the users in your app Send invite reminders Add a user Name Em…" at bounding box center [580, 257] width 1070 height 514
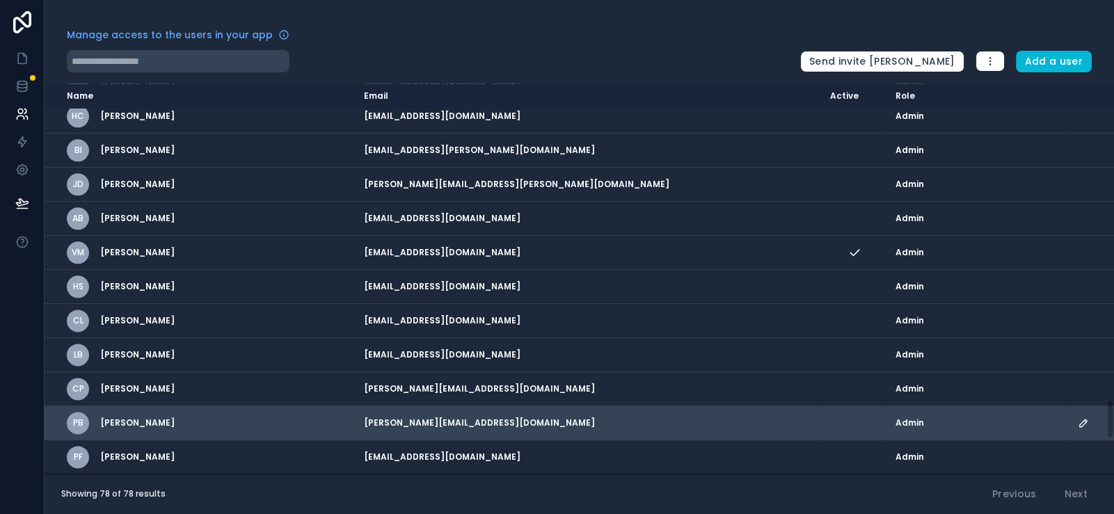
scroll to position [2973, 0]
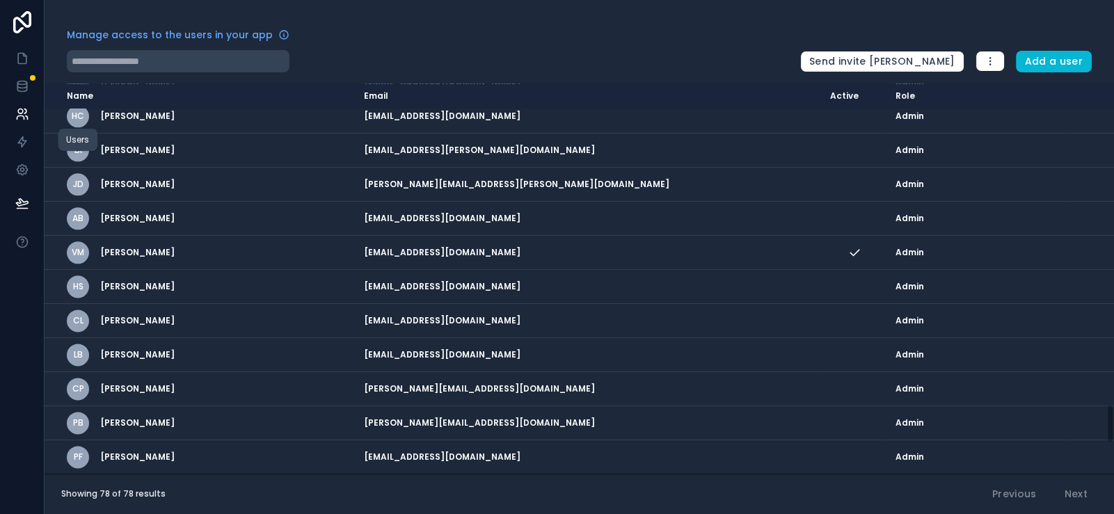
click at [29, 121] on icon at bounding box center [22, 114] width 14 height 14
click at [27, 121] on icon at bounding box center [22, 114] width 14 height 14
click at [27, 65] on icon at bounding box center [22, 59] width 14 height 14
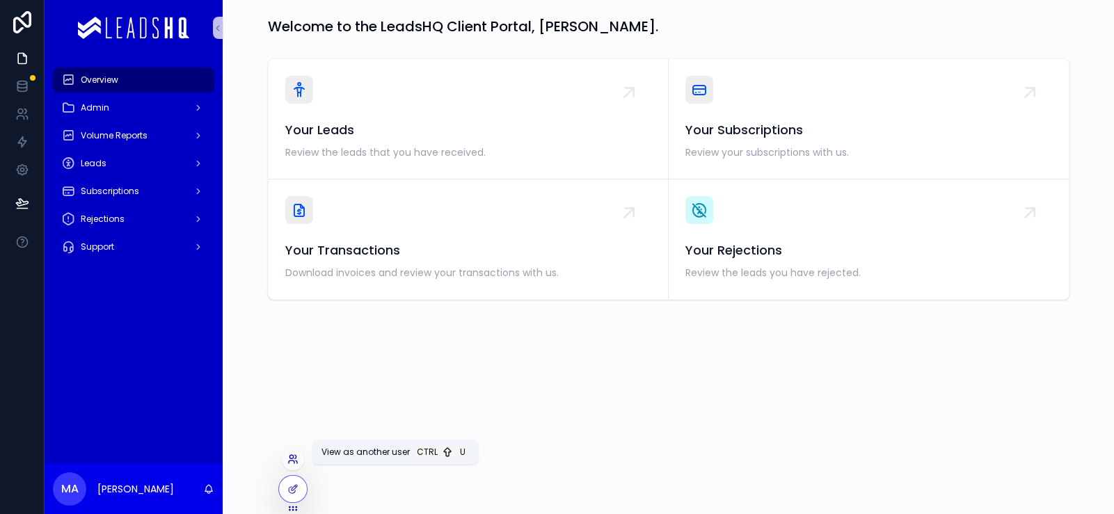
click at [297, 455] on icon at bounding box center [295, 456] width 1 height 3
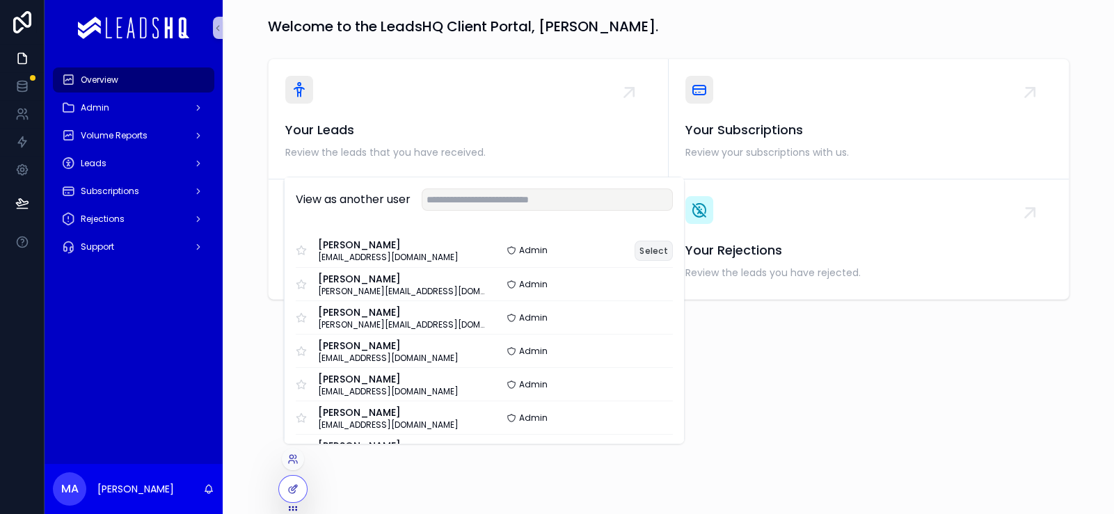
click at [673, 241] on button "Select" at bounding box center [654, 251] width 38 height 20
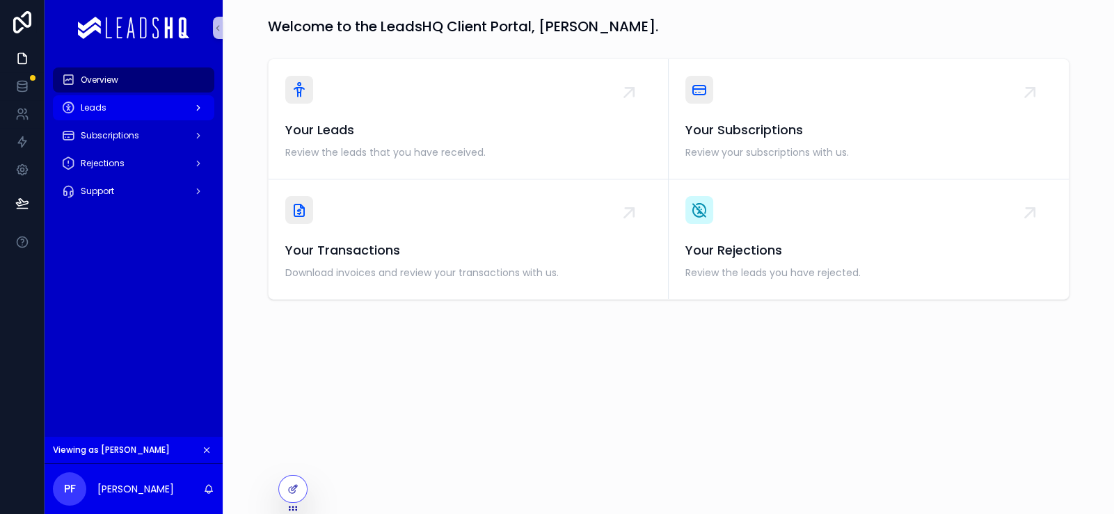
click at [169, 119] on div "Leads" at bounding box center [133, 108] width 145 height 22
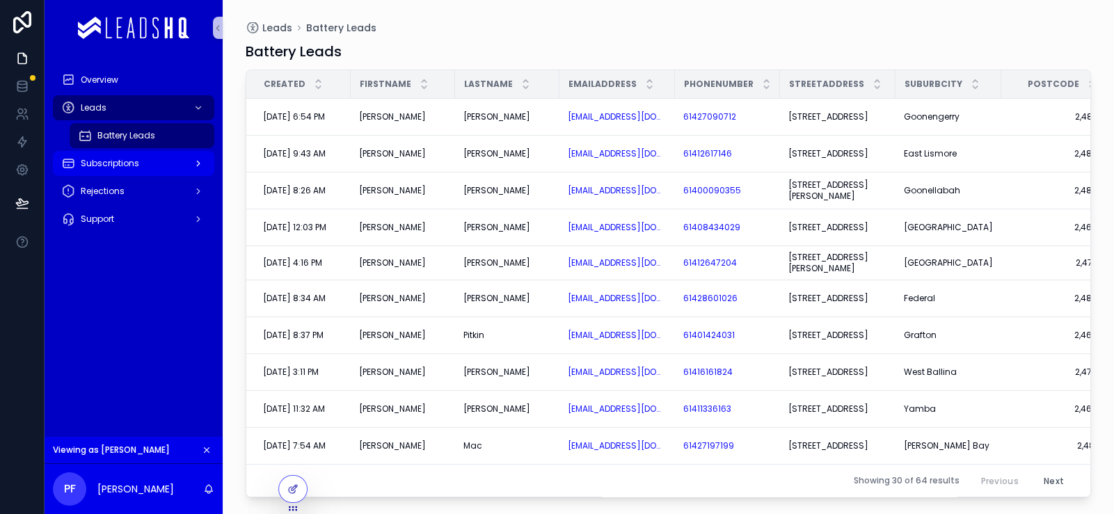
click at [139, 169] on span "Subscriptions" at bounding box center [110, 163] width 58 height 11
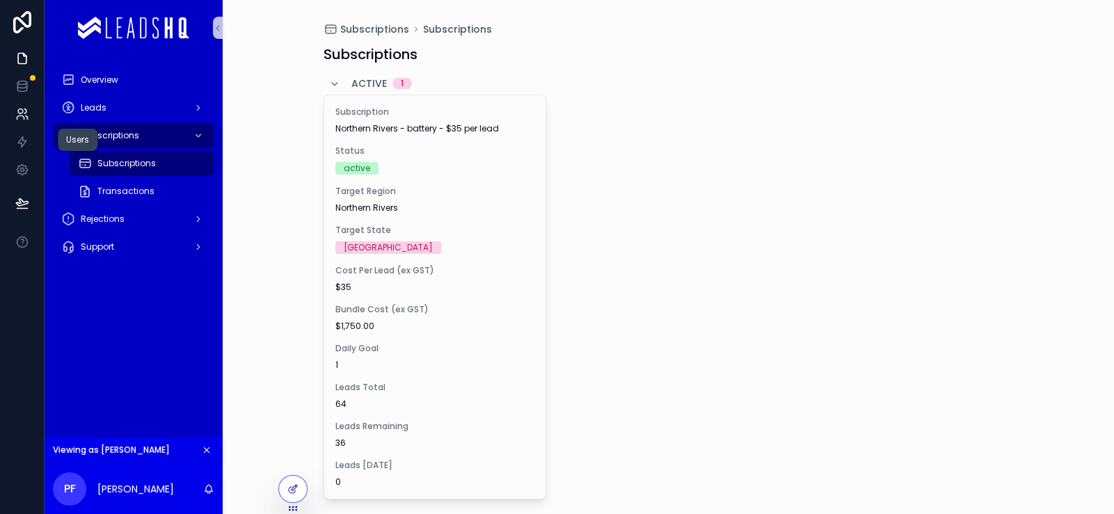
click at [29, 121] on icon at bounding box center [22, 114] width 14 height 14
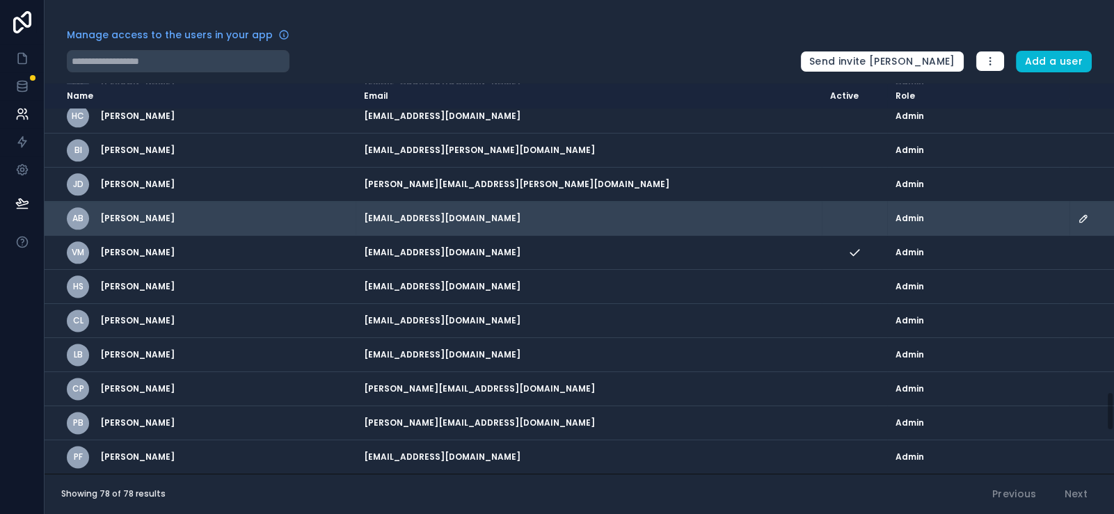
scroll to position [2973, 0]
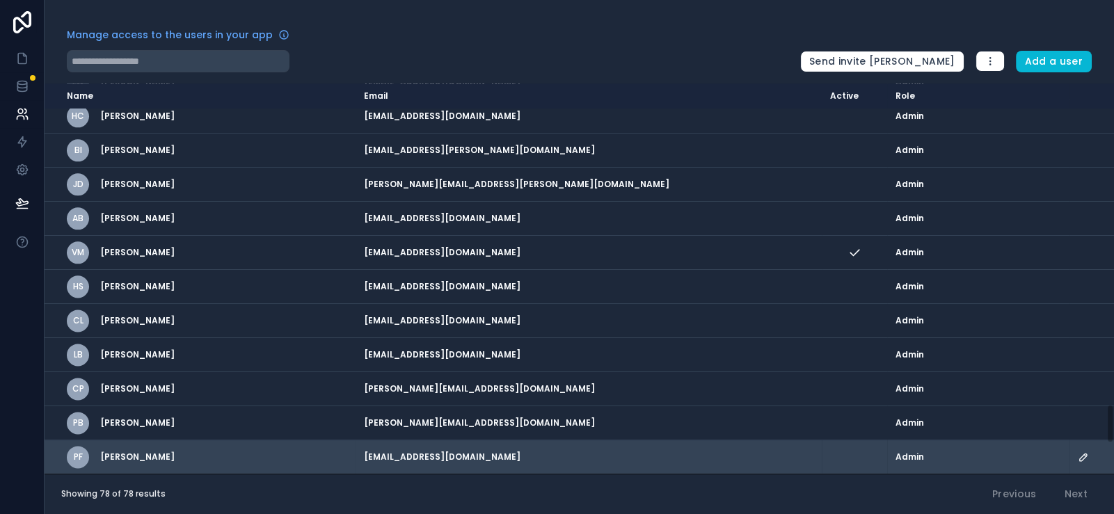
click at [1078, 452] on icon "scrollable content" at bounding box center [1083, 457] width 11 height 11
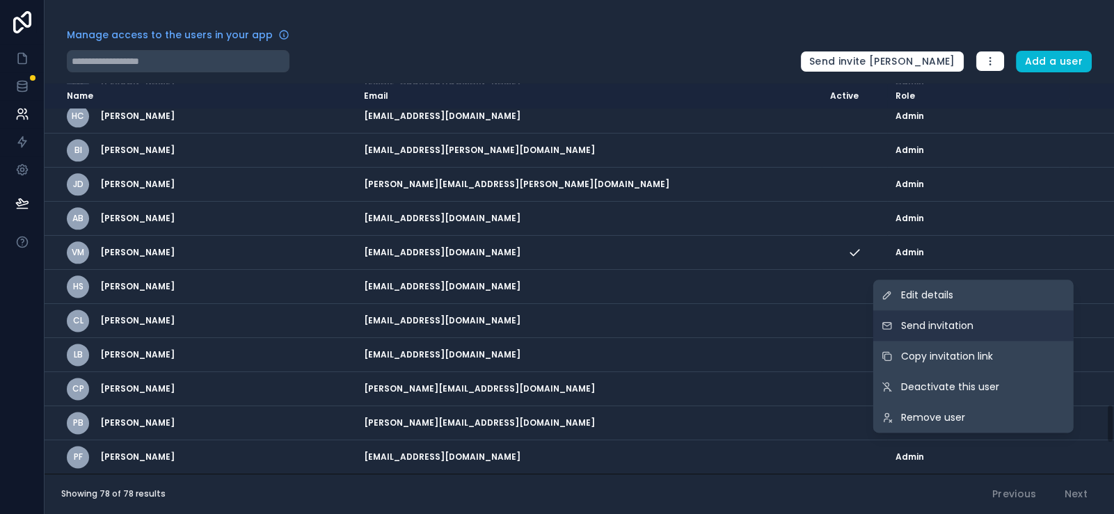
click at [926, 319] on span "Send invitation" at bounding box center [937, 326] width 72 height 14
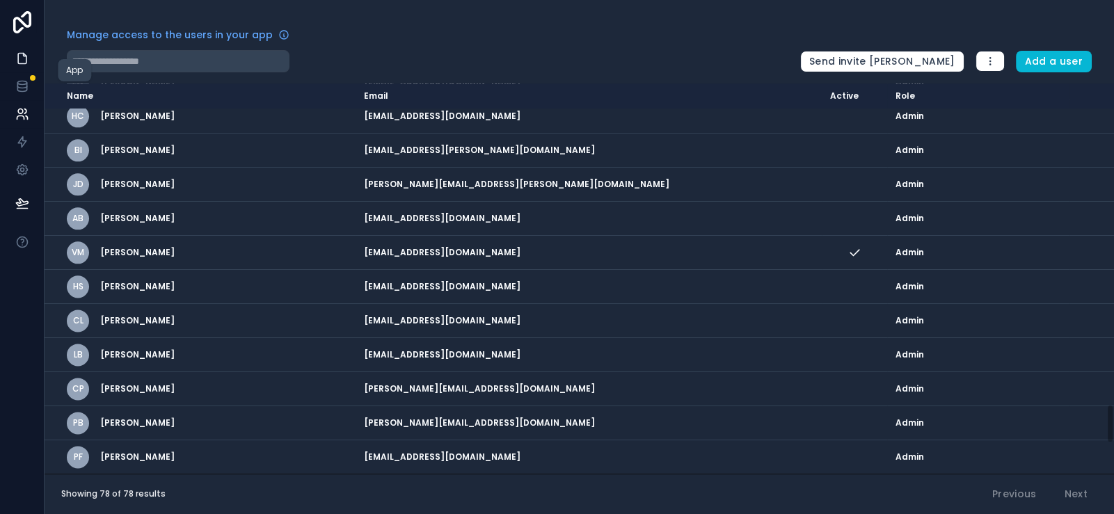
click at [29, 65] on icon at bounding box center [22, 59] width 14 height 14
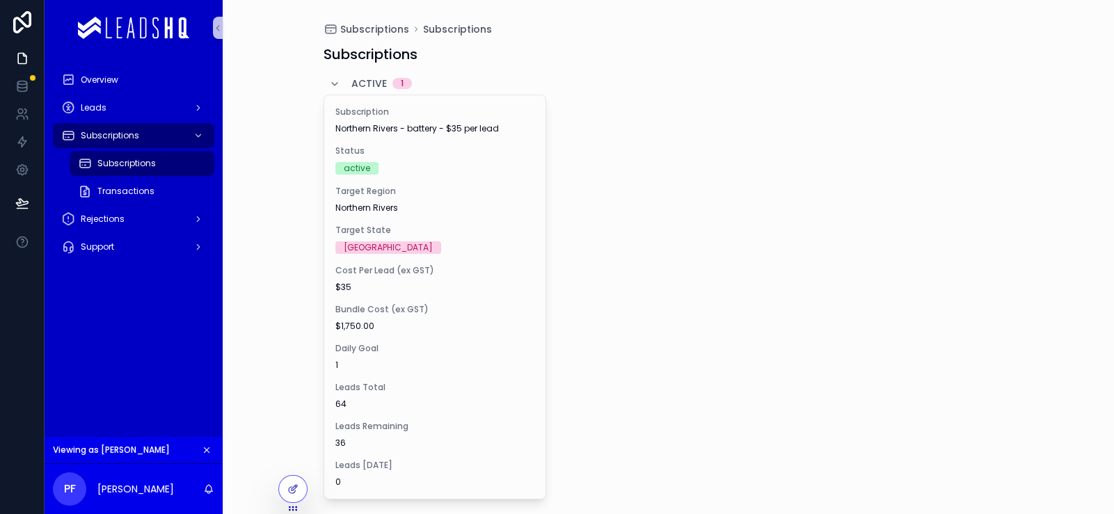
click at [210, 448] on icon "scrollable content" at bounding box center [207, 450] width 5 height 5
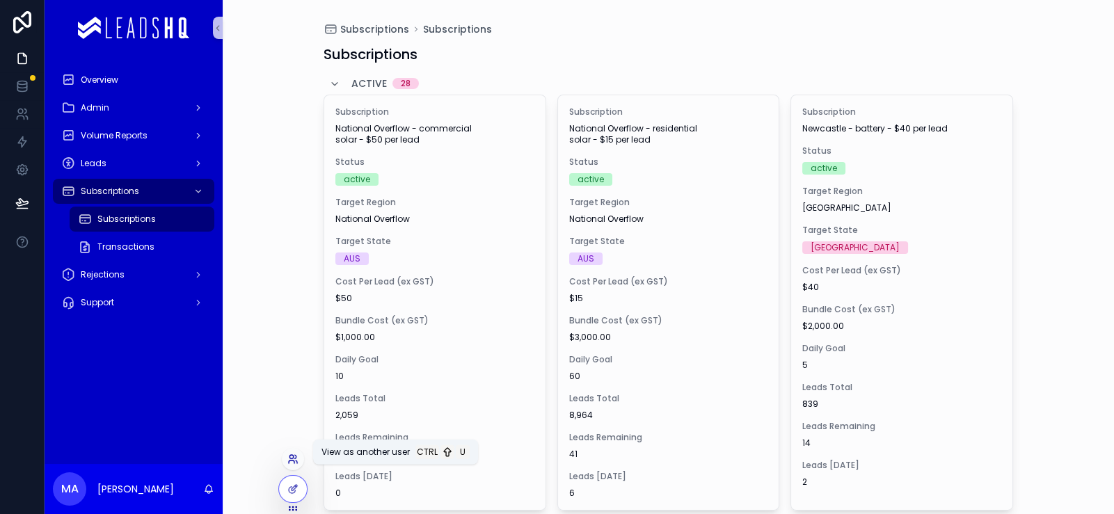
click at [296, 454] on icon at bounding box center [292, 459] width 11 height 11
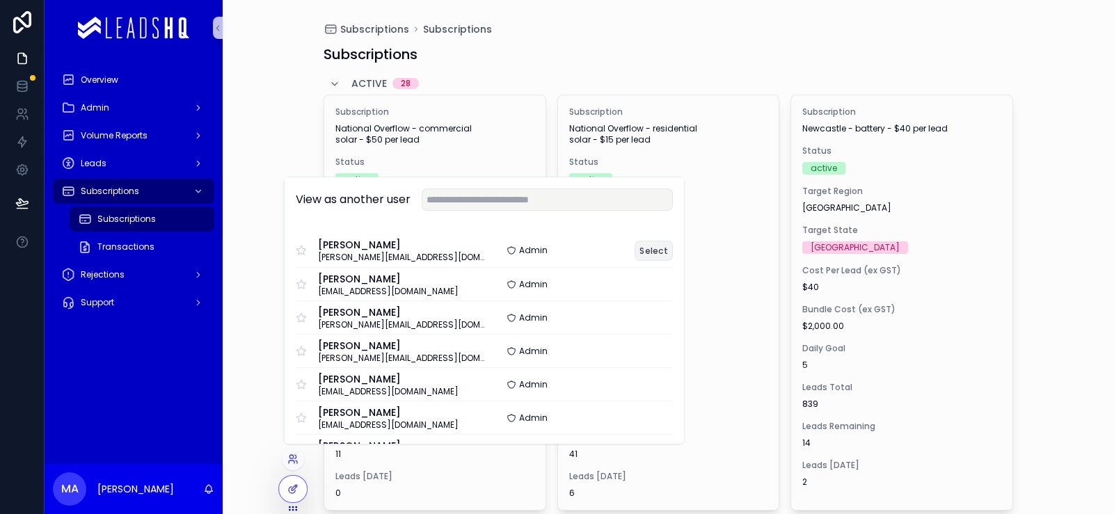
click at [673, 241] on button "Select" at bounding box center [654, 251] width 38 height 20
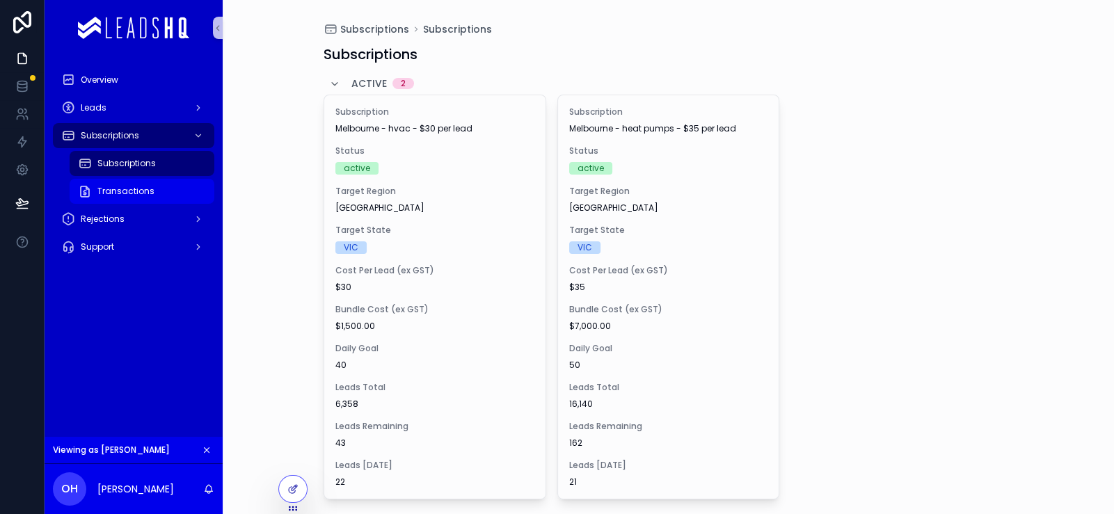
click at [185, 203] on div "Transactions" at bounding box center [142, 191] width 128 height 22
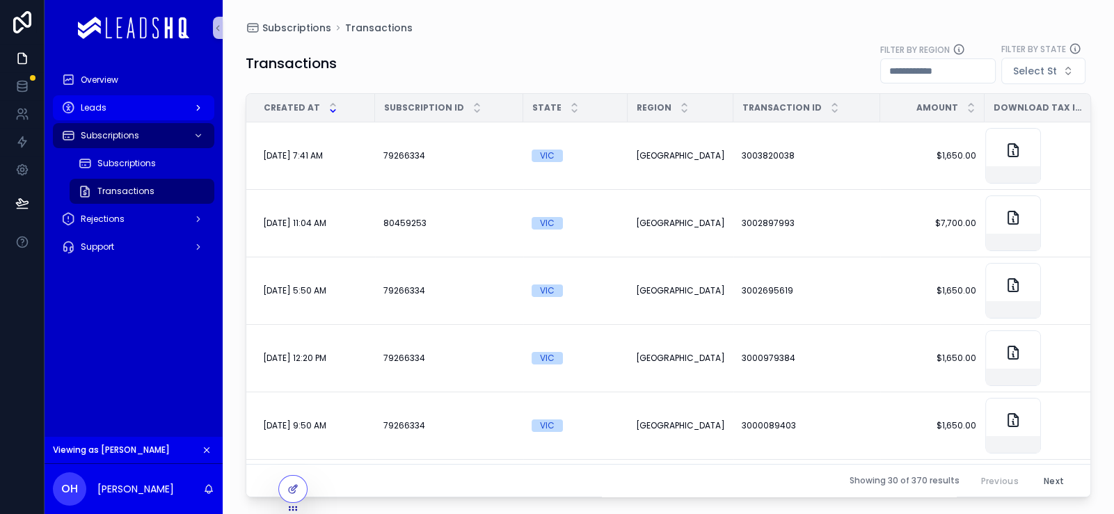
click at [206, 119] on div "Leads" at bounding box center [133, 108] width 145 height 22
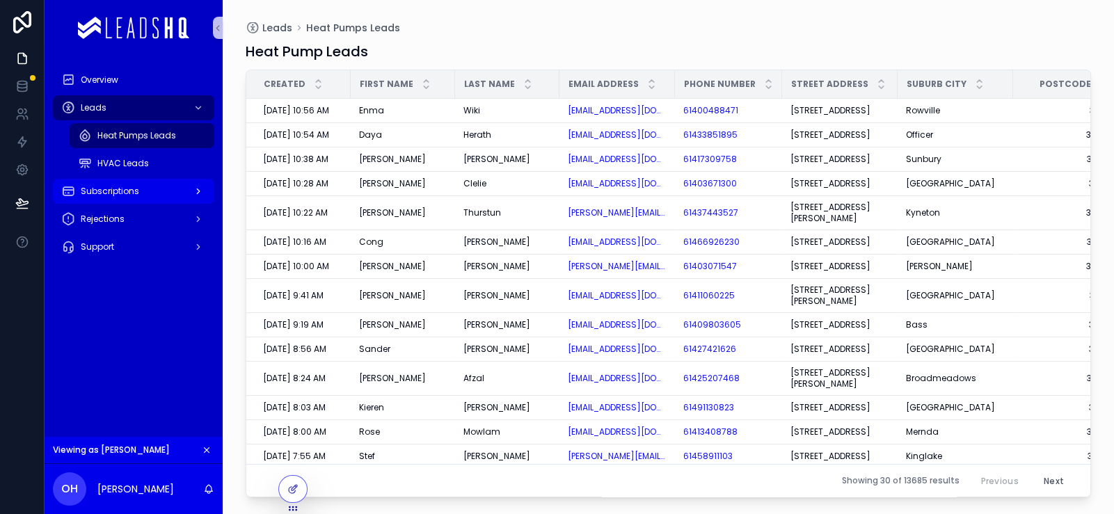
click at [146, 203] on div "Subscriptions" at bounding box center [133, 191] width 145 height 22
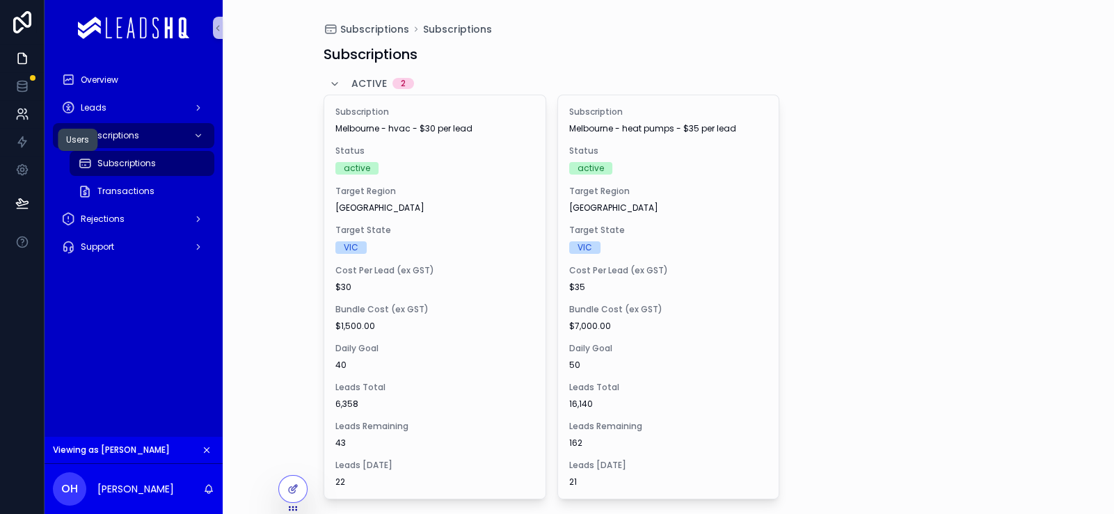
click at [20, 128] on link at bounding box center [22, 114] width 44 height 28
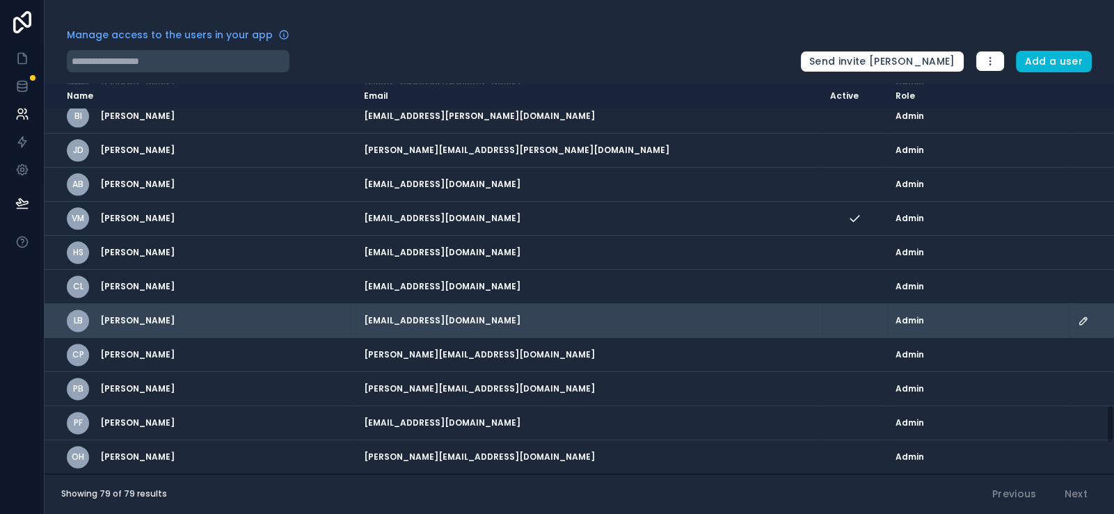
scroll to position [3015, 0]
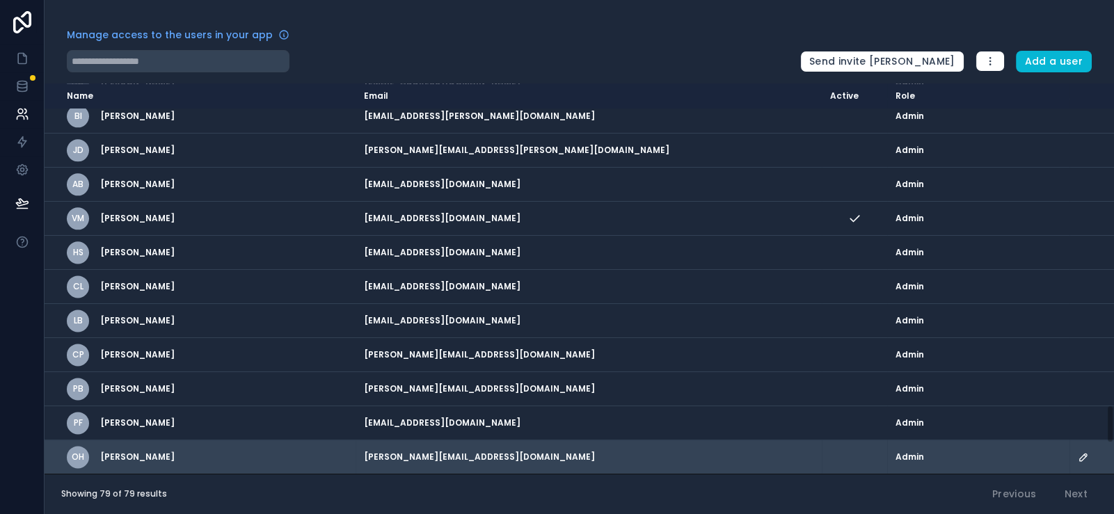
click at [1078, 452] on icon "scrollable content" at bounding box center [1083, 457] width 11 height 11
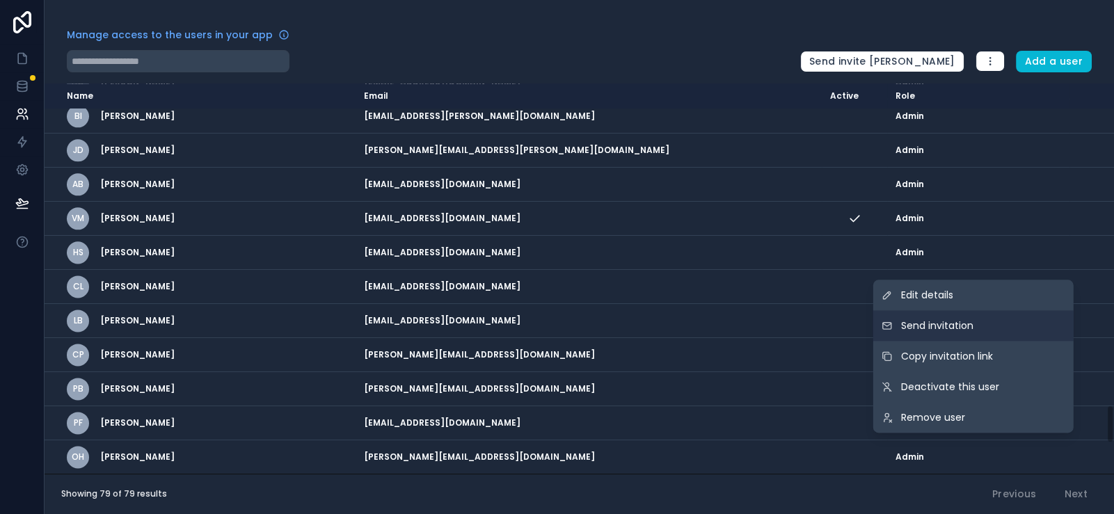
click at [1048, 312] on button "Send invitation" at bounding box center [974, 325] width 200 height 31
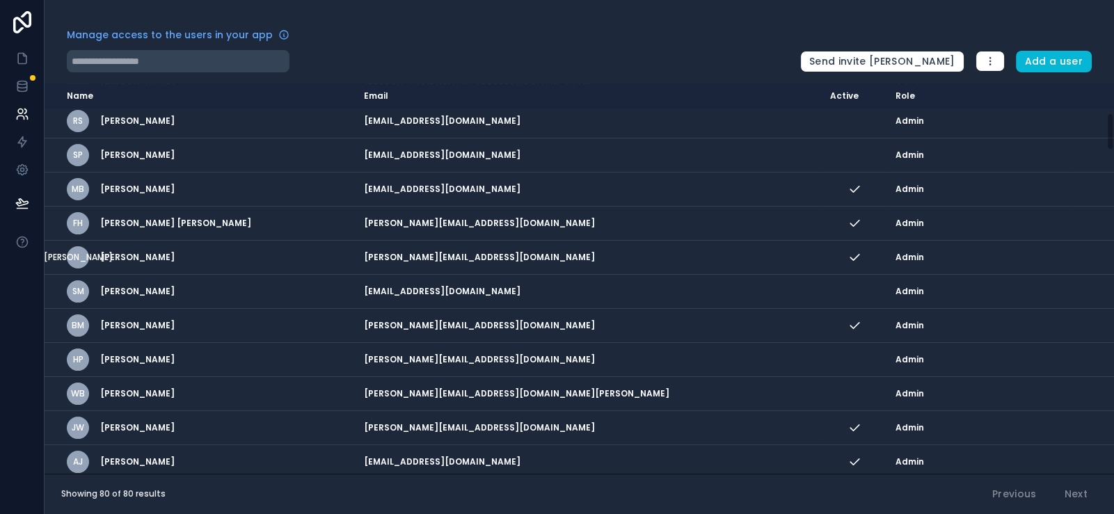
scroll to position [418, 0]
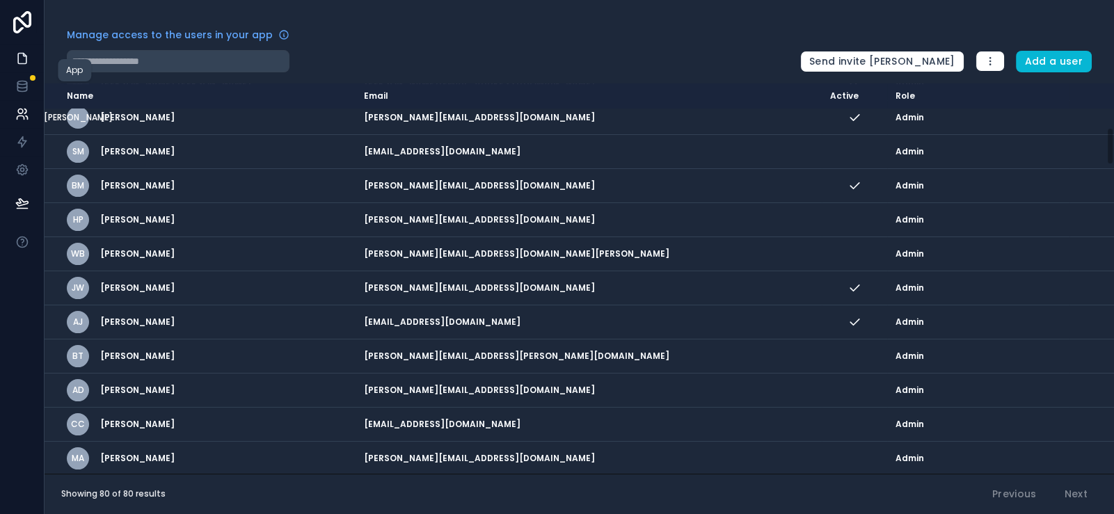
click at [26, 64] on icon at bounding box center [22, 59] width 8 height 10
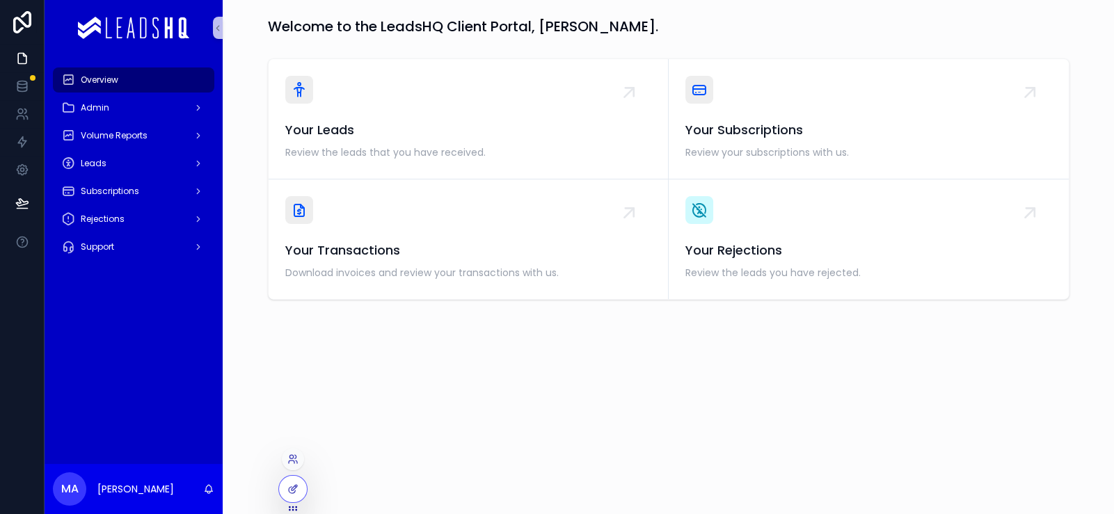
click at [302, 454] on div at bounding box center [293, 459] width 22 height 22
click at [293, 455] on icon at bounding box center [291, 456] width 3 height 3
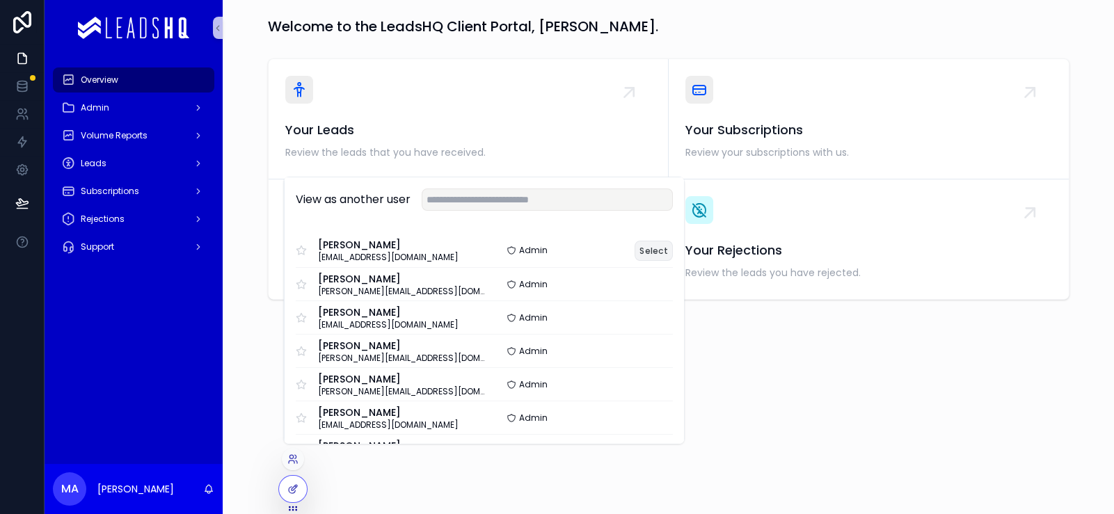
click at [673, 241] on button "Select" at bounding box center [654, 251] width 38 height 20
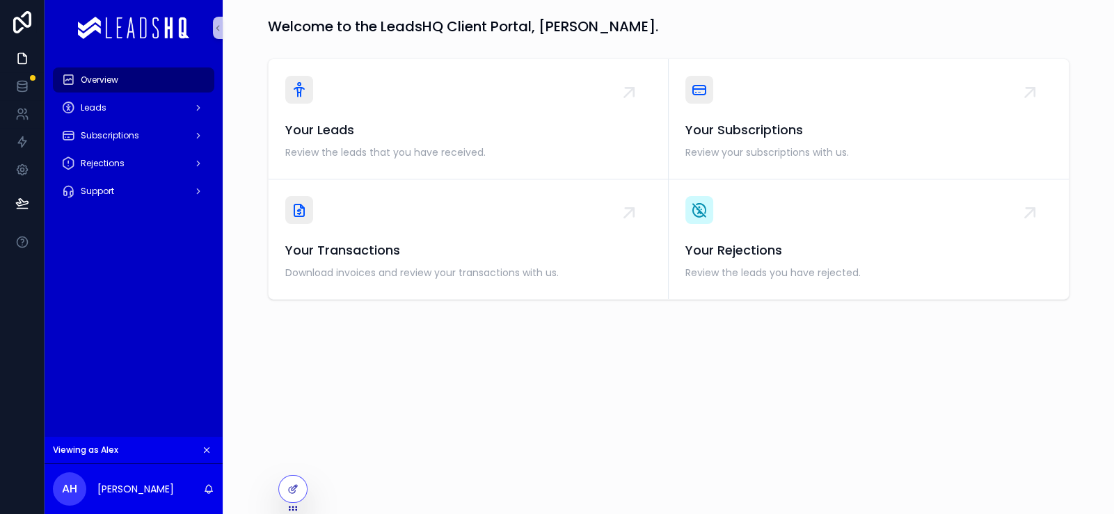
click at [188, 122] on div "Leads" at bounding box center [134, 108] width 178 height 28
click at [189, 119] on div "Leads" at bounding box center [133, 108] width 145 height 22
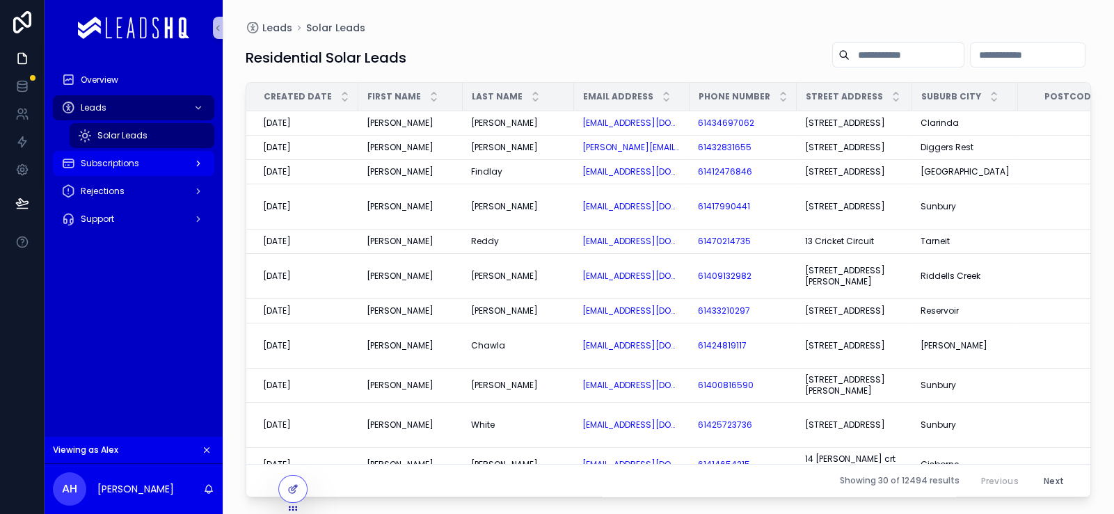
click at [155, 175] on div "Subscriptions" at bounding box center [133, 163] width 145 height 22
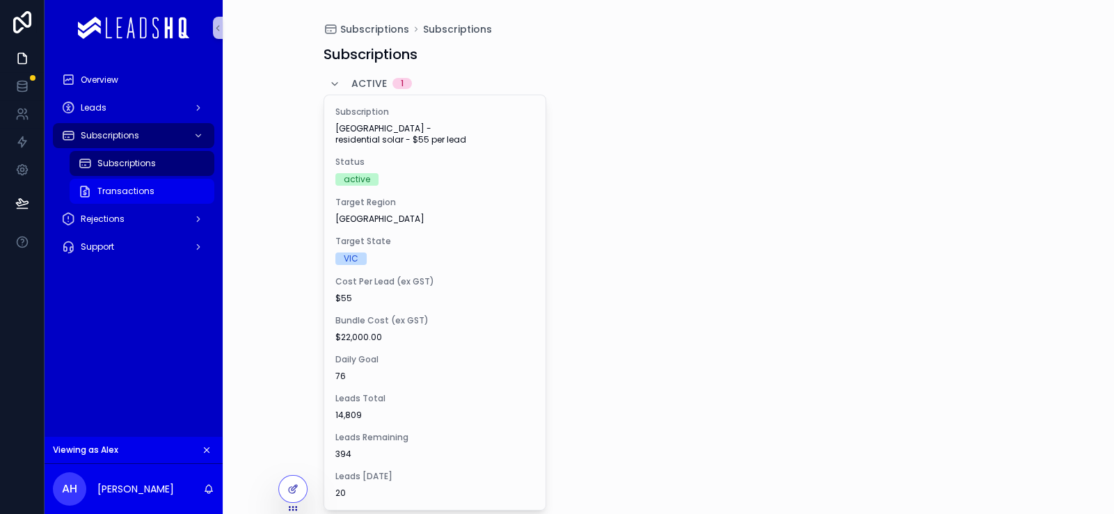
click at [192, 203] on div "Transactions" at bounding box center [142, 191] width 128 height 22
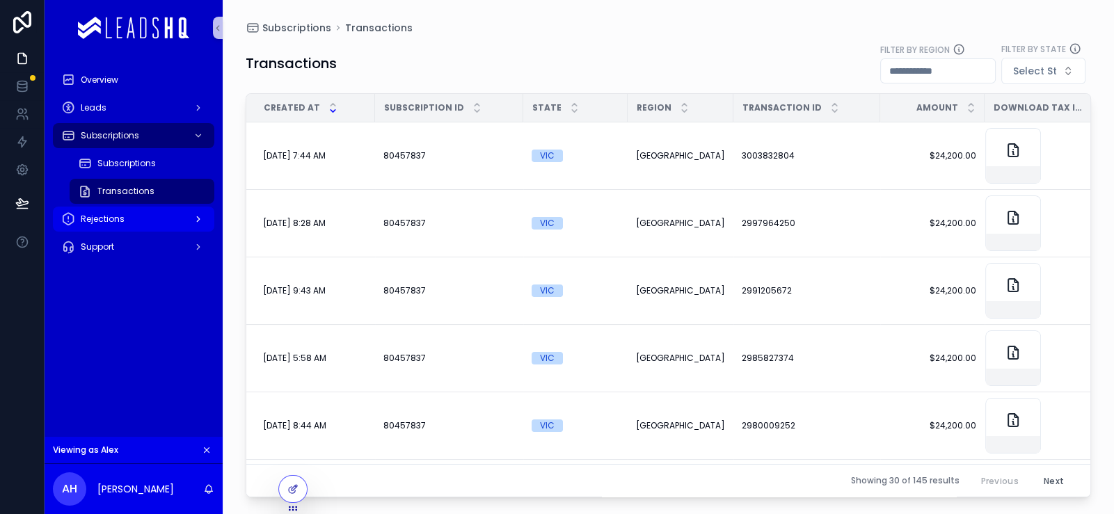
click at [173, 230] on div "Rejections" at bounding box center [133, 219] width 145 height 22
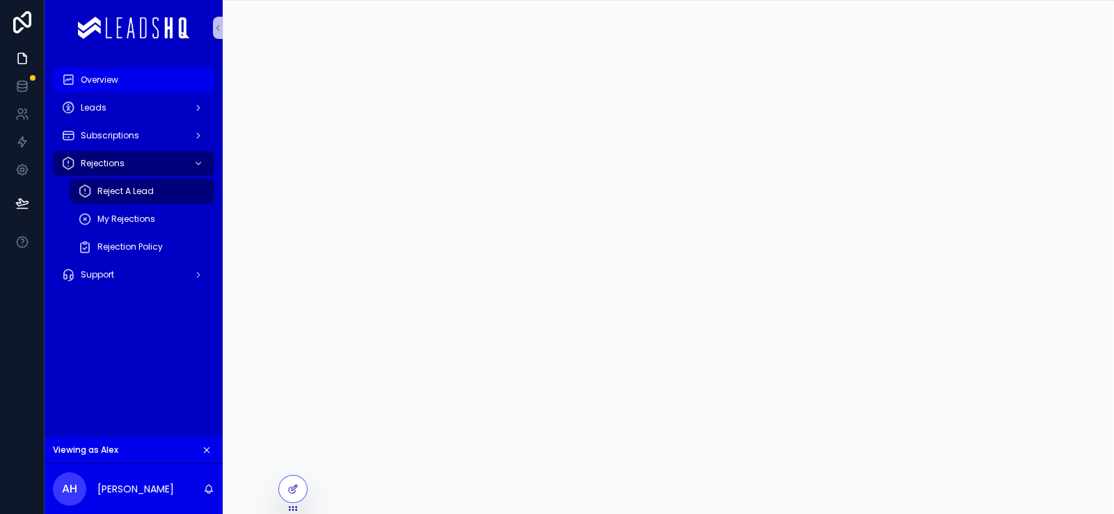
click at [195, 91] on div "Overview" at bounding box center [133, 80] width 145 height 22
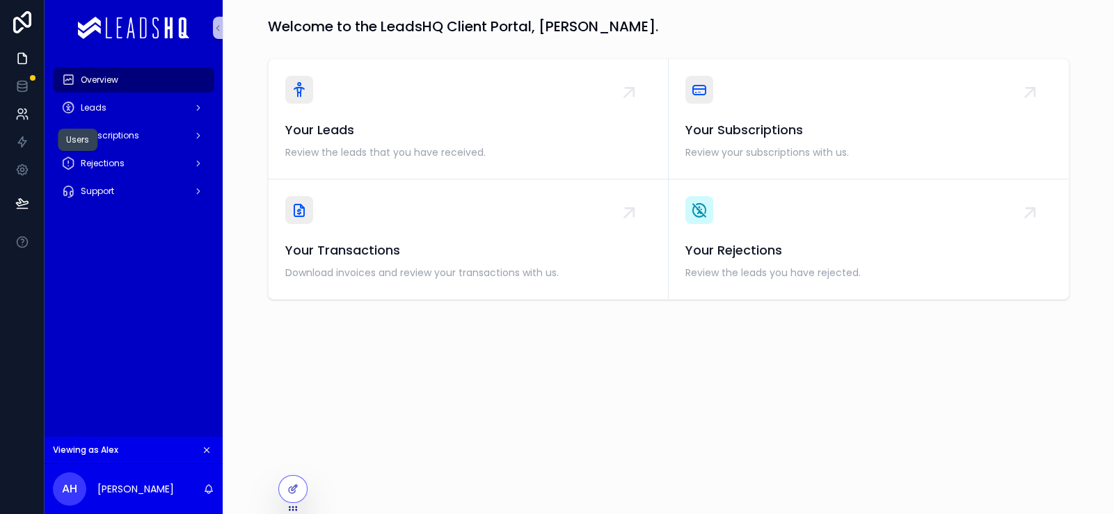
click at [32, 128] on link at bounding box center [22, 114] width 44 height 28
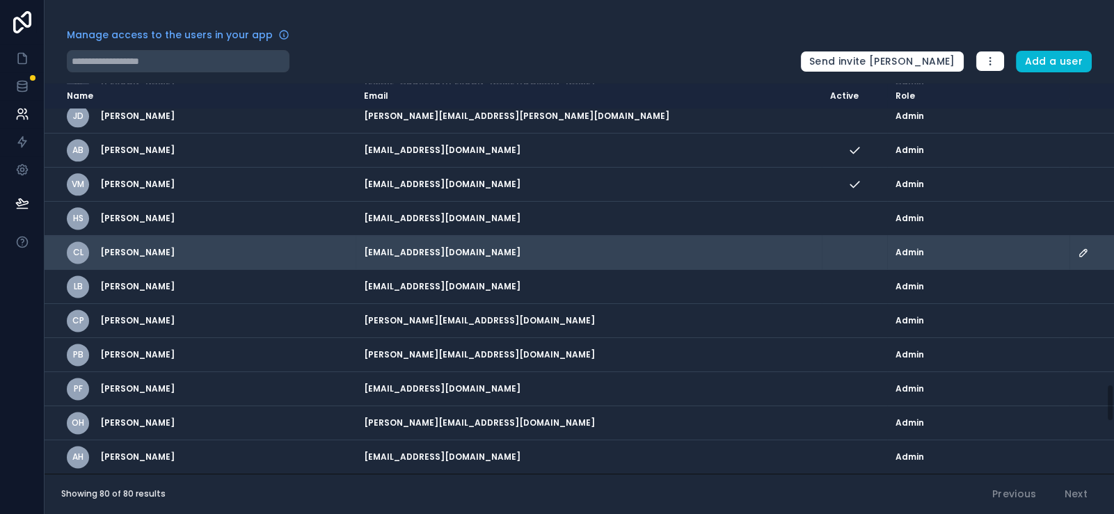
scroll to position [3058, 0]
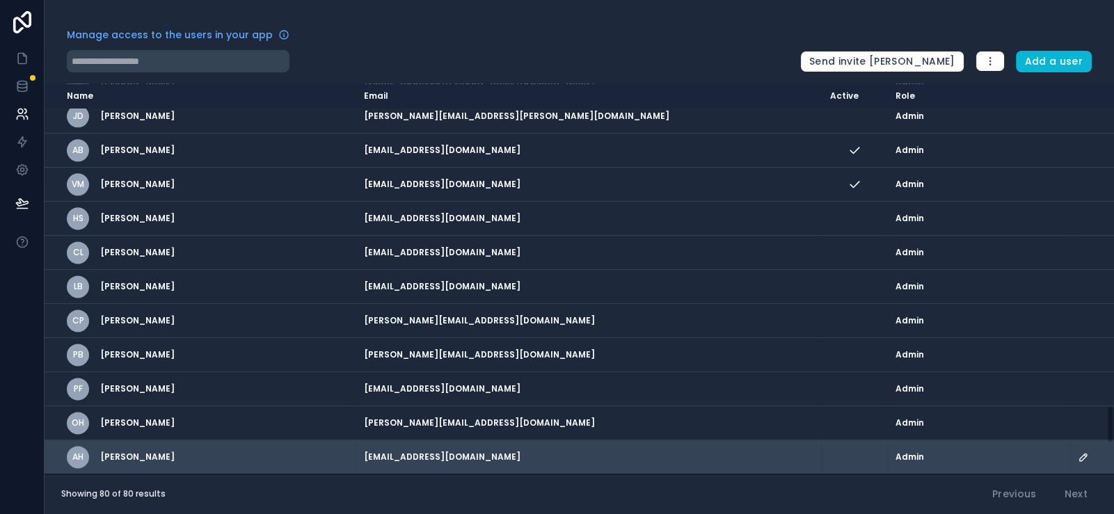
click at [1078, 452] on icon "scrollable content" at bounding box center [1083, 457] width 11 height 11
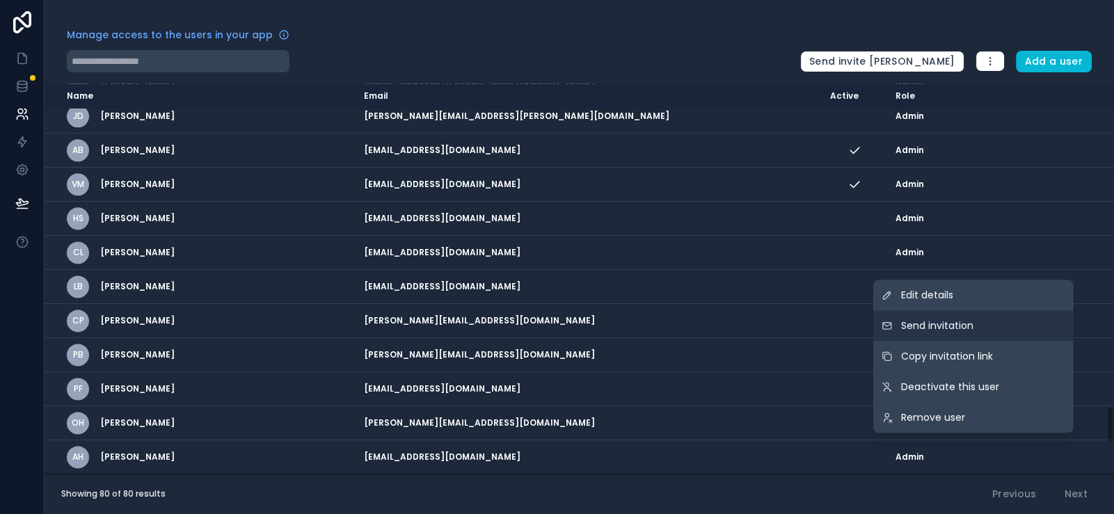
click at [994, 310] on button "Send invitation" at bounding box center [974, 325] width 200 height 31
